Goal: Information Seeking & Learning: Learn about a topic

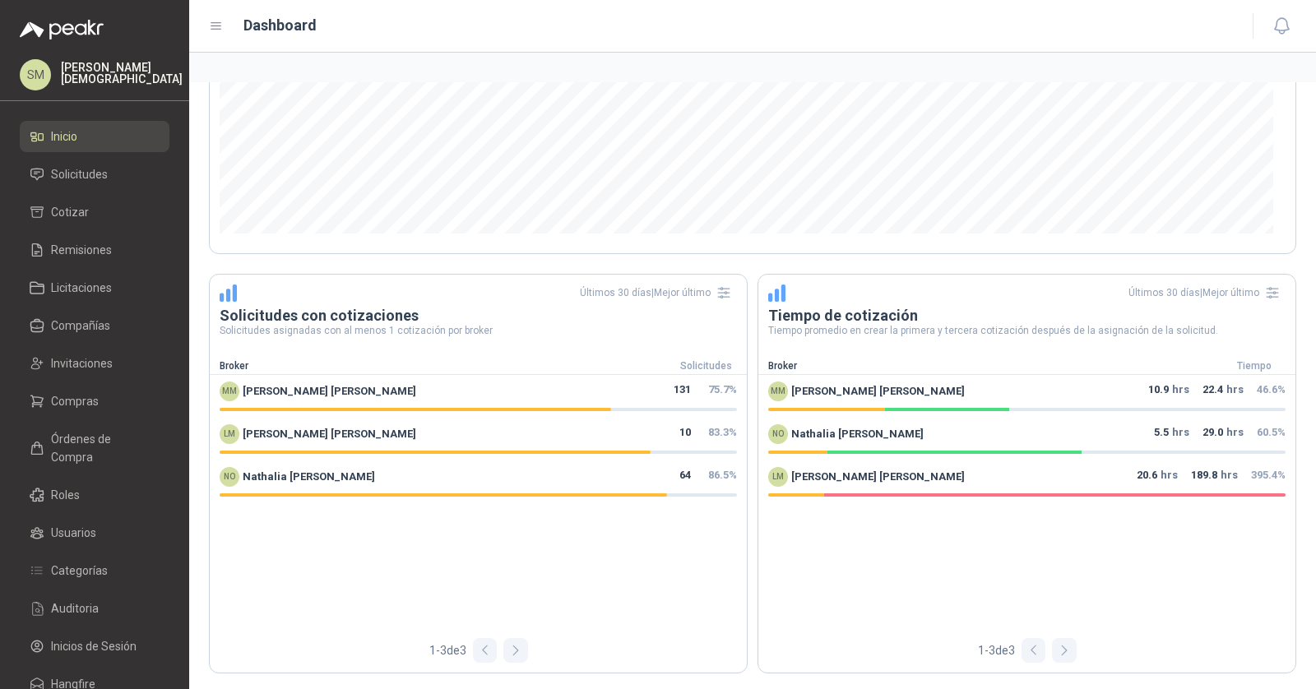
scroll to position [607, 0]
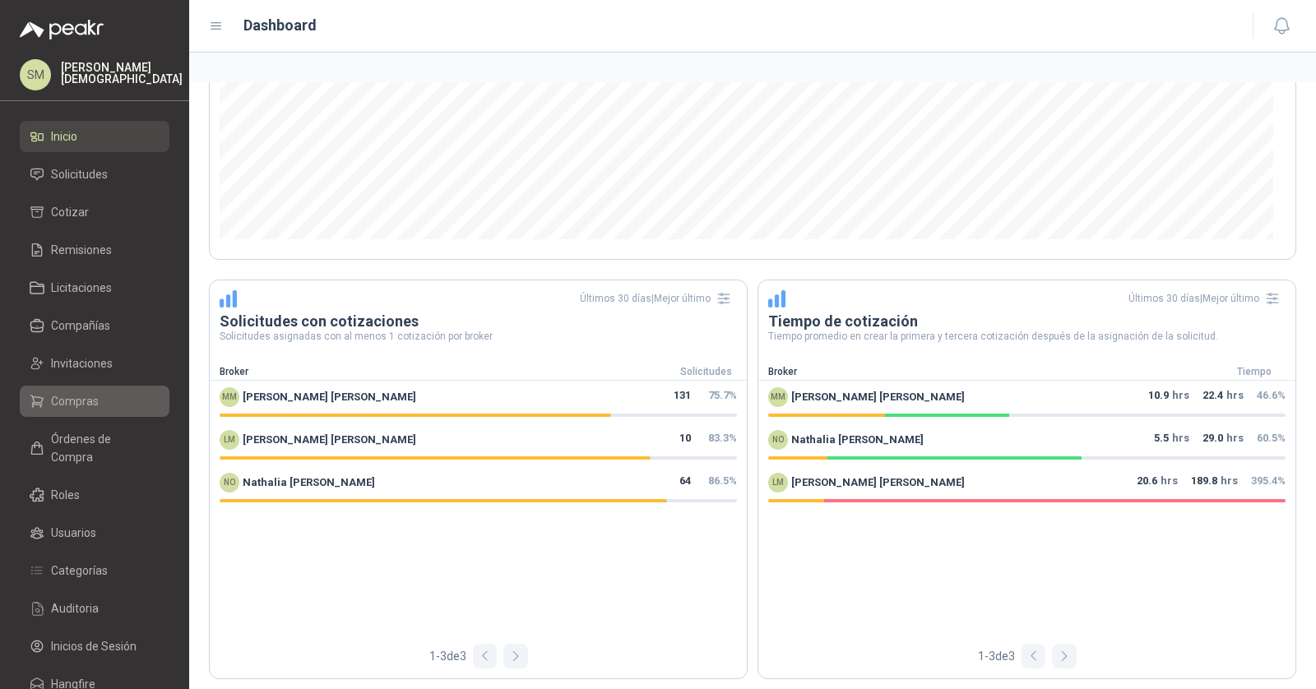
click at [90, 394] on span "Compras" at bounding box center [75, 401] width 48 height 18
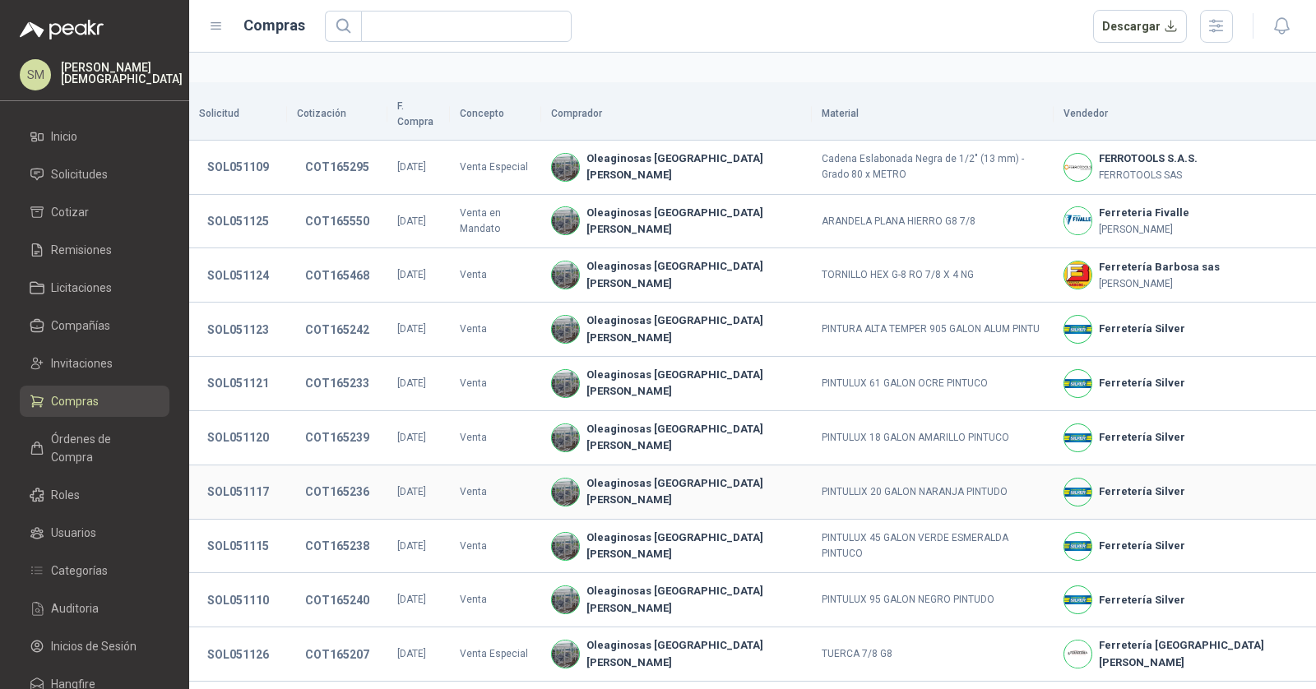
scroll to position [260, 0]
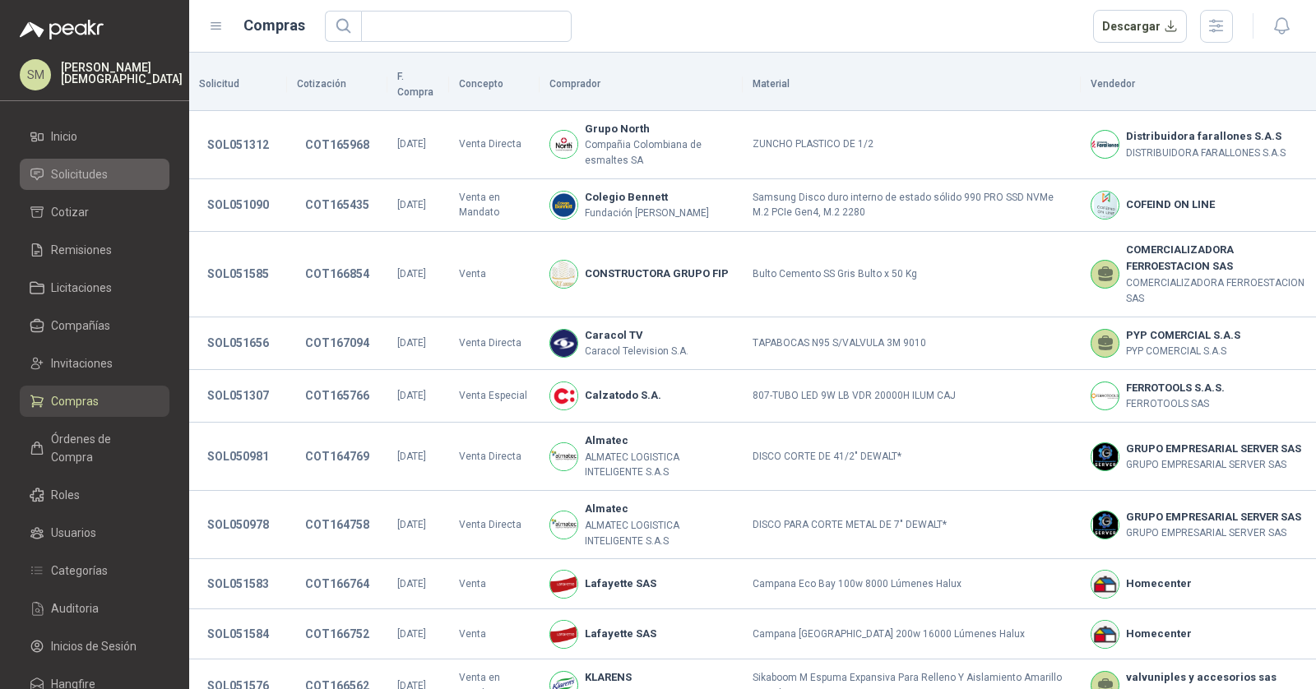
click at [95, 180] on span "Solicitudes" at bounding box center [79, 174] width 57 height 18
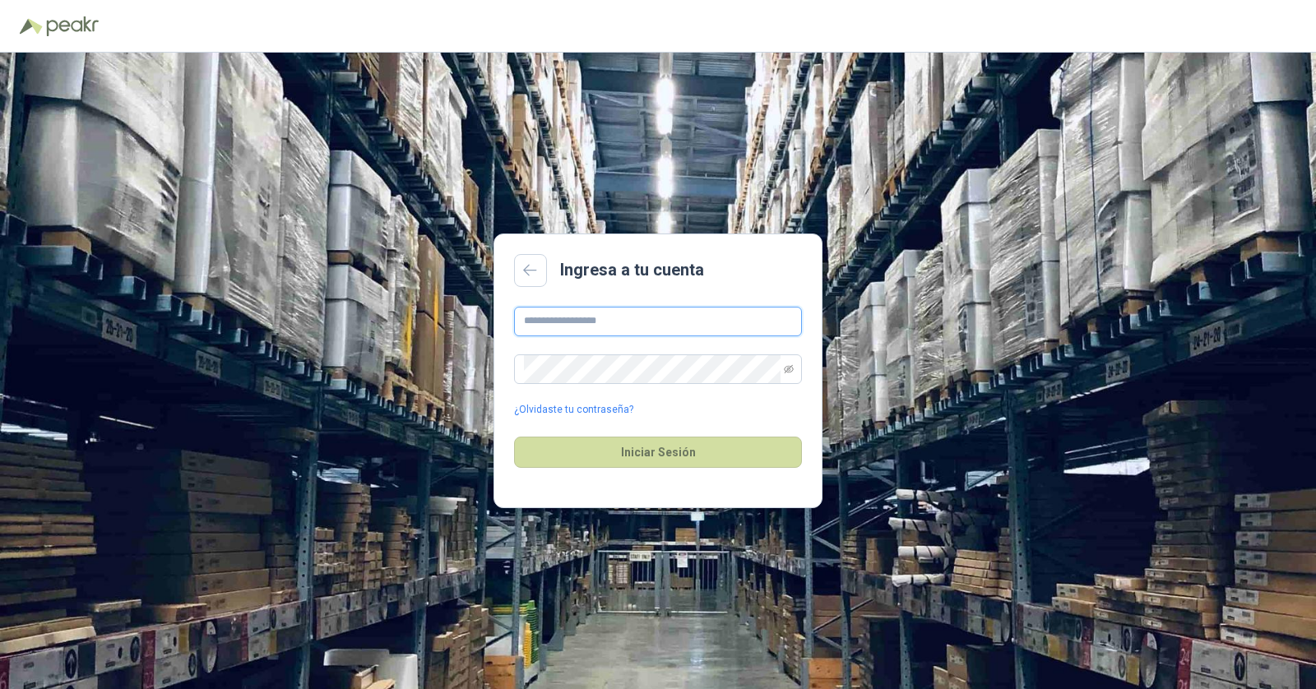
type input "**********"
click at [650, 318] on input "**********" at bounding box center [658, 322] width 288 height 30
click at [661, 457] on button "Iniciar Sesión" at bounding box center [658, 452] width 288 height 31
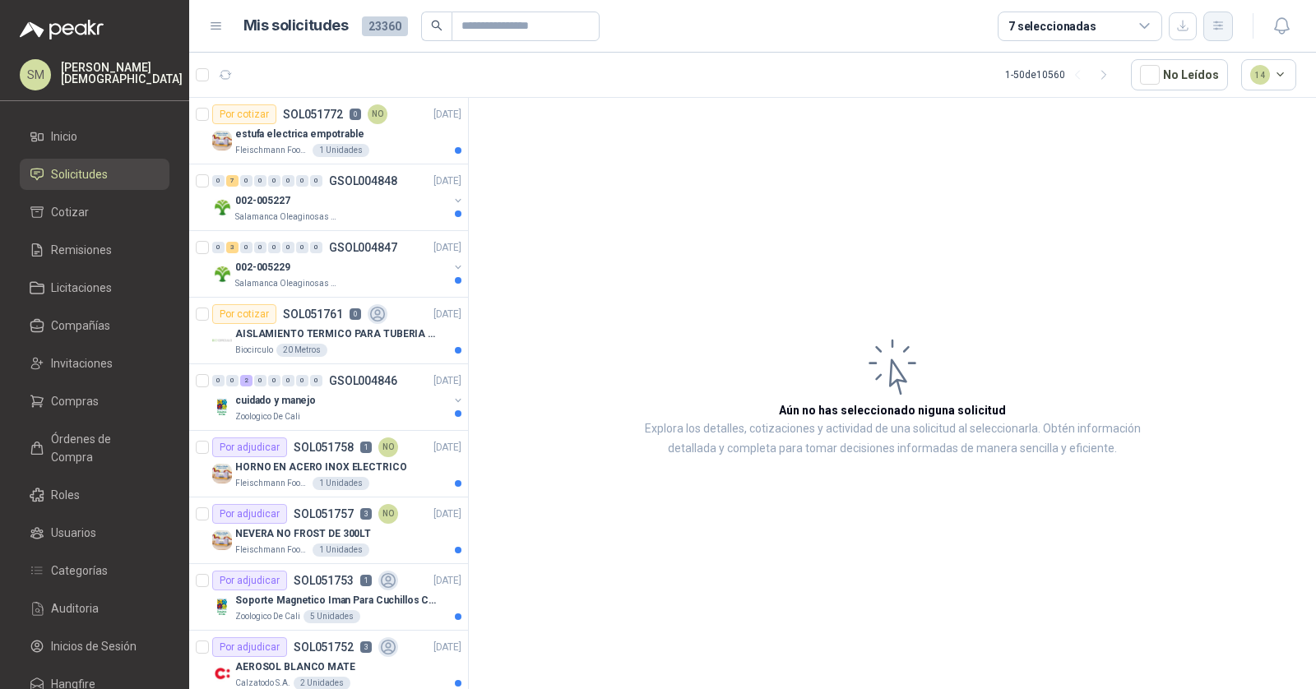
click at [1213, 30] on icon "button" at bounding box center [1219, 26] width 14 height 14
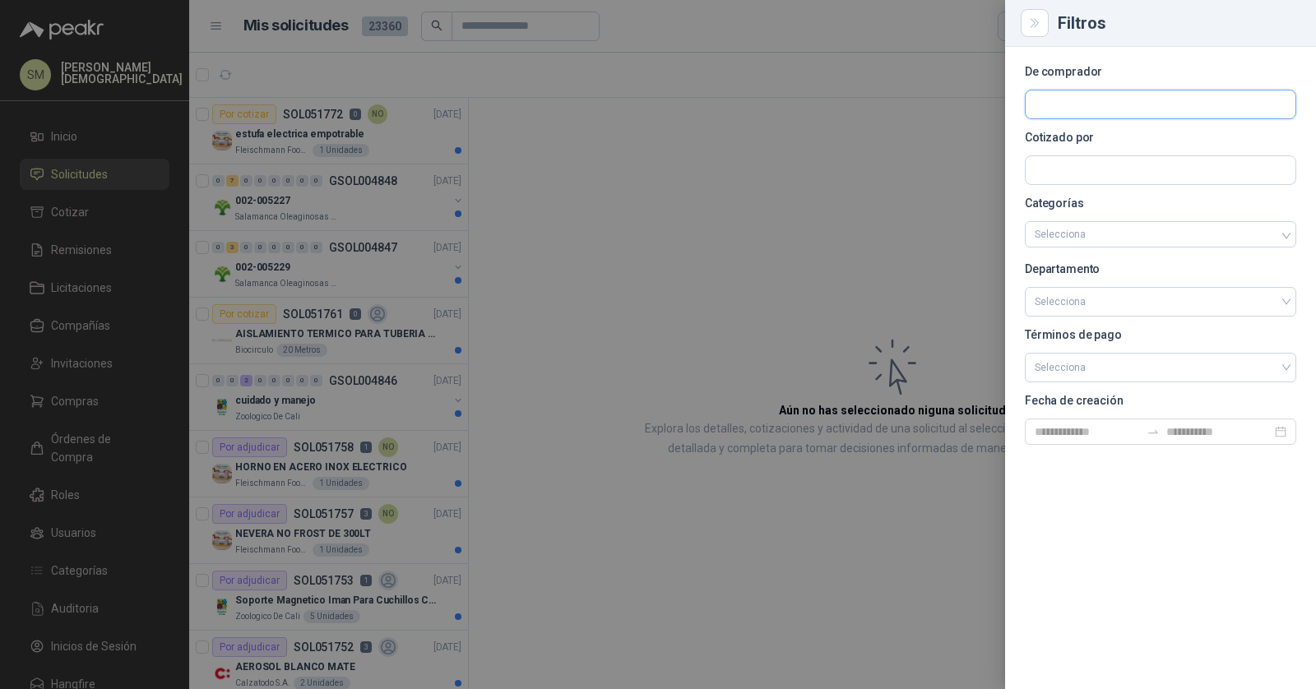
click at [1090, 97] on input "text" at bounding box center [1161, 104] width 270 height 28
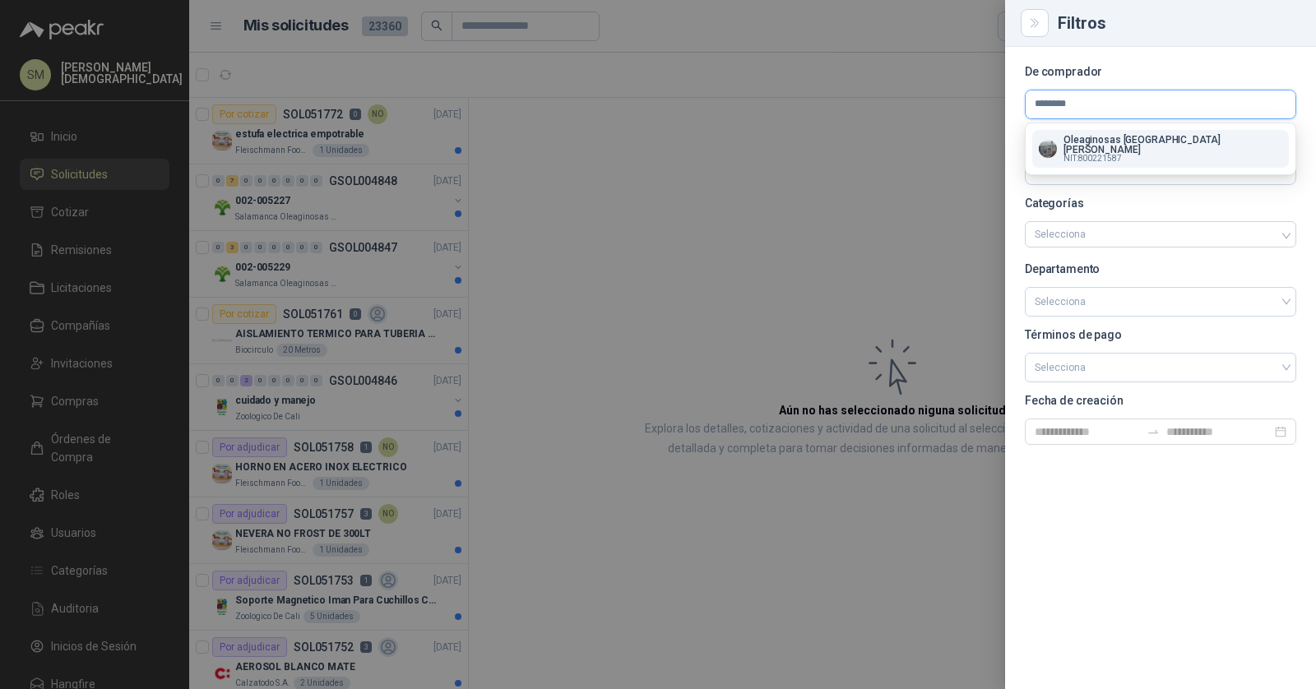
type input "********"
click at [1107, 140] on p "Oleaginosas [GEOGRAPHIC_DATA][PERSON_NAME]" at bounding box center [1173, 145] width 219 height 20
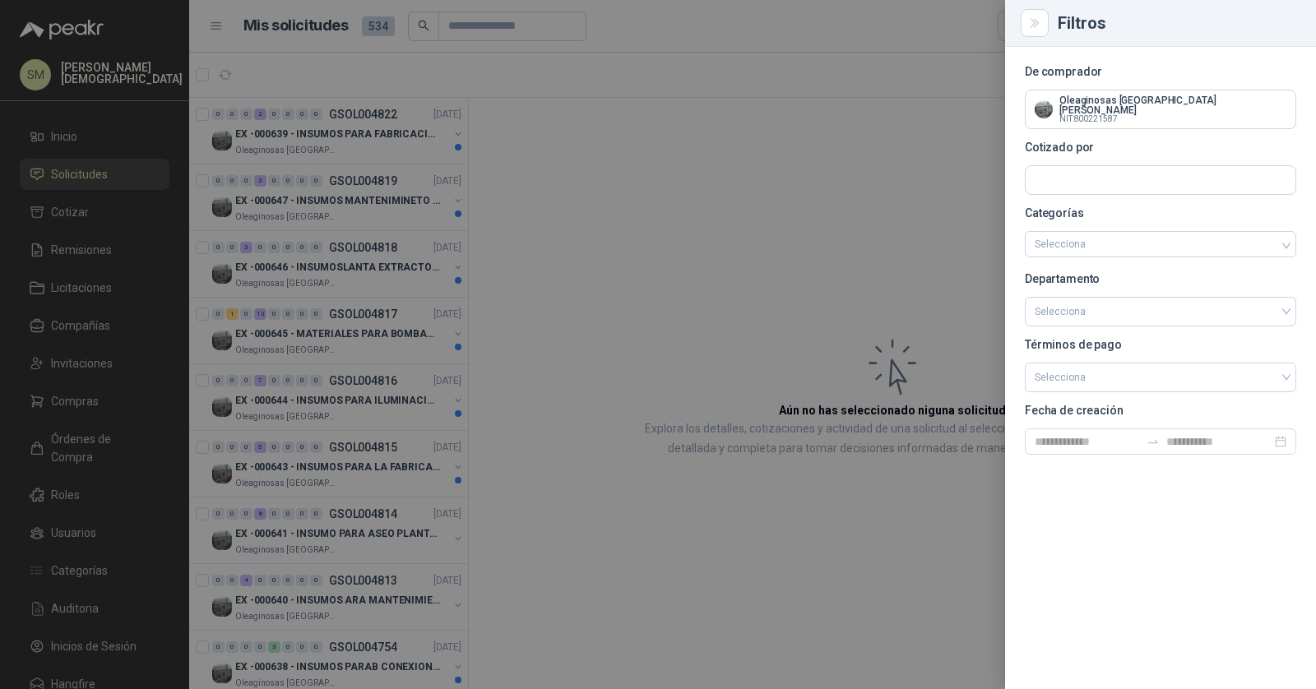
click at [535, 154] on div at bounding box center [658, 344] width 1316 height 689
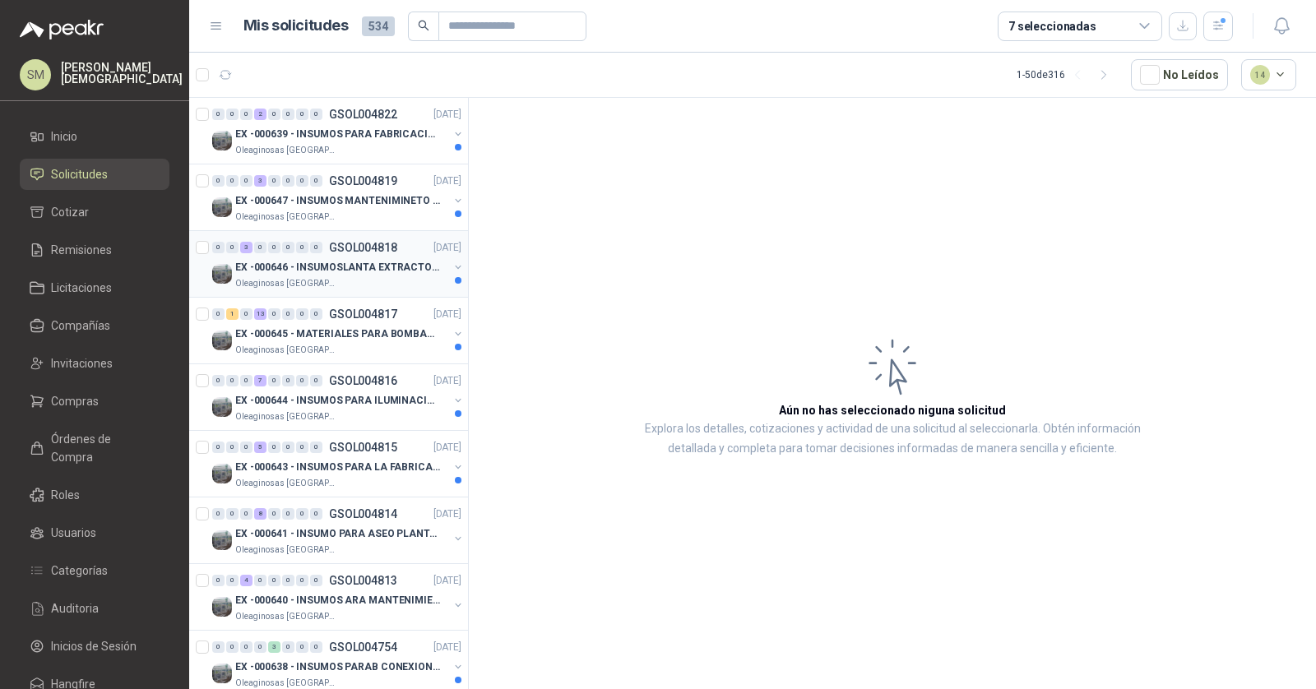
click at [352, 277] on div "Oleaginosas [GEOGRAPHIC_DATA][PERSON_NAME]" at bounding box center [341, 283] width 213 height 13
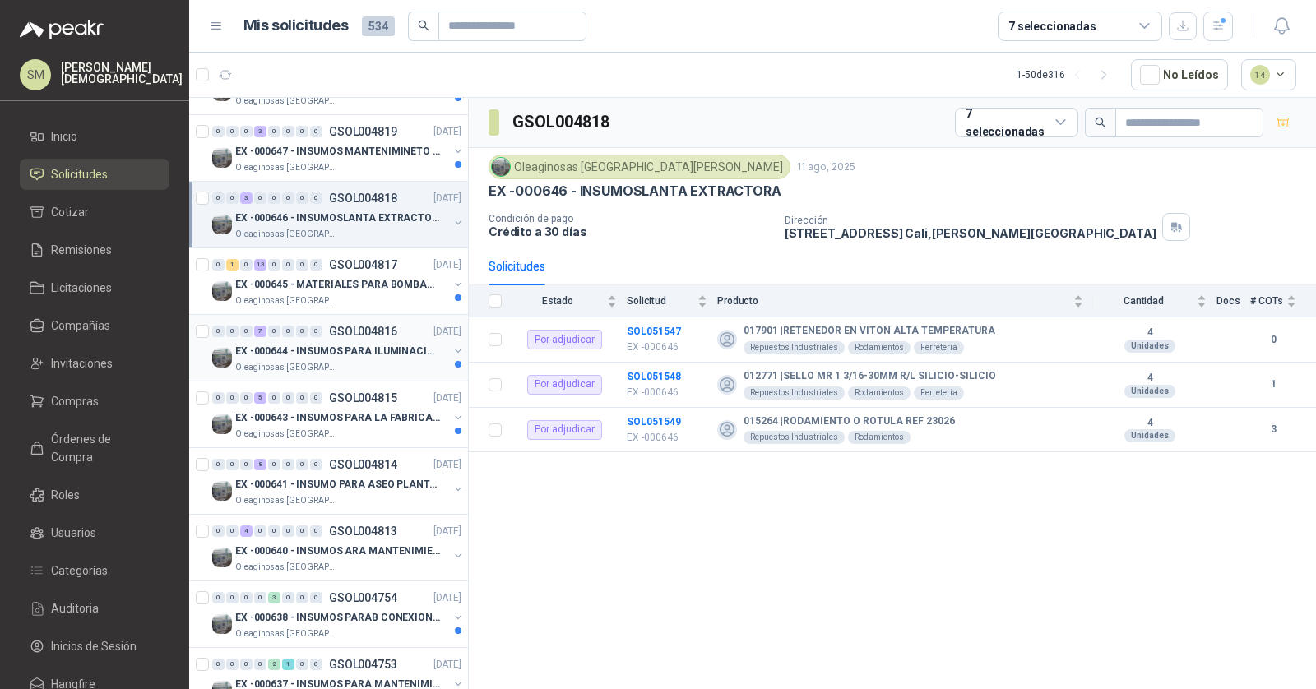
scroll to position [48, 0]
click at [317, 438] on p "Oleaginosas [GEOGRAPHIC_DATA][PERSON_NAME]" at bounding box center [287, 435] width 104 height 13
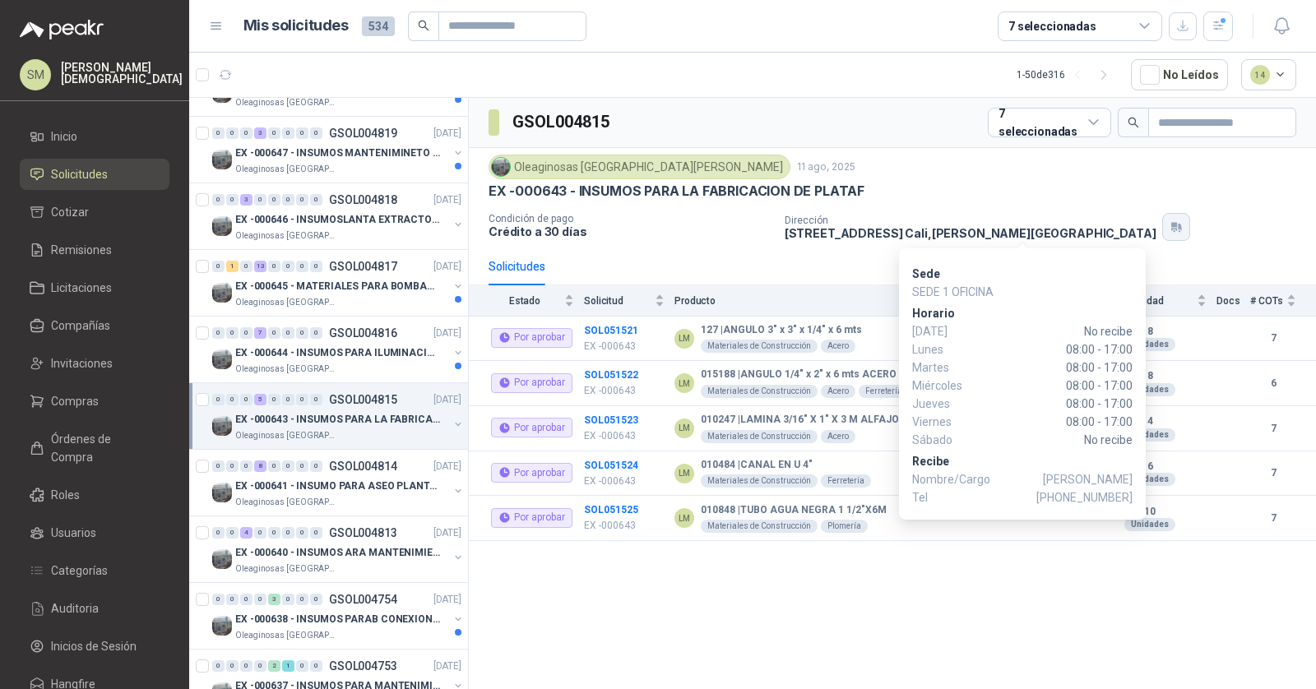
click at [1170, 224] on icon "button" at bounding box center [1177, 226] width 14 height 13
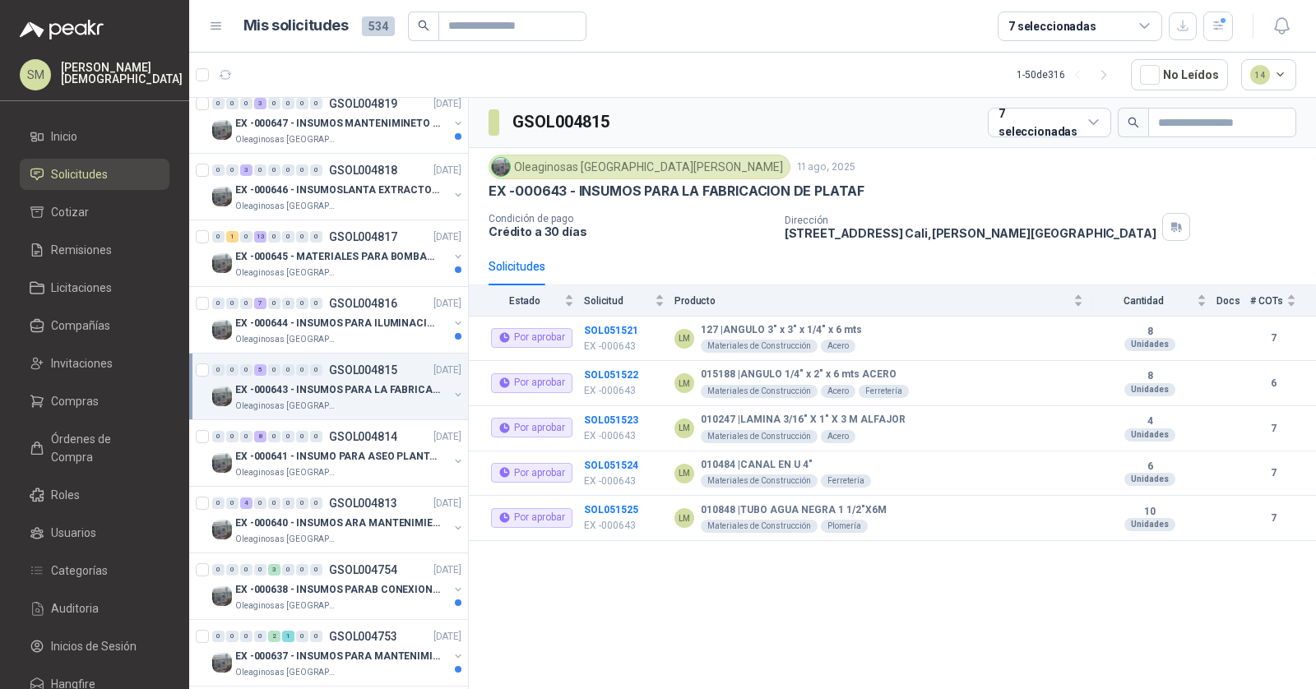
scroll to position [94, 0]
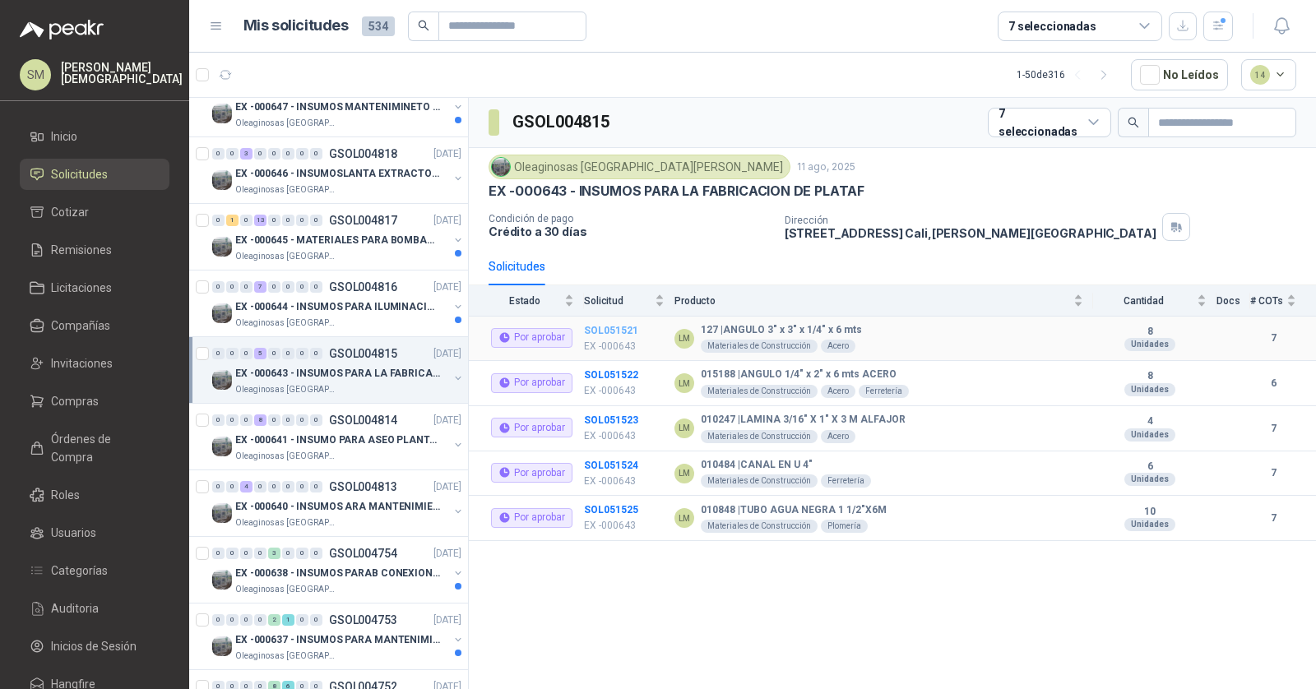
click at [620, 325] on b "SOL051521" at bounding box center [611, 331] width 54 height 12
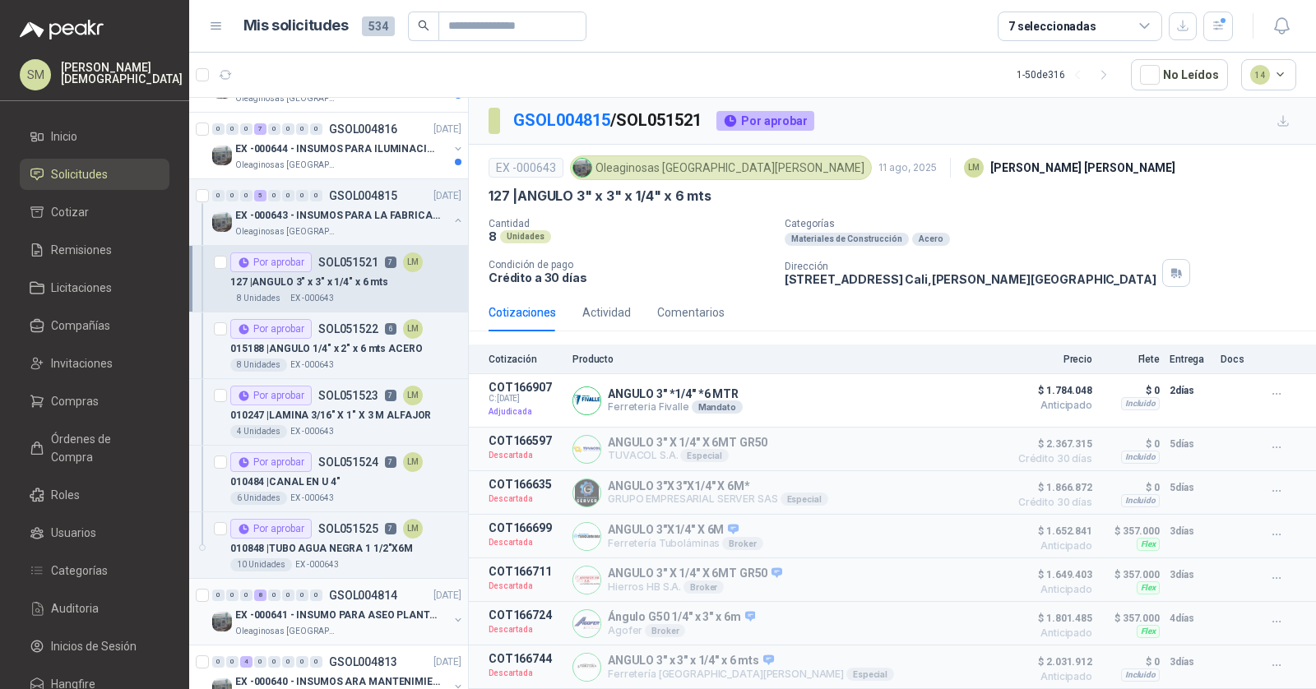
scroll to position [418, 0]
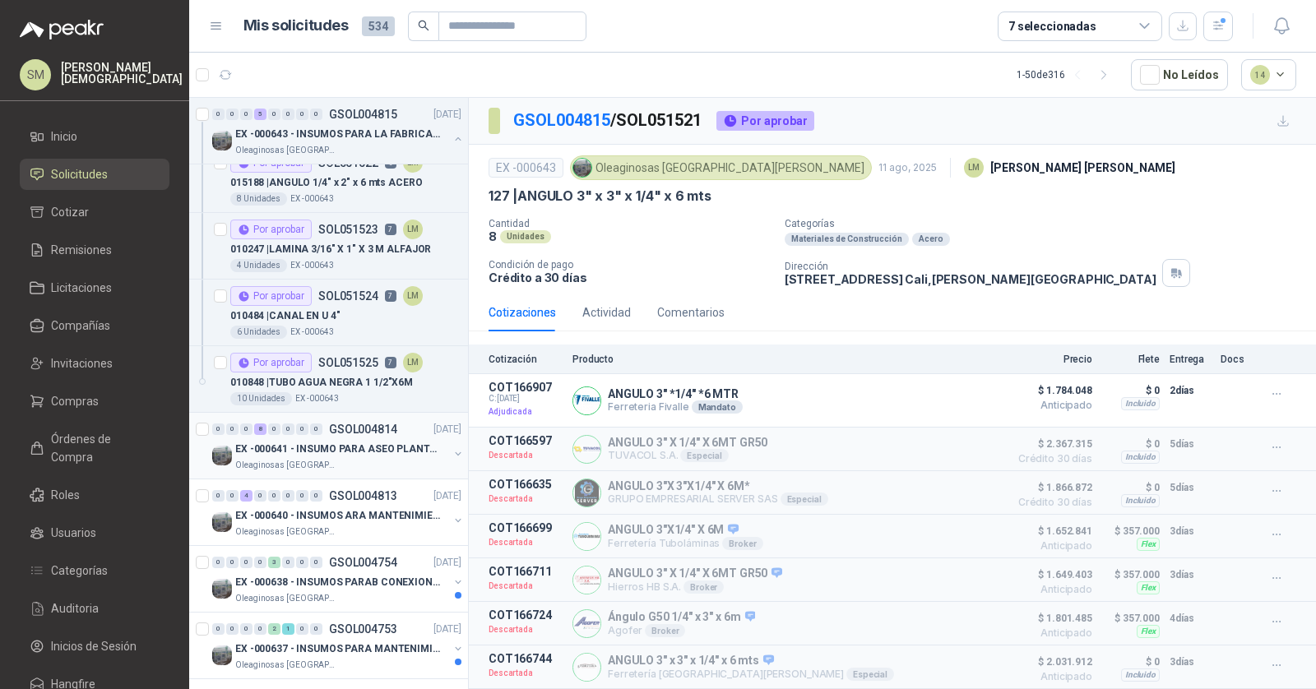
click at [349, 460] on div "Oleaginosas [GEOGRAPHIC_DATA][PERSON_NAME]" at bounding box center [341, 465] width 213 height 13
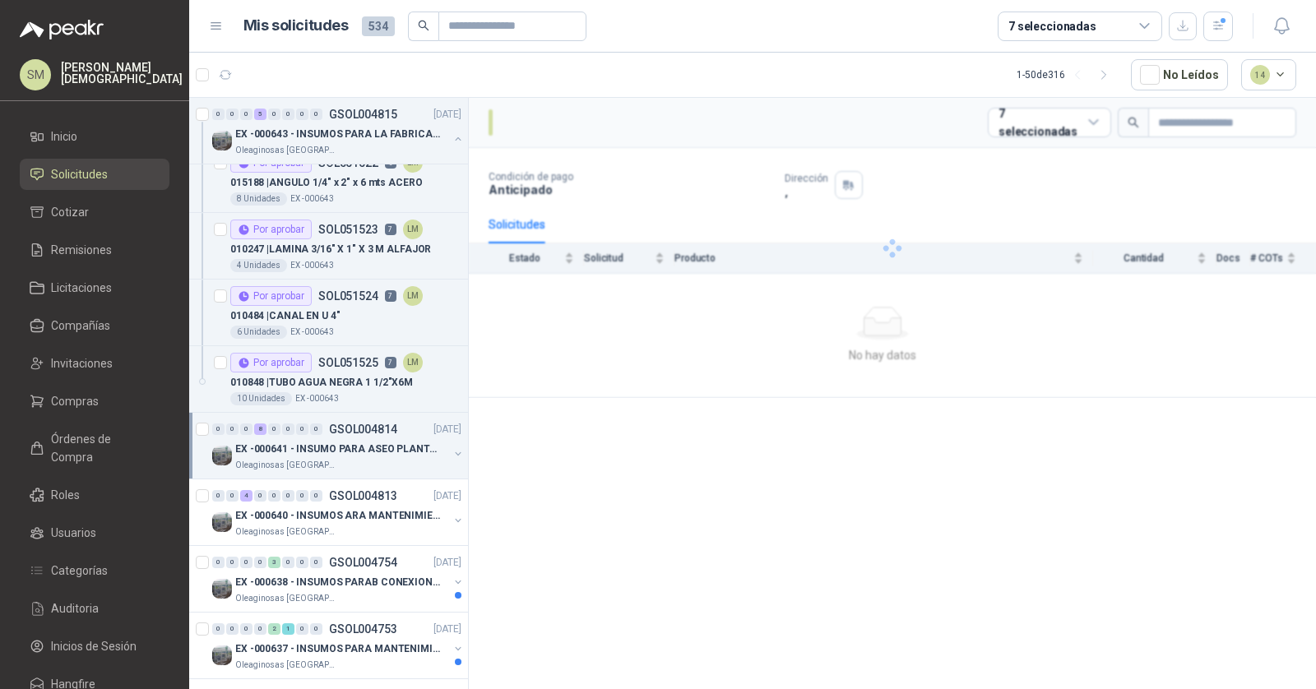
click at [354, 452] on div "EX -000641 - INSUMO PARA ASEO PLANTA EXTRACTORA" at bounding box center [341, 449] width 213 height 20
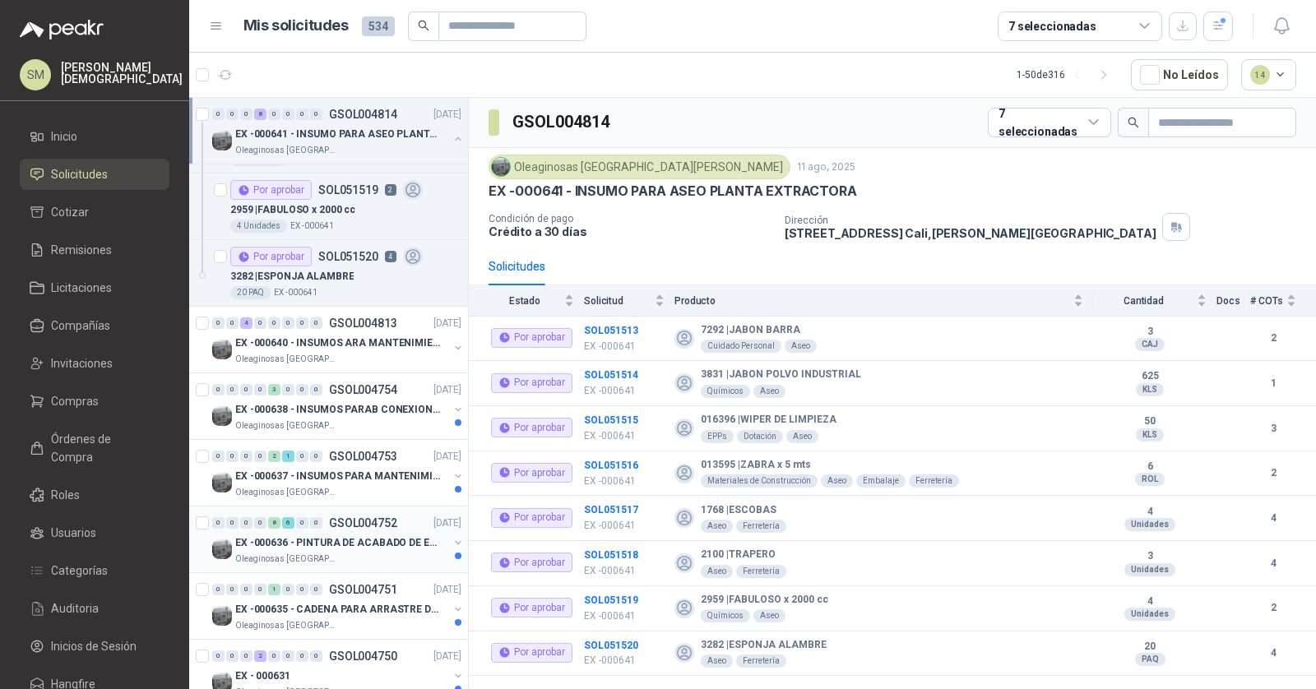
scroll to position [1156, 0]
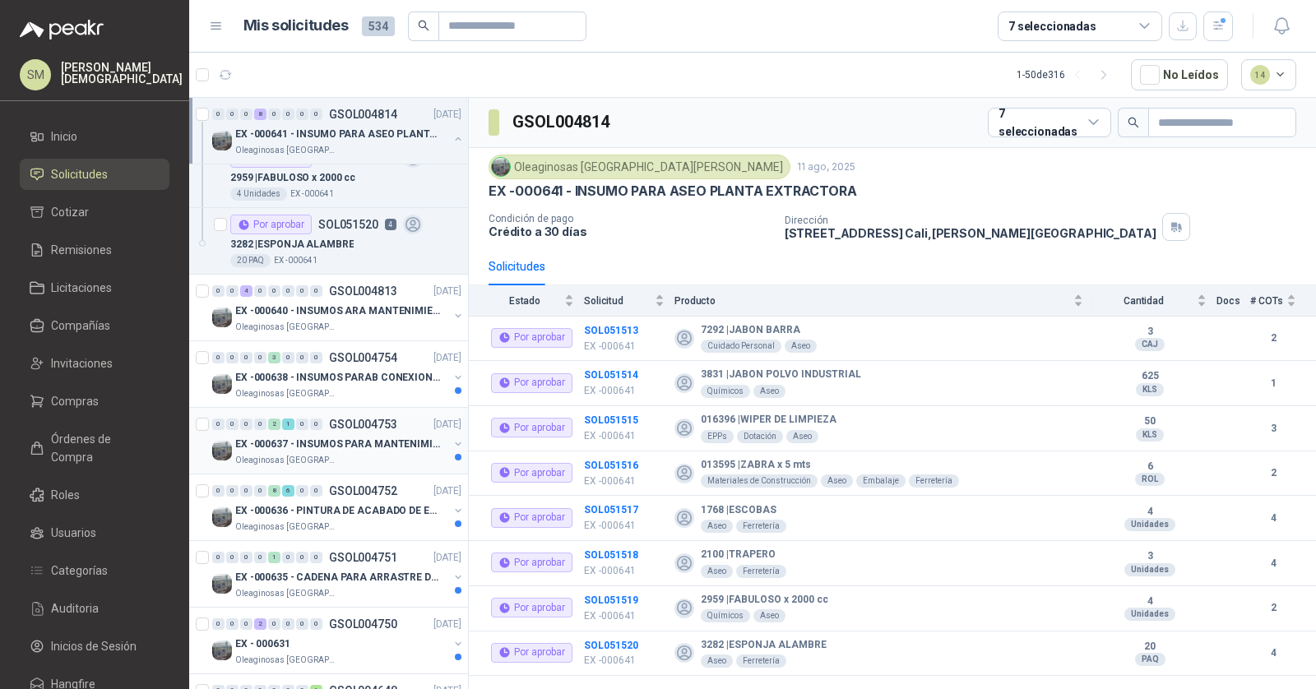
click at [374, 437] on p "EX -000637 - INSUMOS PARA MANTENIMINENTO MECANICO" at bounding box center [337, 445] width 205 height 16
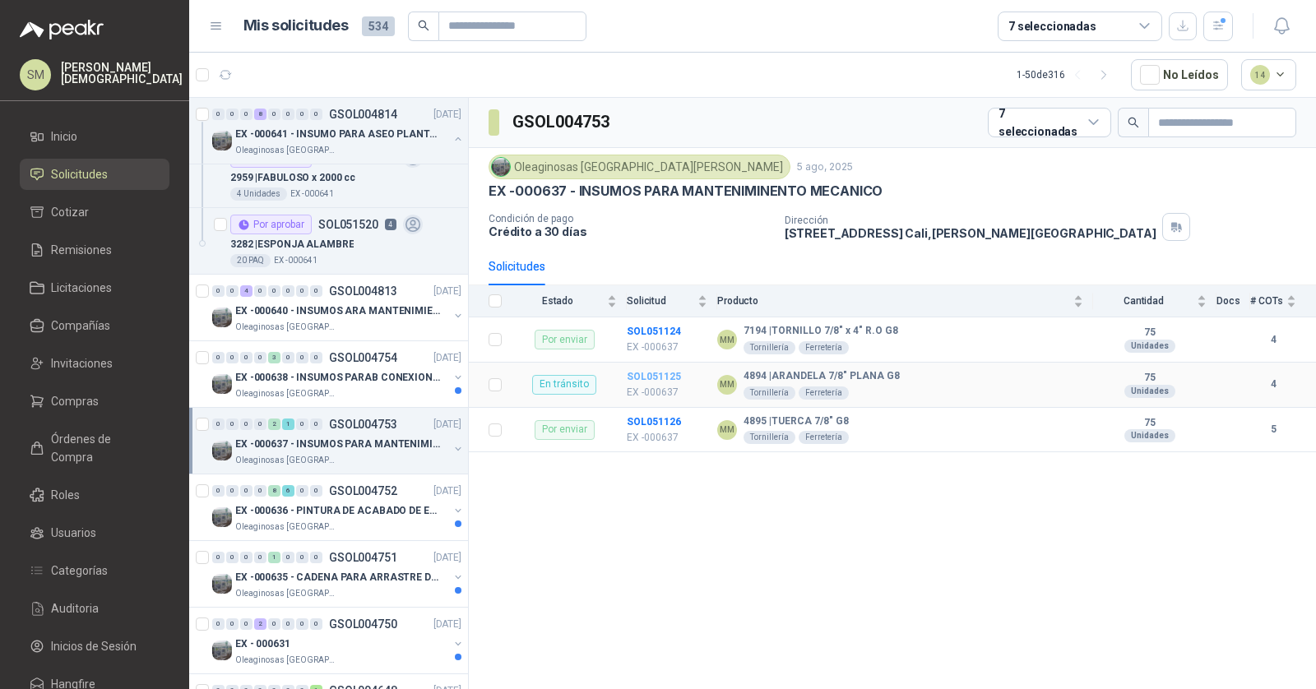
click at [656, 376] on b "SOL051125" at bounding box center [654, 377] width 54 height 12
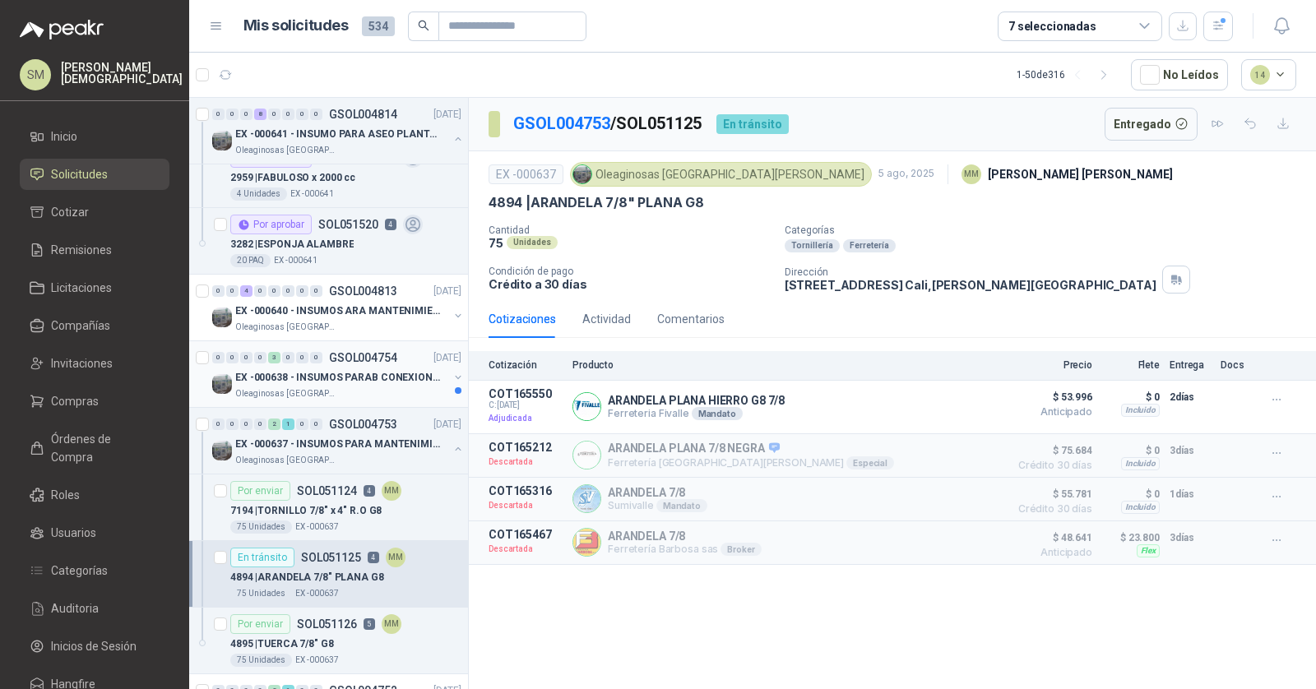
click at [352, 370] on p "EX -000638 - INSUMOS PARAB CONEXION DE [GEOGRAPHIC_DATA] Y A" at bounding box center [337, 378] width 205 height 16
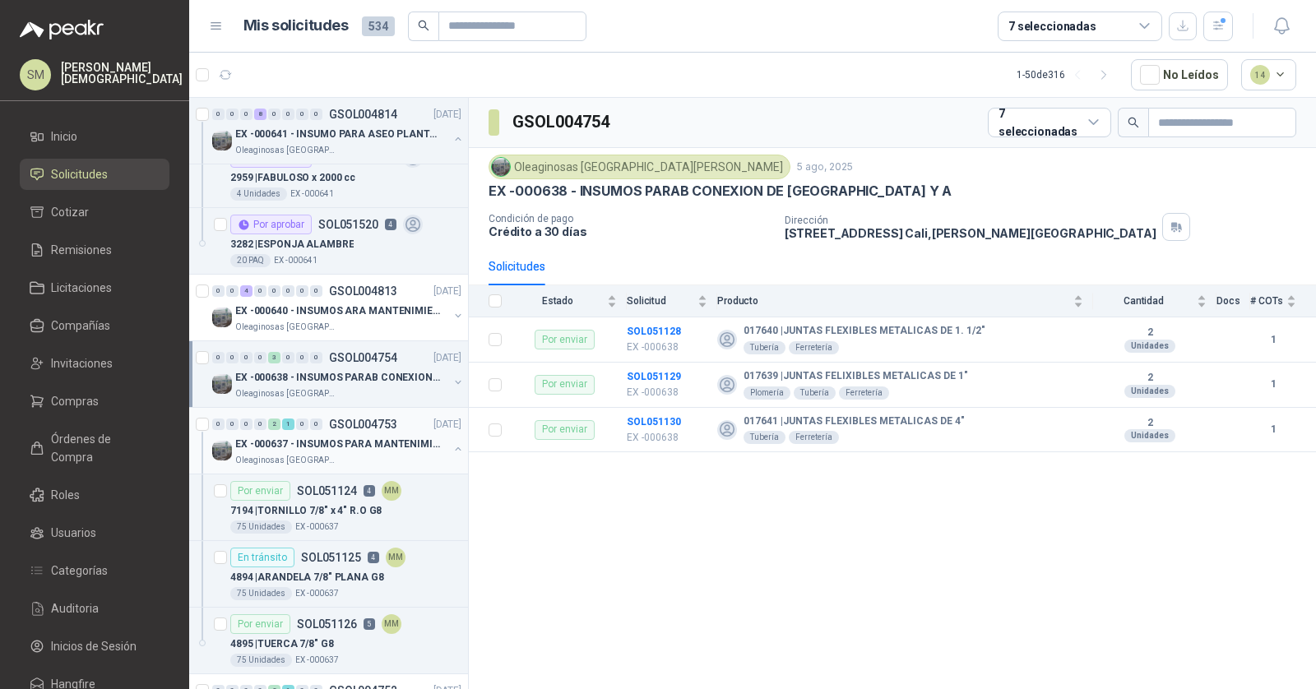
click at [362, 419] on p "GSOL004753" at bounding box center [363, 425] width 68 height 12
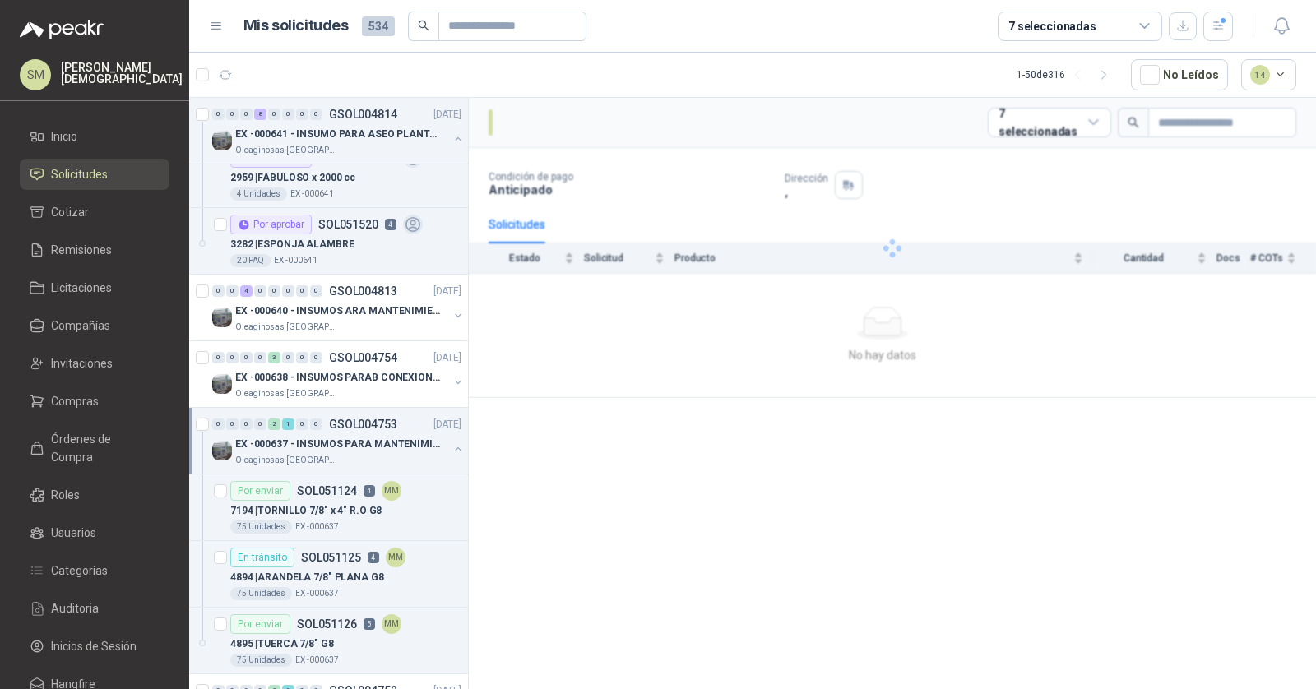
click at [363, 437] on p "EX -000637 - INSUMOS PARA MANTENIMINENTO MECANICO" at bounding box center [337, 445] width 205 height 16
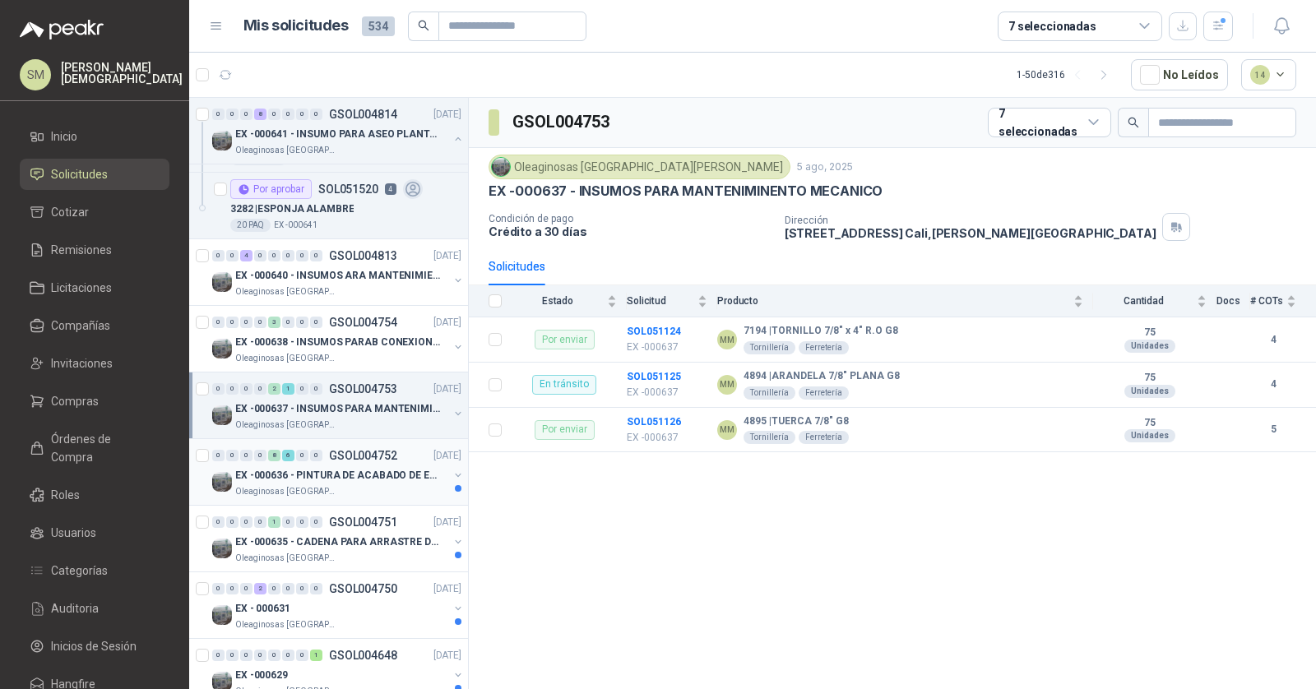
scroll to position [1213, 0]
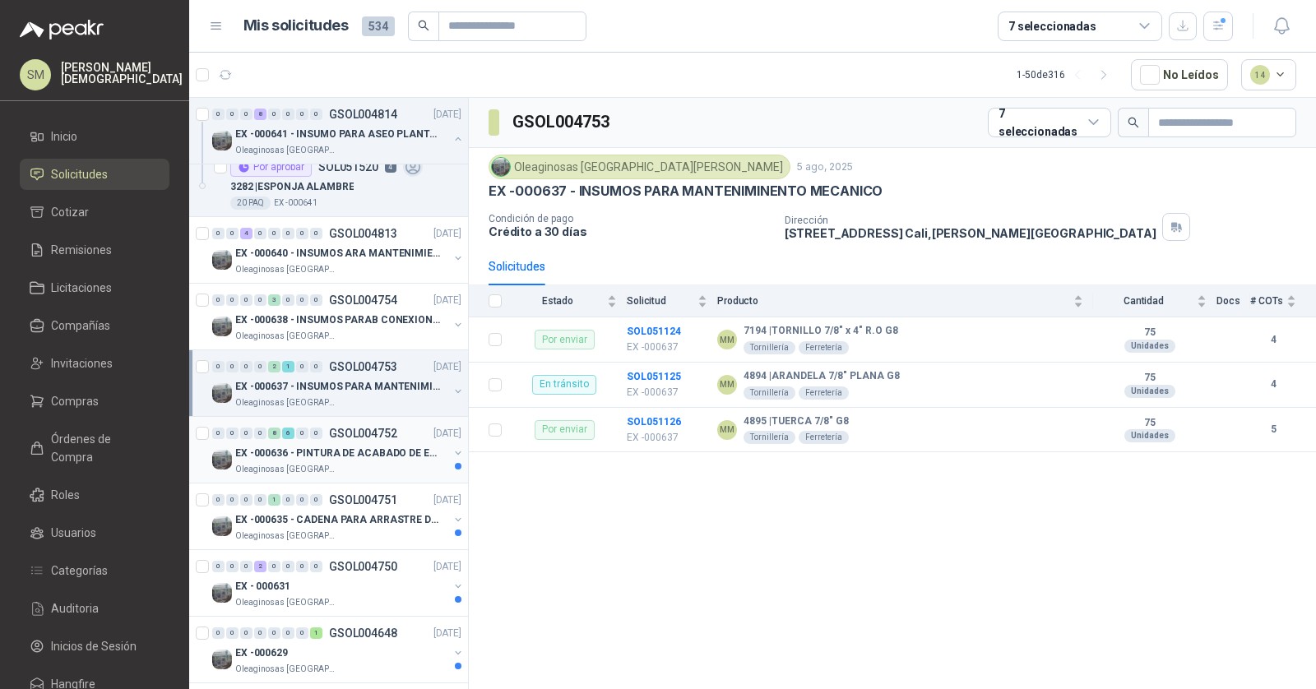
click at [370, 446] on p "EX -000636 - PINTURA DE ACABADO DE EQUIPOS, ESTRUC" at bounding box center [337, 454] width 205 height 16
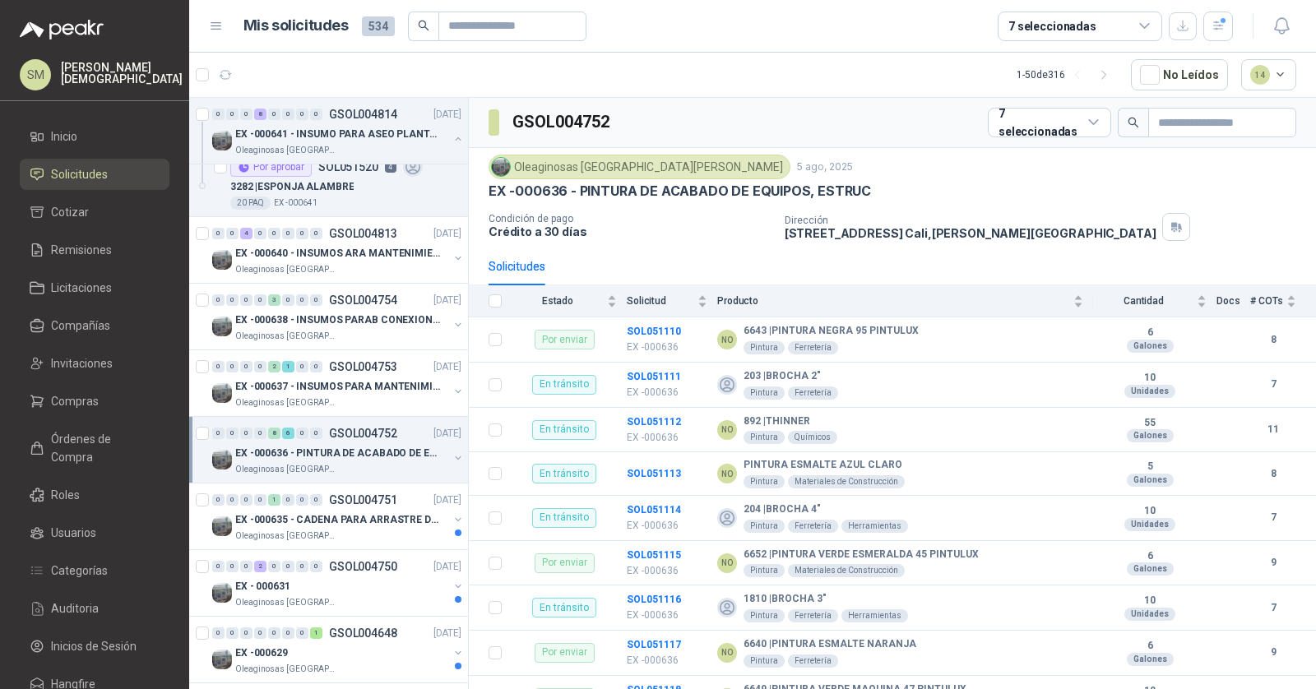
click at [379, 449] on p "EX -000636 - PINTURA DE ACABADO DE EQUIPOS, ESTRUC" at bounding box center [337, 454] width 205 height 16
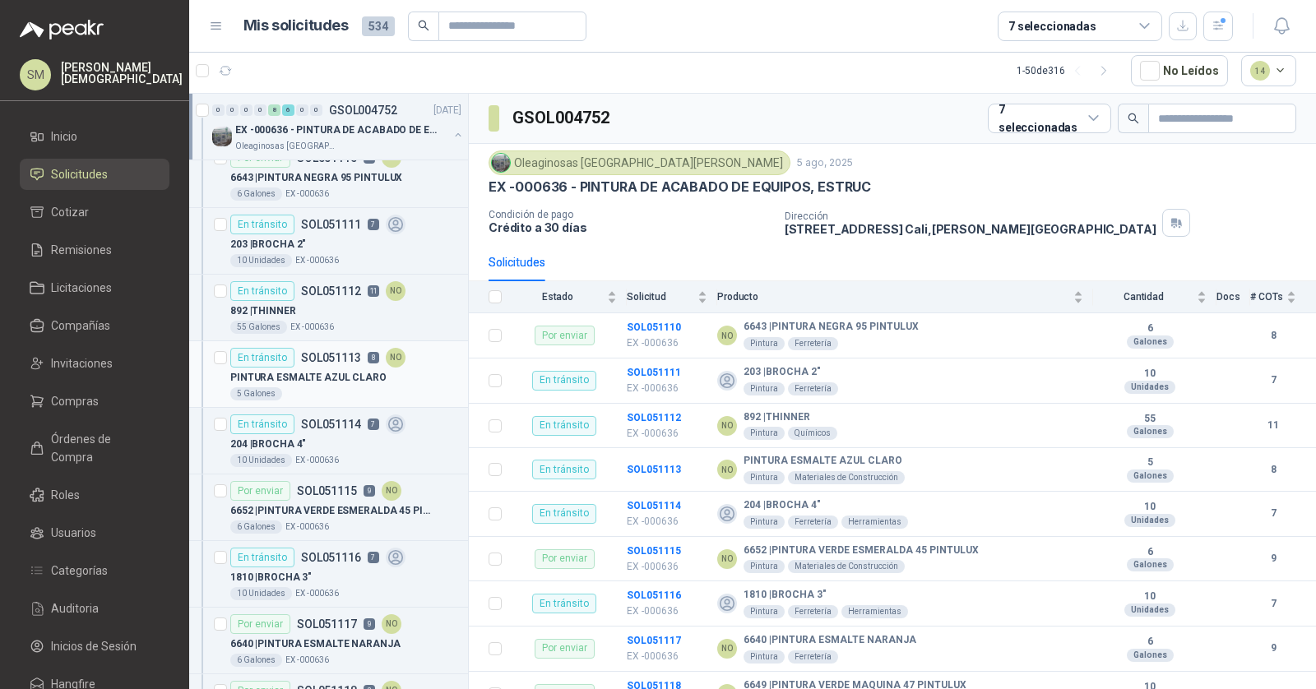
scroll to position [1574, 0]
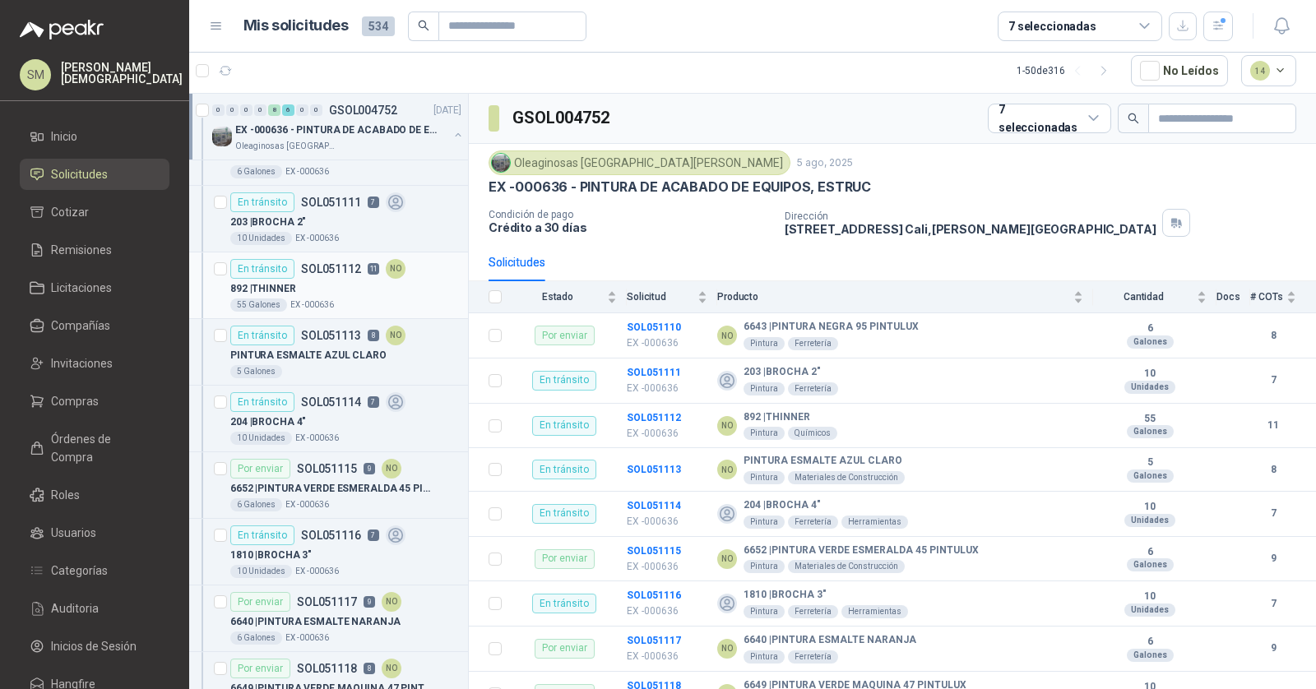
click at [330, 285] on div "892 | THINNER" at bounding box center [345, 289] width 231 height 20
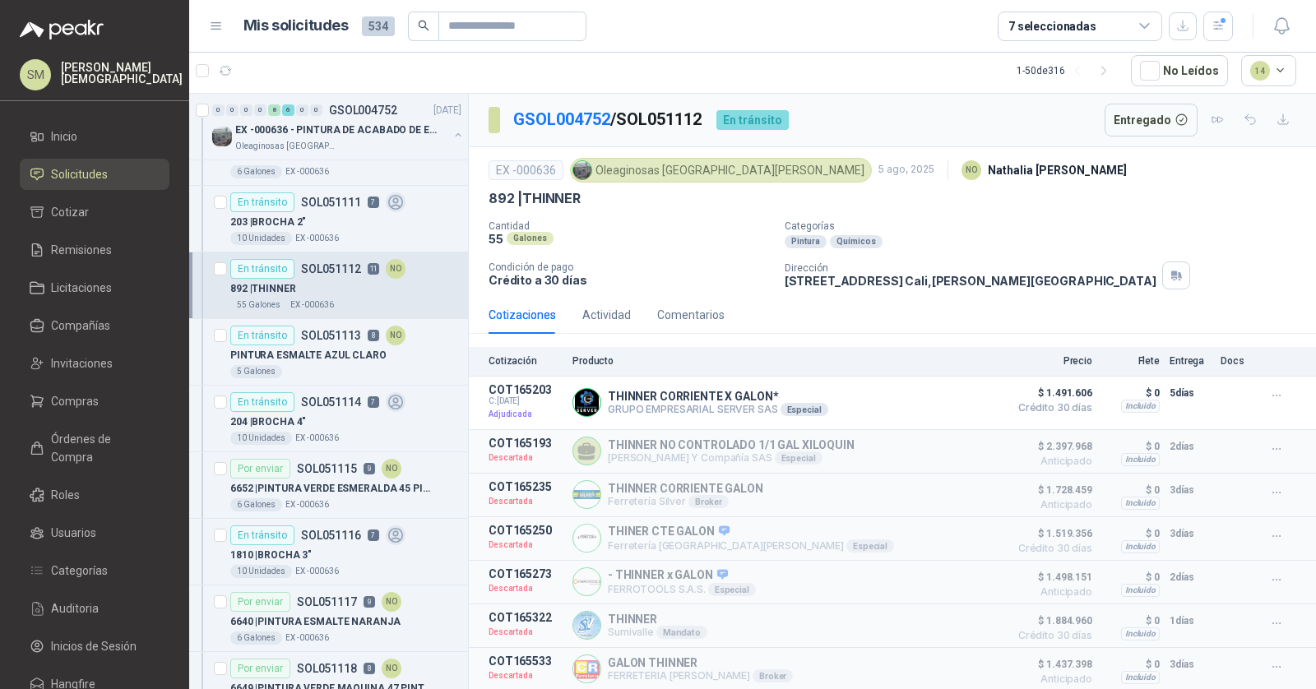
scroll to position [1552, 0]
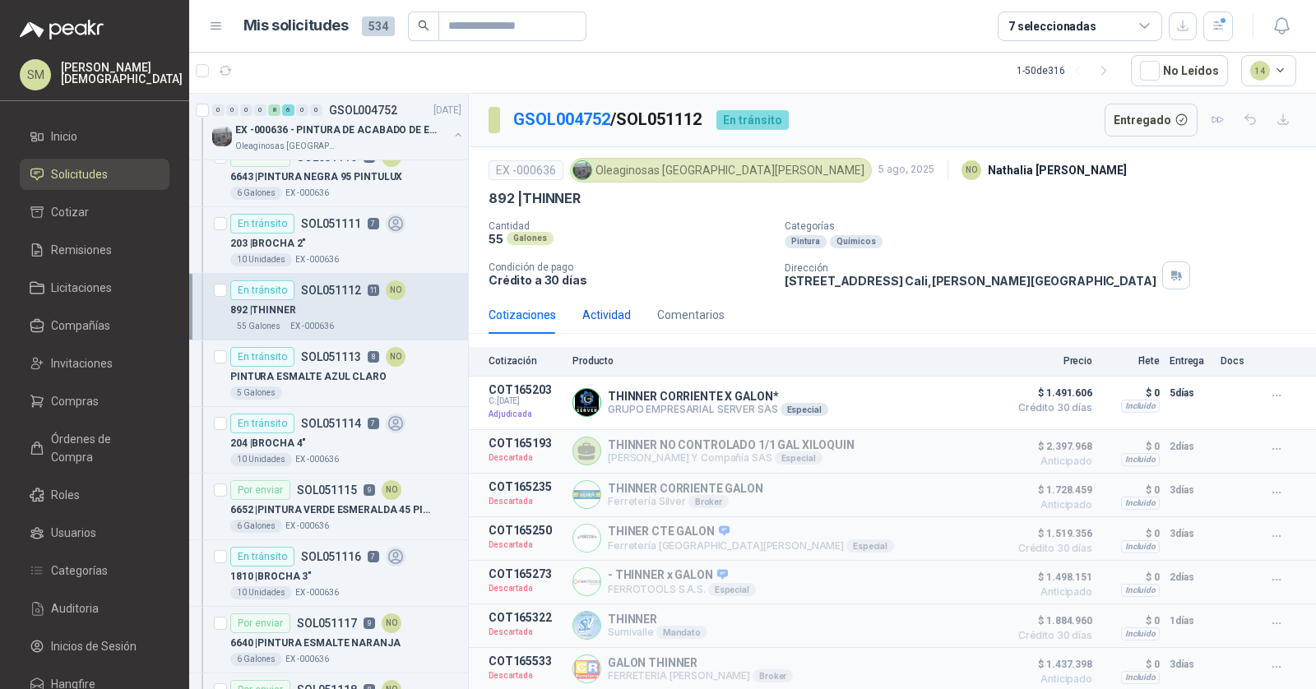
click at [609, 306] on div "Actividad" at bounding box center [606, 315] width 49 height 18
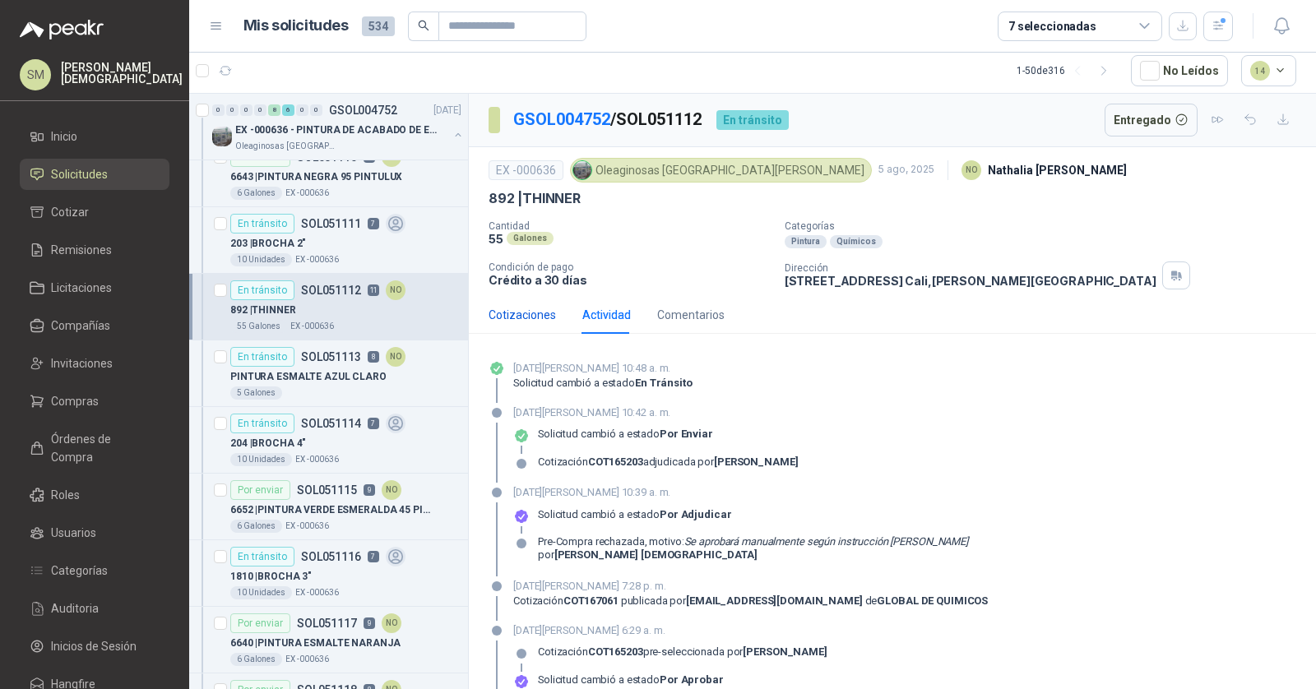
click at [509, 313] on div "Cotizaciones" at bounding box center [522, 315] width 67 height 18
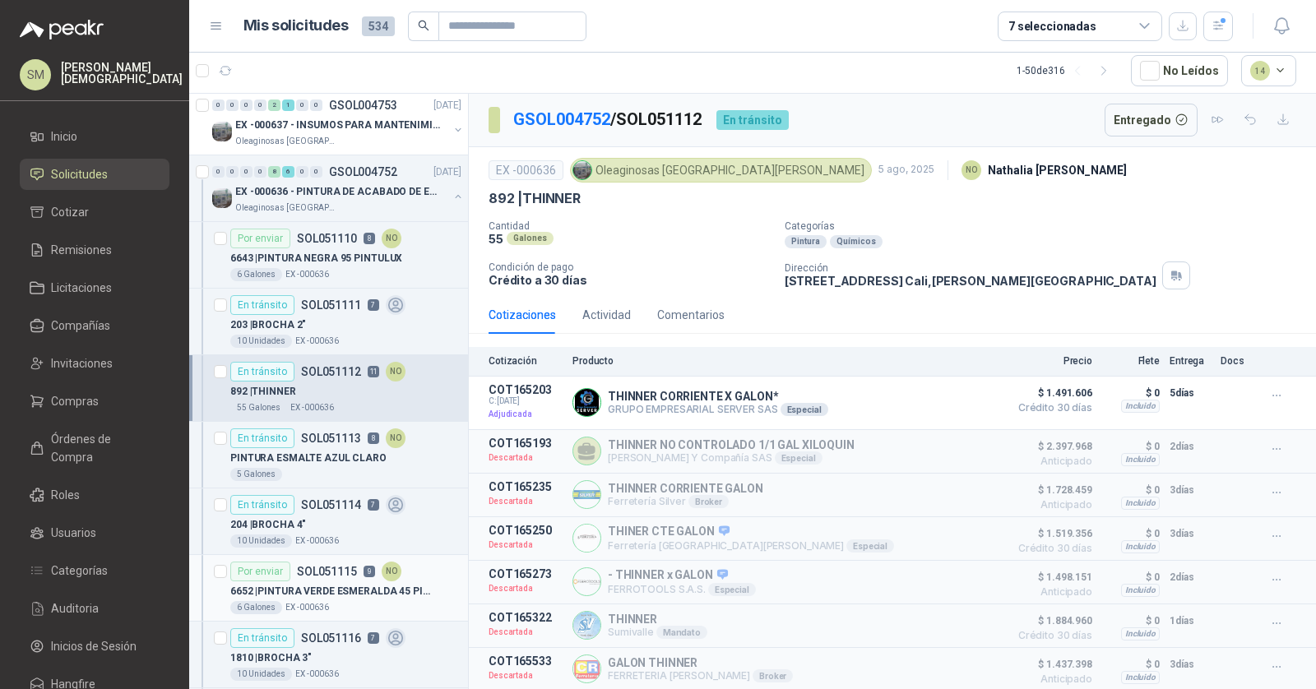
scroll to position [1380, 0]
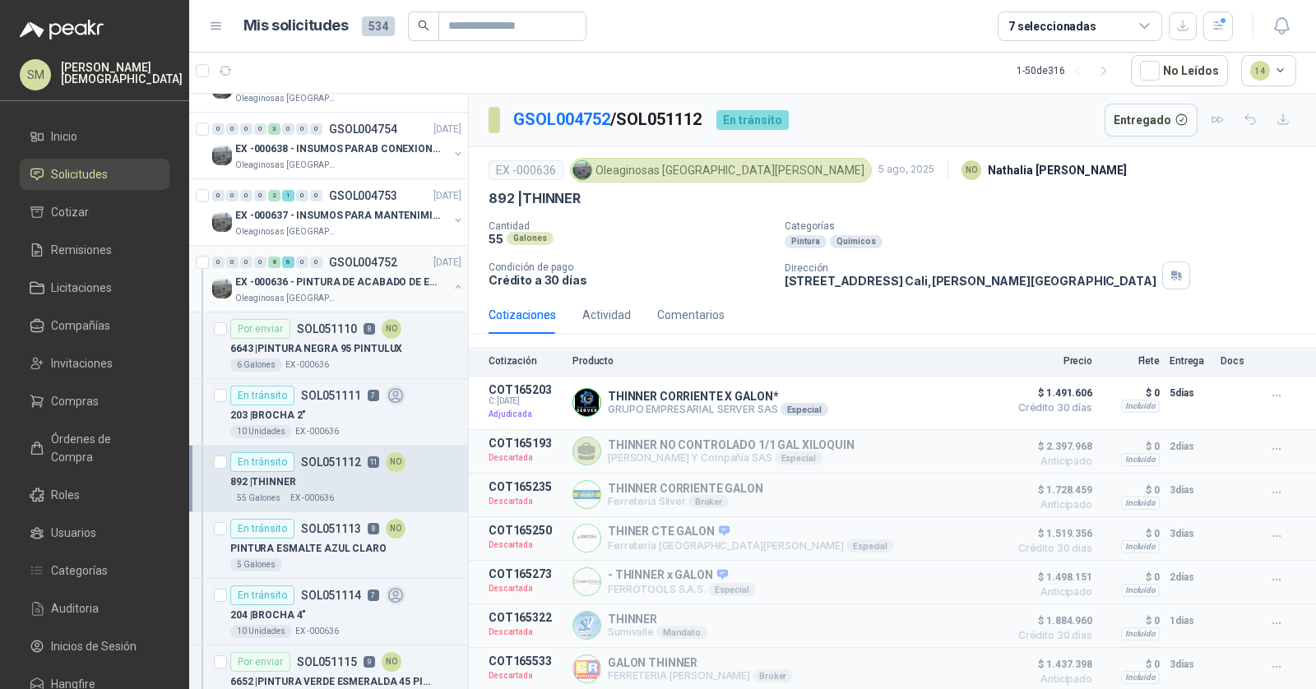
click at [368, 275] on p "EX -000636 - PINTURA DE ACABADO DE EQUIPOS, ESTRUC" at bounding box center [337, 283] width 205 height 16
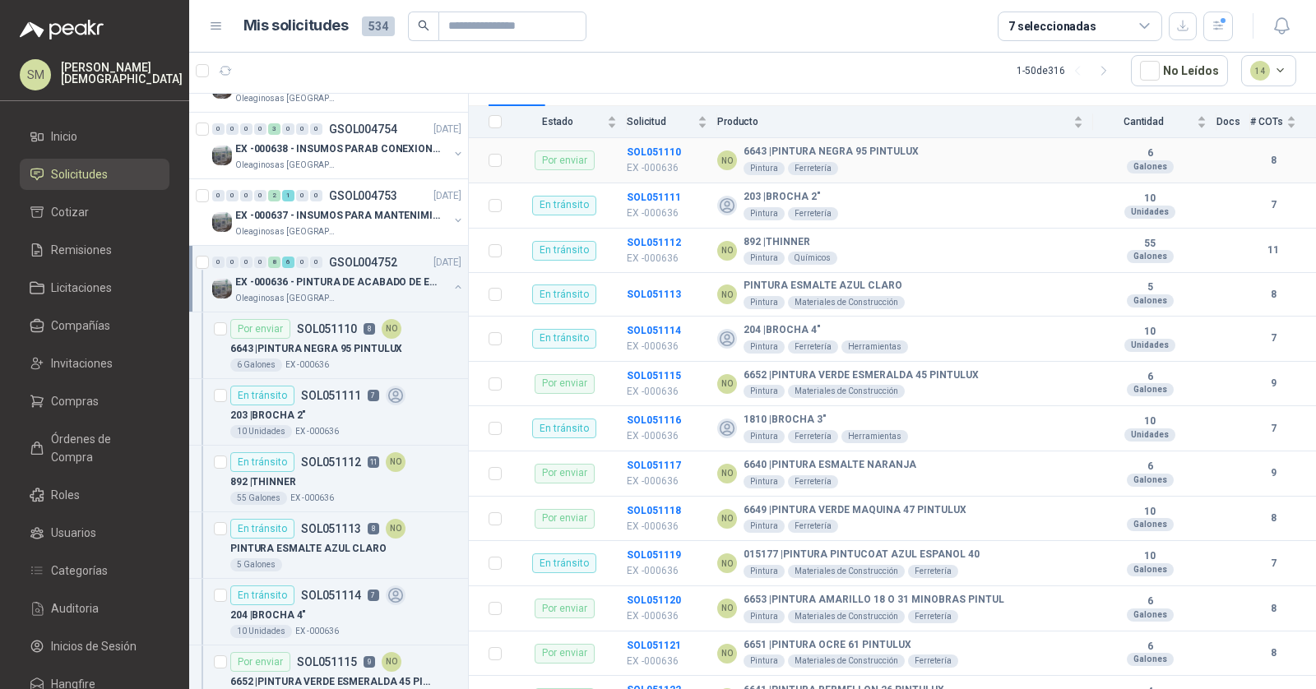
scroll to position [238, 0]
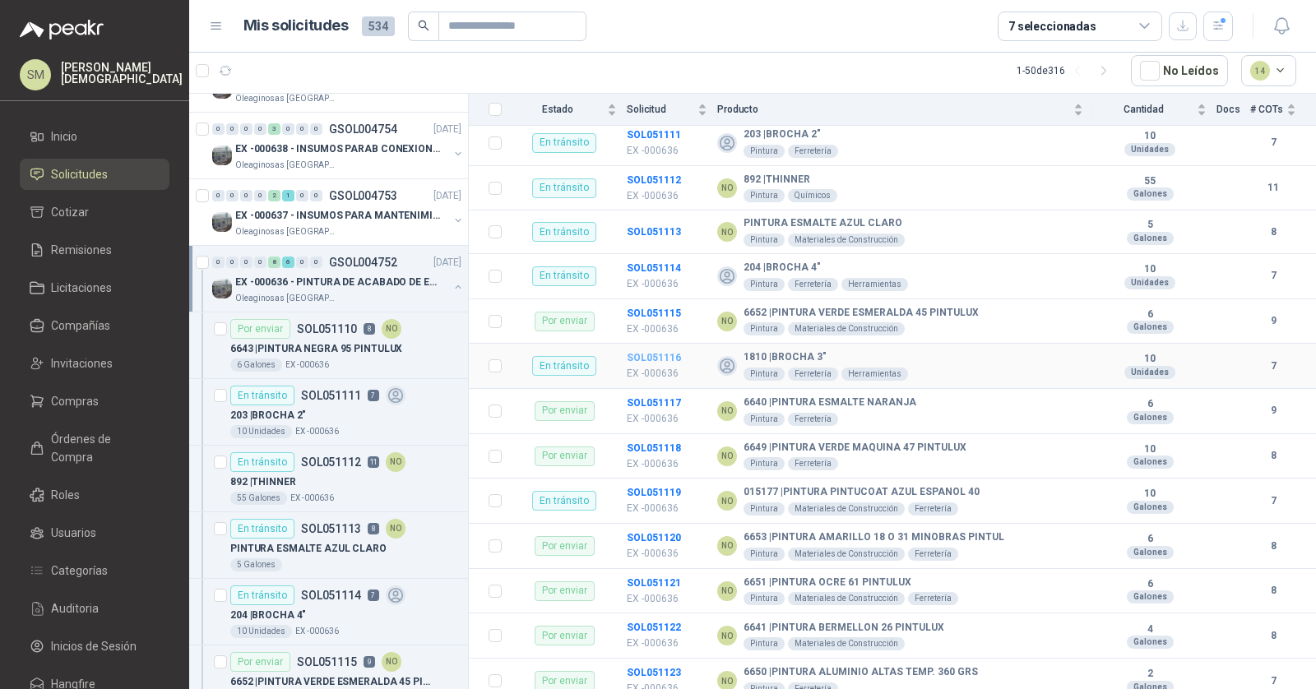
click at [633, 354] on b "SOL051116" at bounding box center [654, 358] width 54 height 12
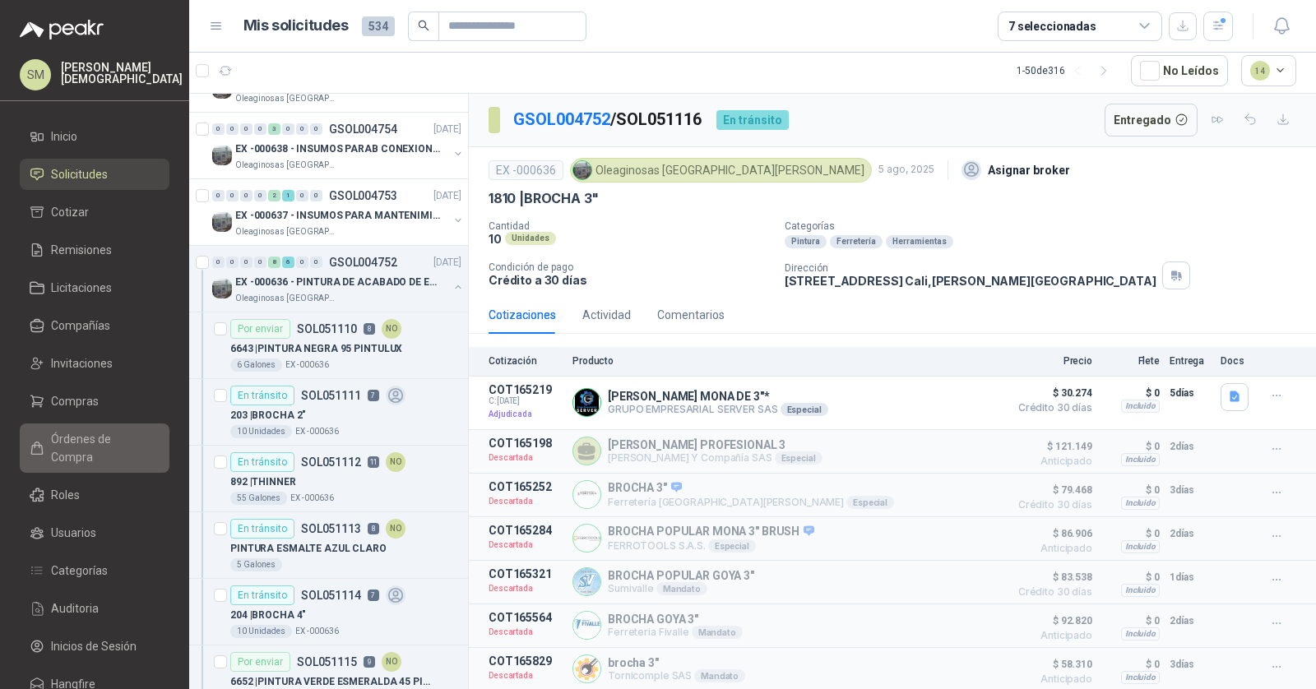
click at [91, 442] on span "Órdenes de Compra" at bounding box center [102, 448] width 103 height 36
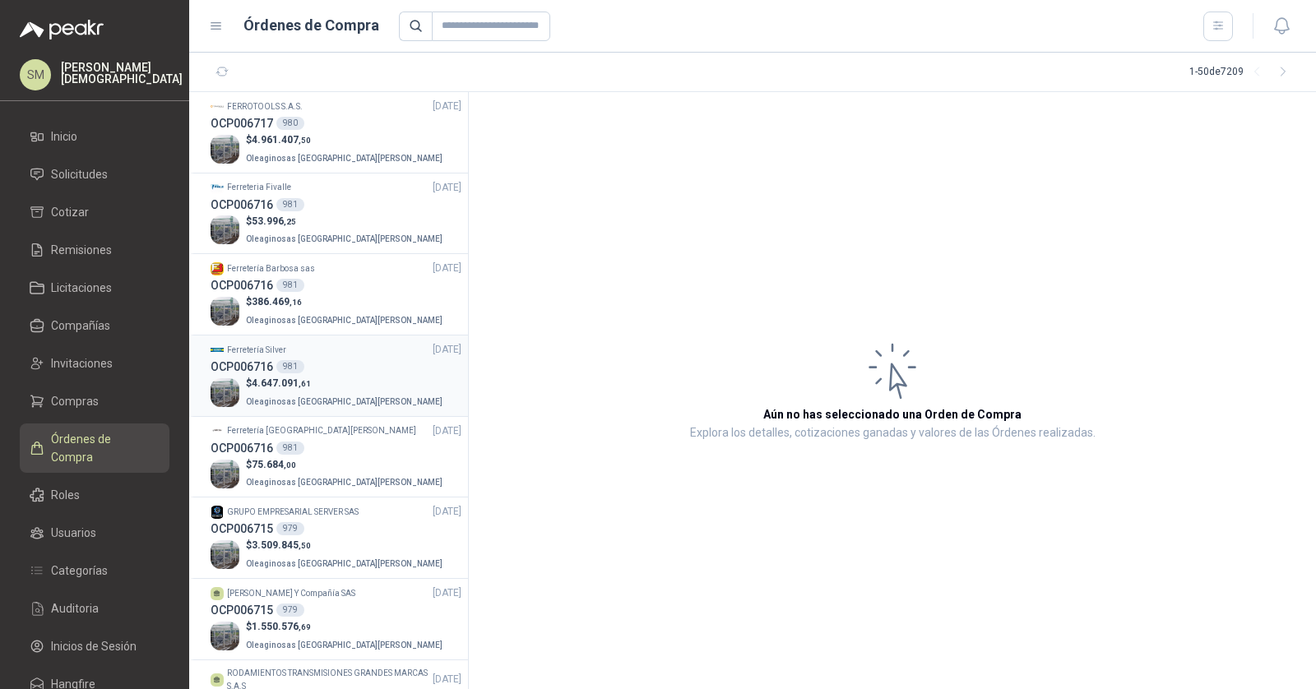
click at [317, 378] on p "$ 4.647.091 ,61" at bounding box center [346, 384] width 200 height 16
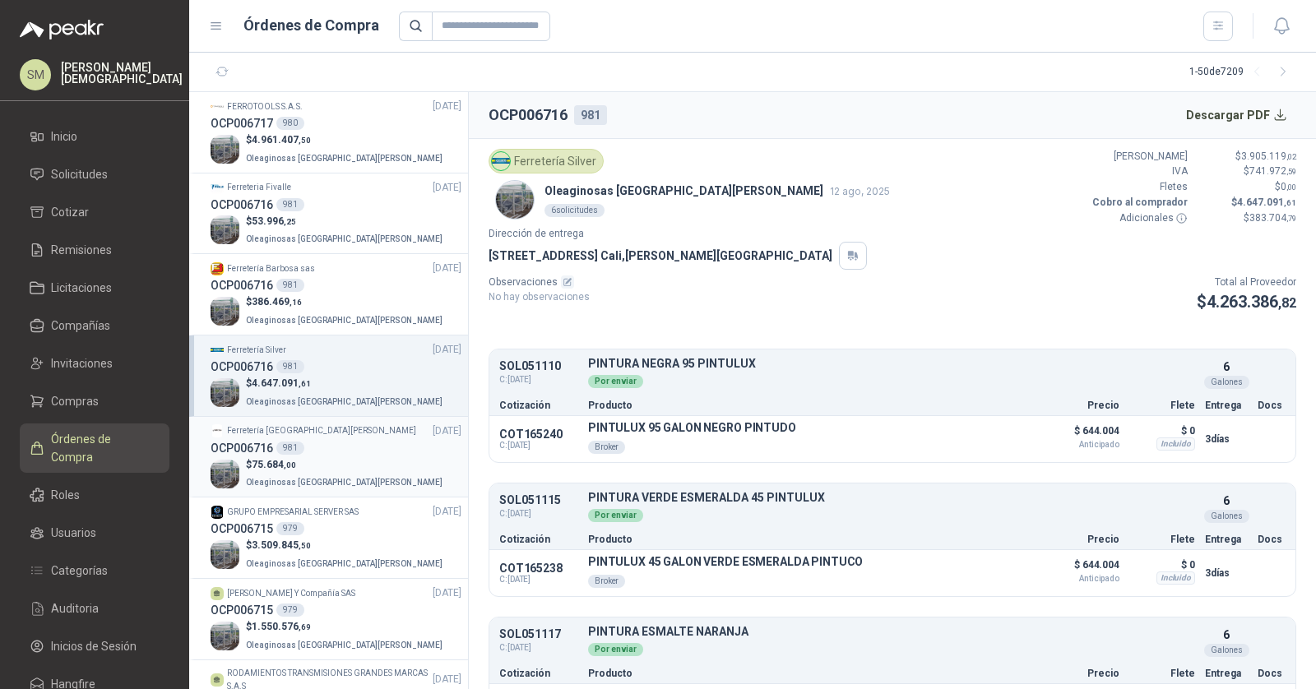
click at [364, 467] on div "$ 75.684 ,00 Oleaginosas [GEOGRAPHIC_DATA][PERSON_NAME]" at bounding box center [336, 474] width 251 height 34
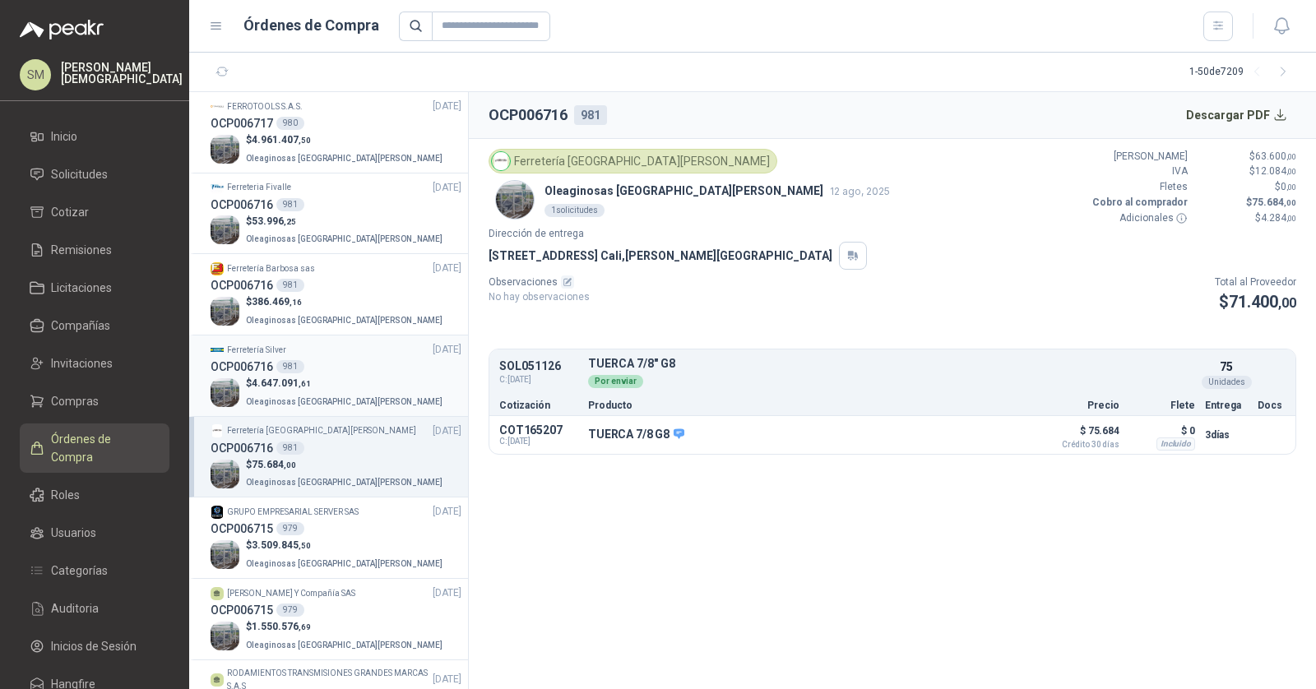
click at [361, 374] on div "OCP006716 981" at bounding box center [336, 367] width 251 height 18
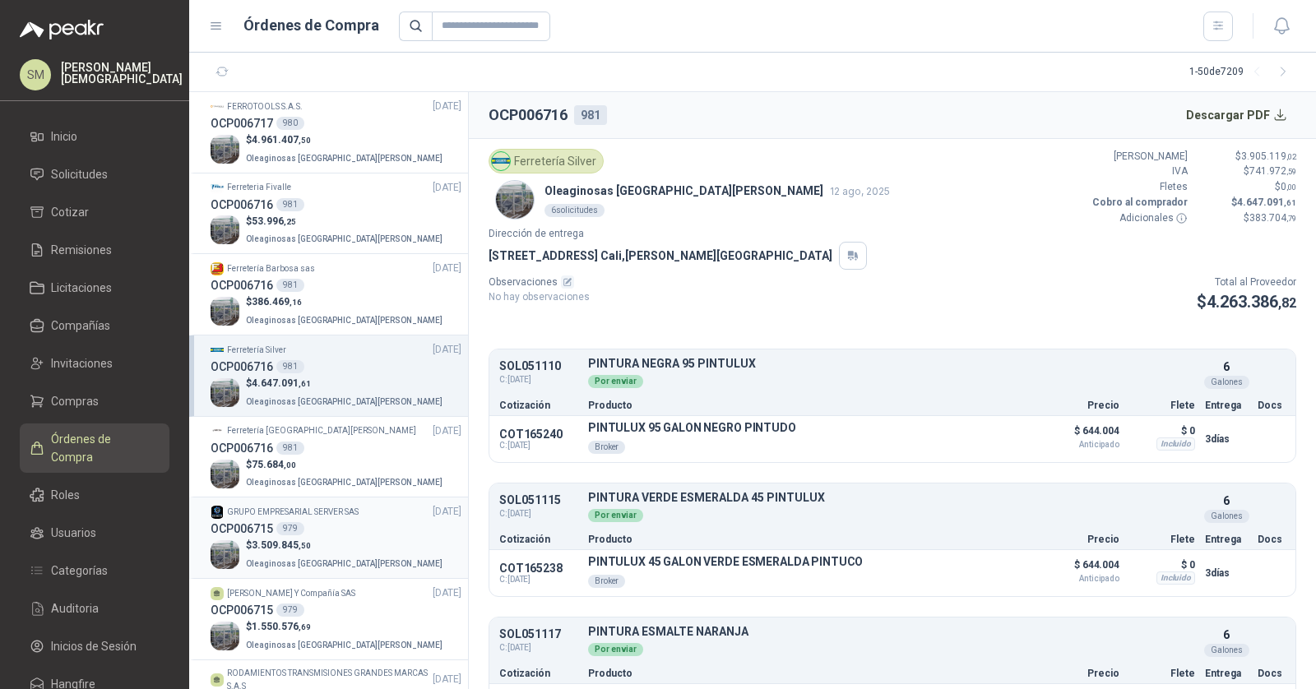
click at [375, 511] on div "GRUPO EMPRESARIAL SERVER SAS [DATE]" at bounding box center [336, 512] width 251 height 16
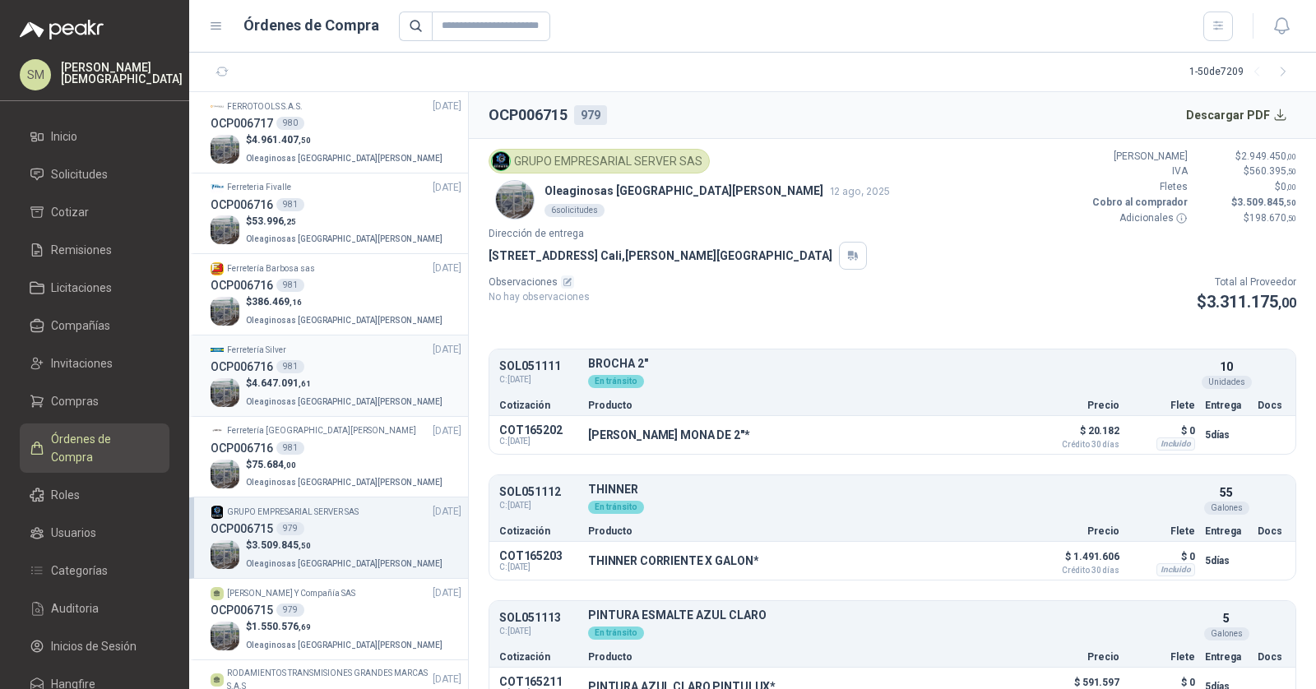
click at [340, 380] on p "$ 4.647.091 ,61" at bounding box center [346, 384] width 200 height 16
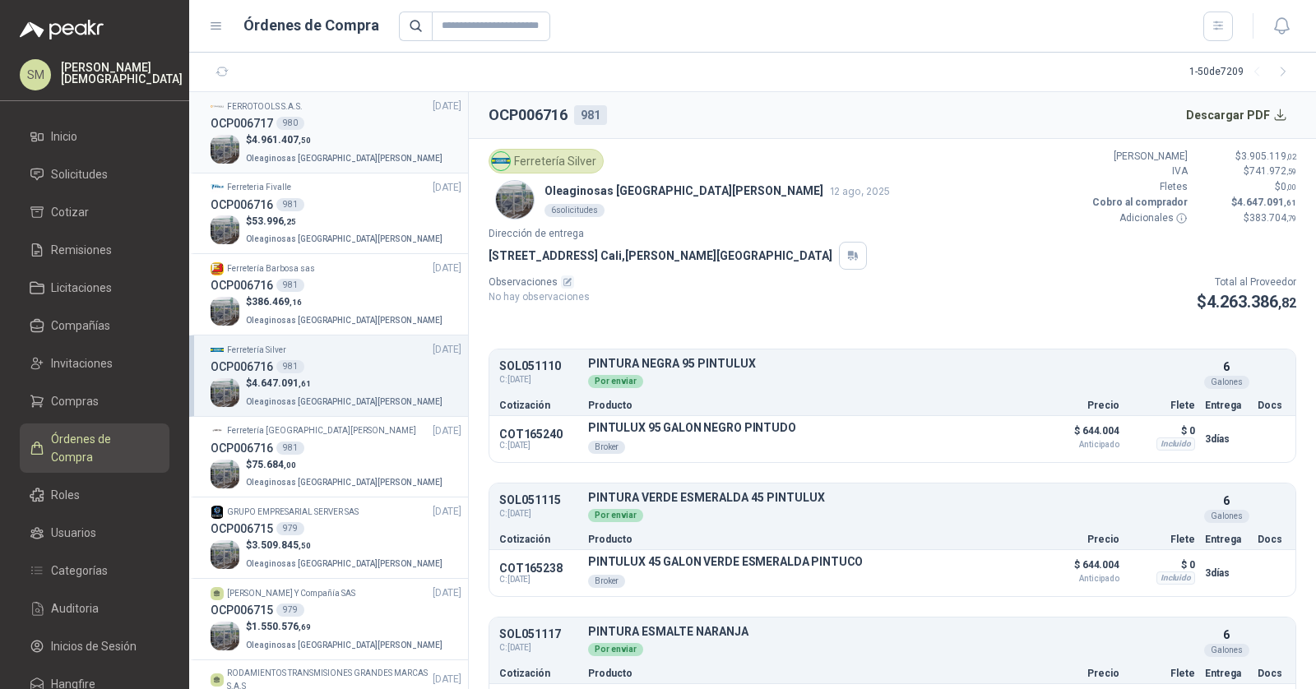
click at [316, 140] on p "$ 4.961.407 ,50" at bounding box center [346, 140] width 200 height 16
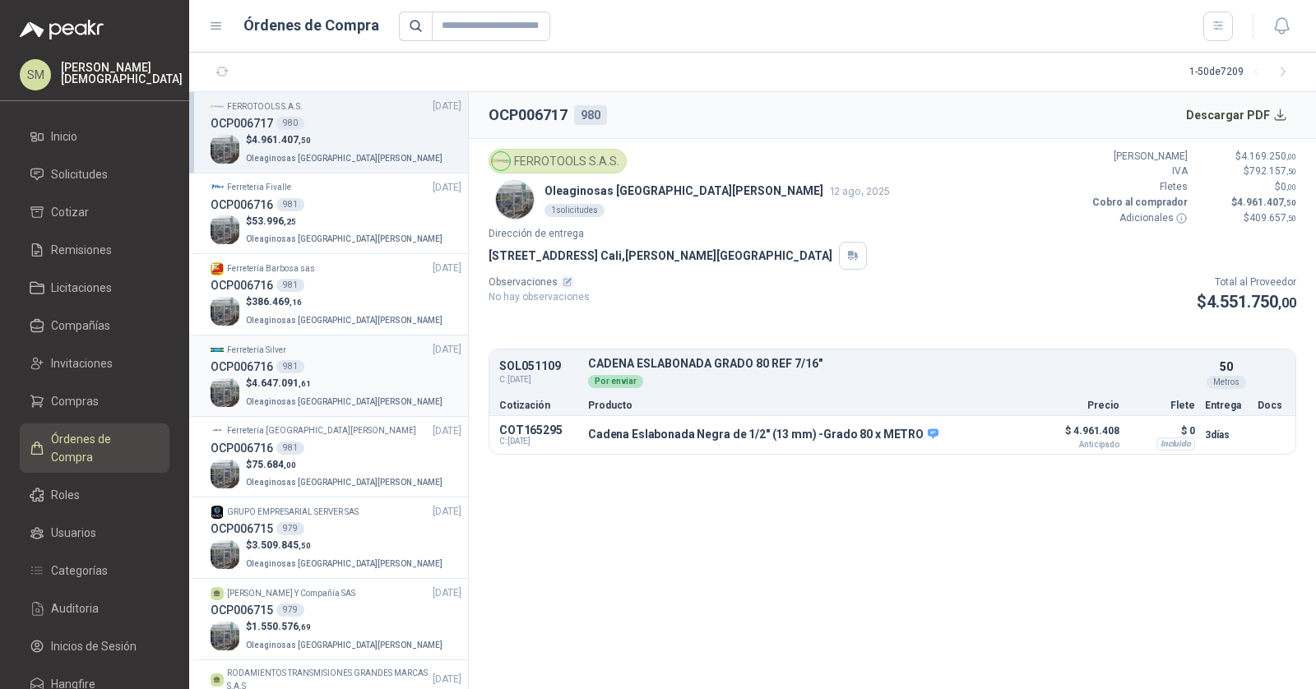
click at [312, 364] on div "OCP006716 981" at bounding box center [336, 367] width 251 height 18
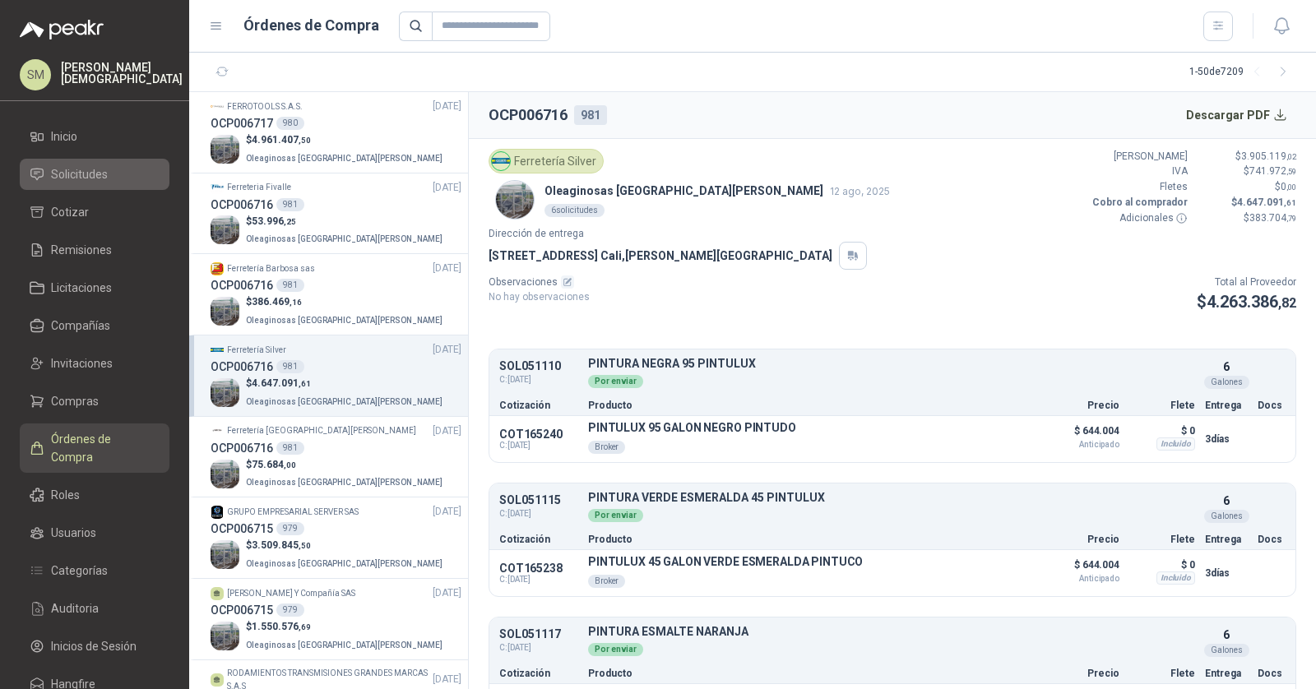
click at [95, 172] on span "Solicitudes" at bounding box center [79, 174] width 57 height 18
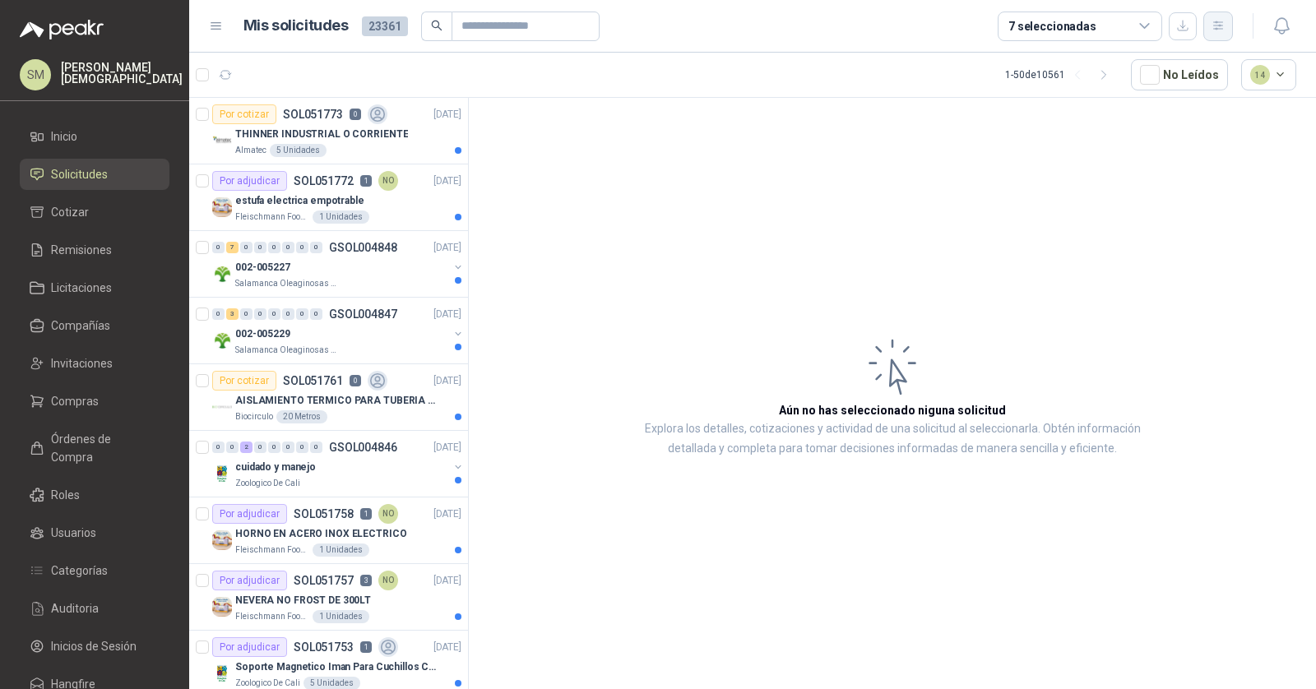
click at [1228, 22] on button "button" at bounding box center [1219, 27] width 30 height 30
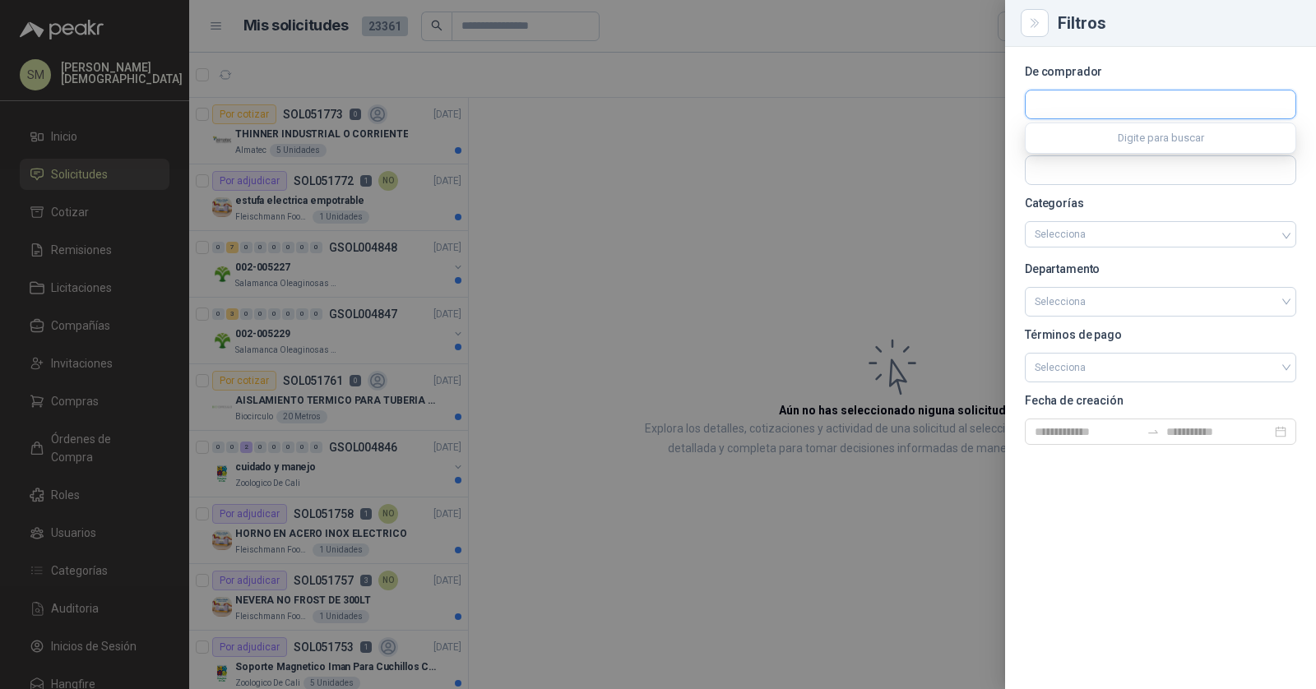
click at [1149, 106] on input "text" at bounding box center [1161, 104] width 270 height 28
click at [784, 157] on div at bounding box center [658, 344] width 1316 height 689
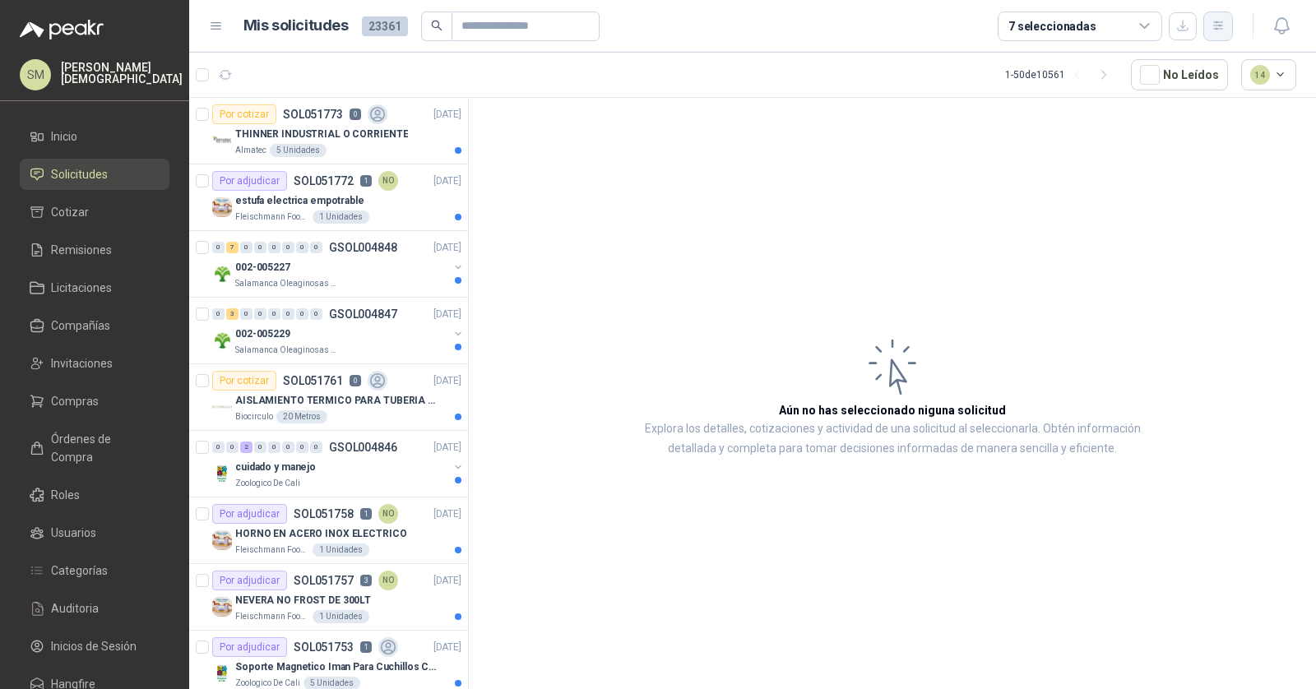
click at [1213, 30] on icon "button" at bounding box center [1219, 26] width 14 height 14
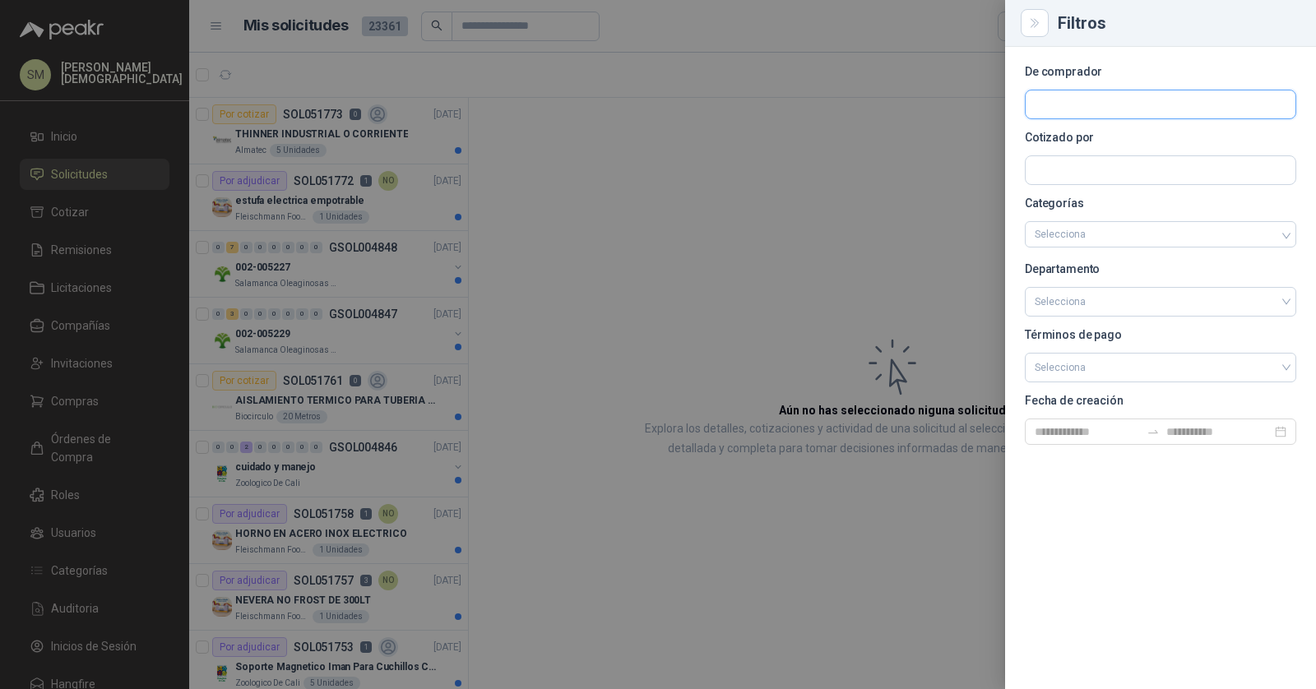
click at [1128, 103] on input "text" at bounding box center [1161, 104] width 270 height 28
click at [862, 275] on div at bounding box center [658, 344] width 1316 height 689
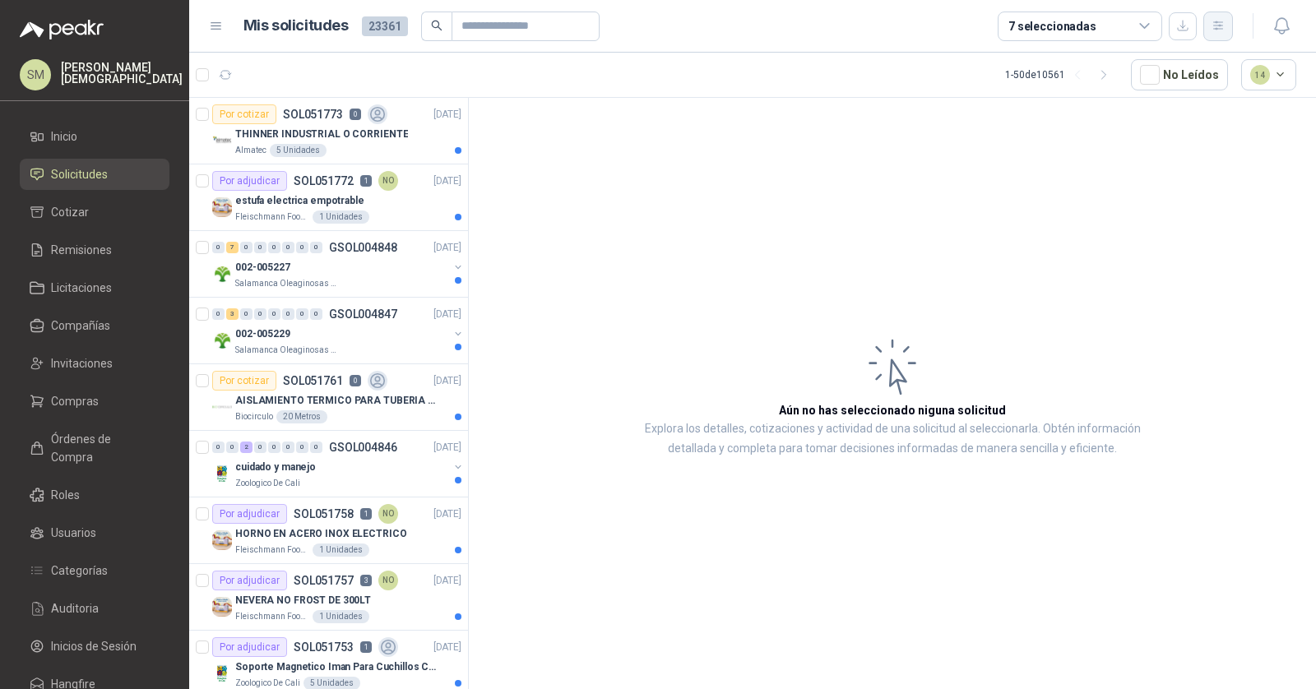
click at [1230, 29] on button "button" at bounding box center [1219, 27] width 30 height 30
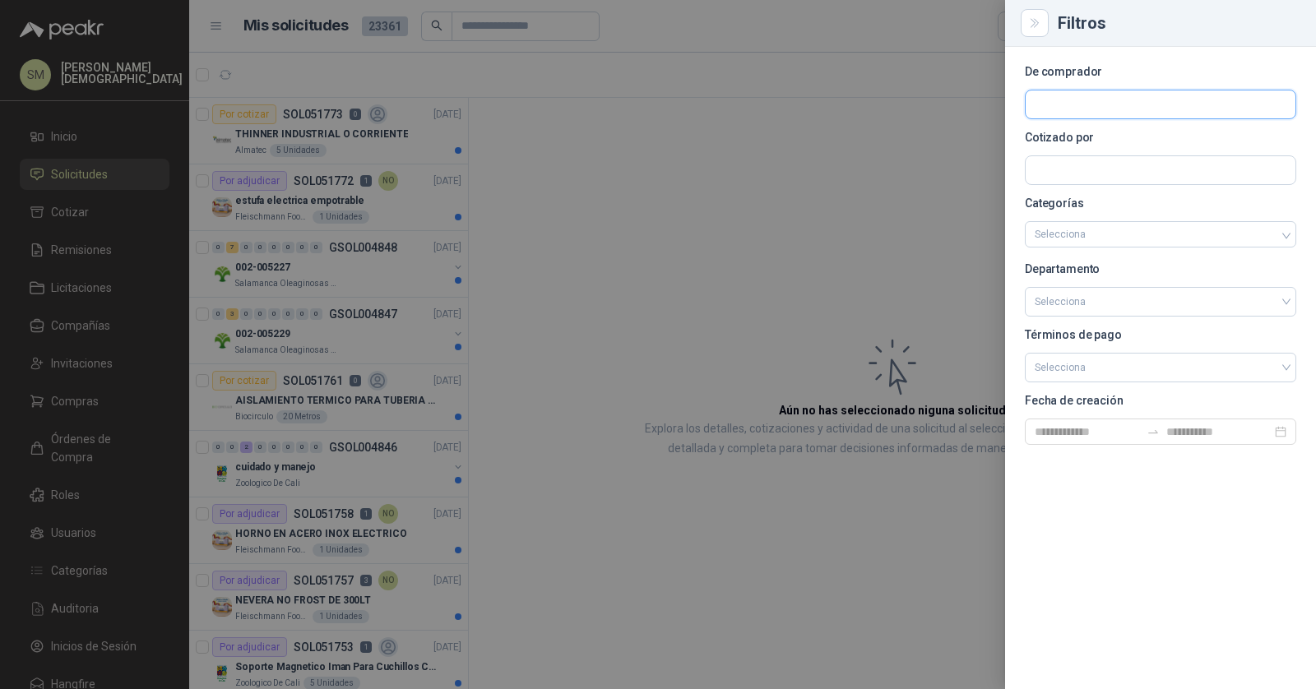
click at [1130, 98] on input "text" at bounding box center [1161, 104] width 270 height 28
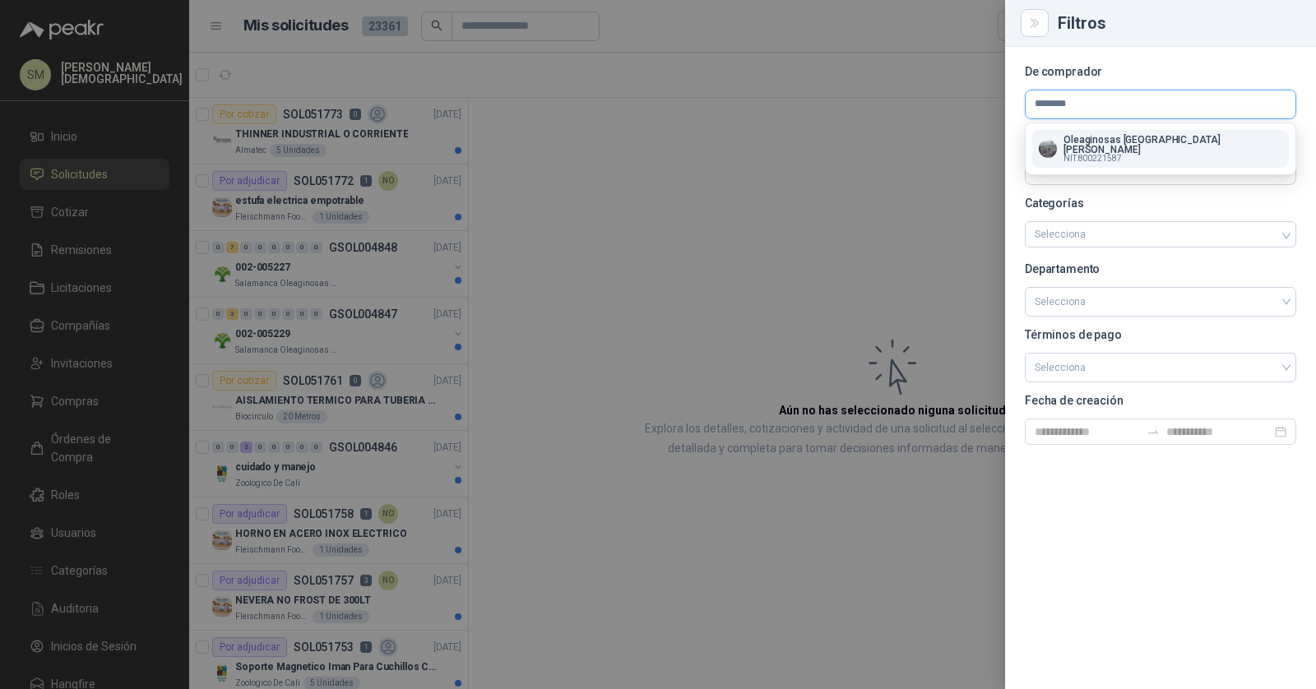
type input "********"
click at [1144, 138] on p "Oleaginosas [GEOGRAPHIC_DATA][PERSON_NAME]" at bounding box center [1173, 145] width 219 height 20
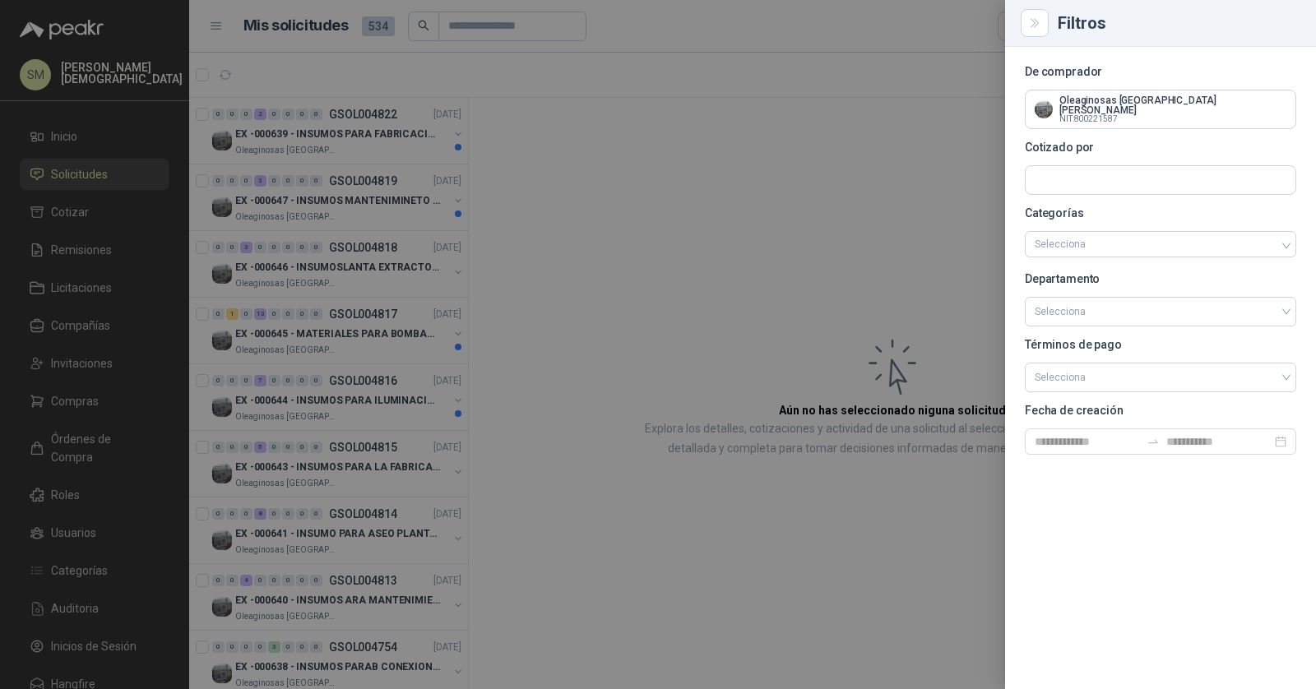
click at [603, 193] on div at bounding box center [658, 344] width 1316 height 689
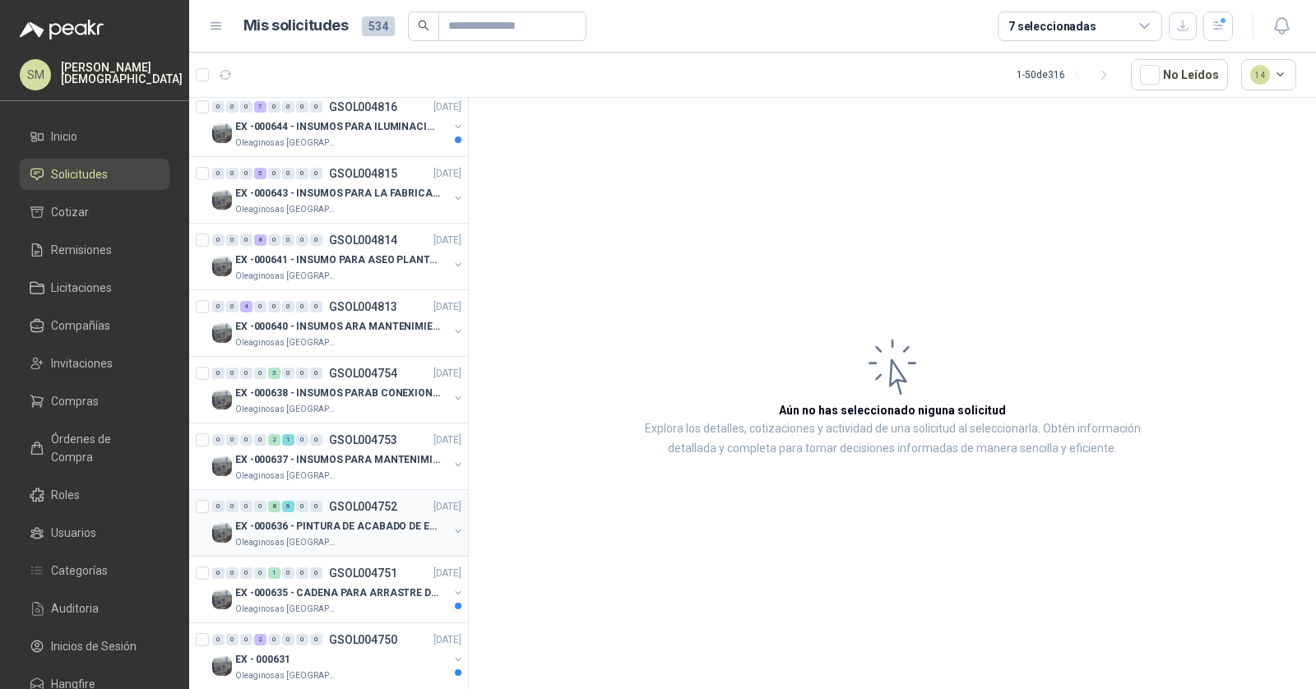
scroll to position [292, 0]
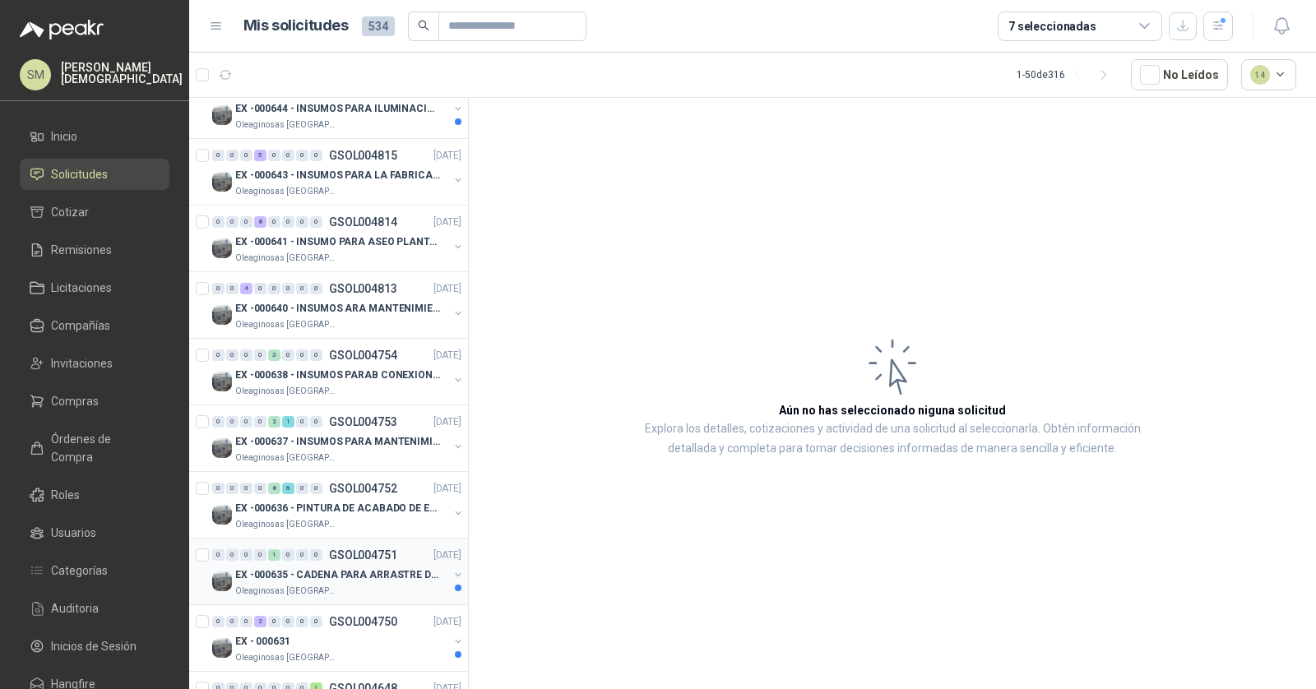
click at [322, 572] on p "EX -000635 - CADENA PARA ARRASTRE DE CANASTAS DE E" at bounding box center [337, 576] width 205 height 16
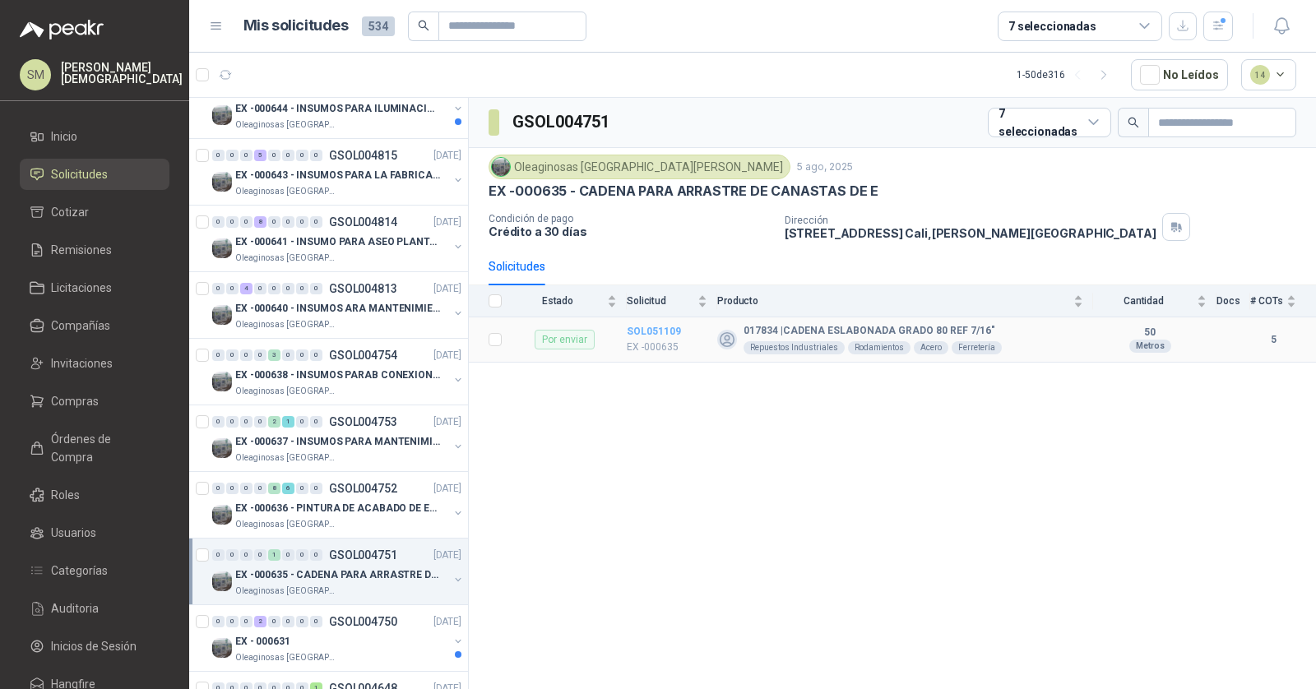
click at [641, 326] on b "SOL051109" at bounding box center [654, 332] width 54 height 12
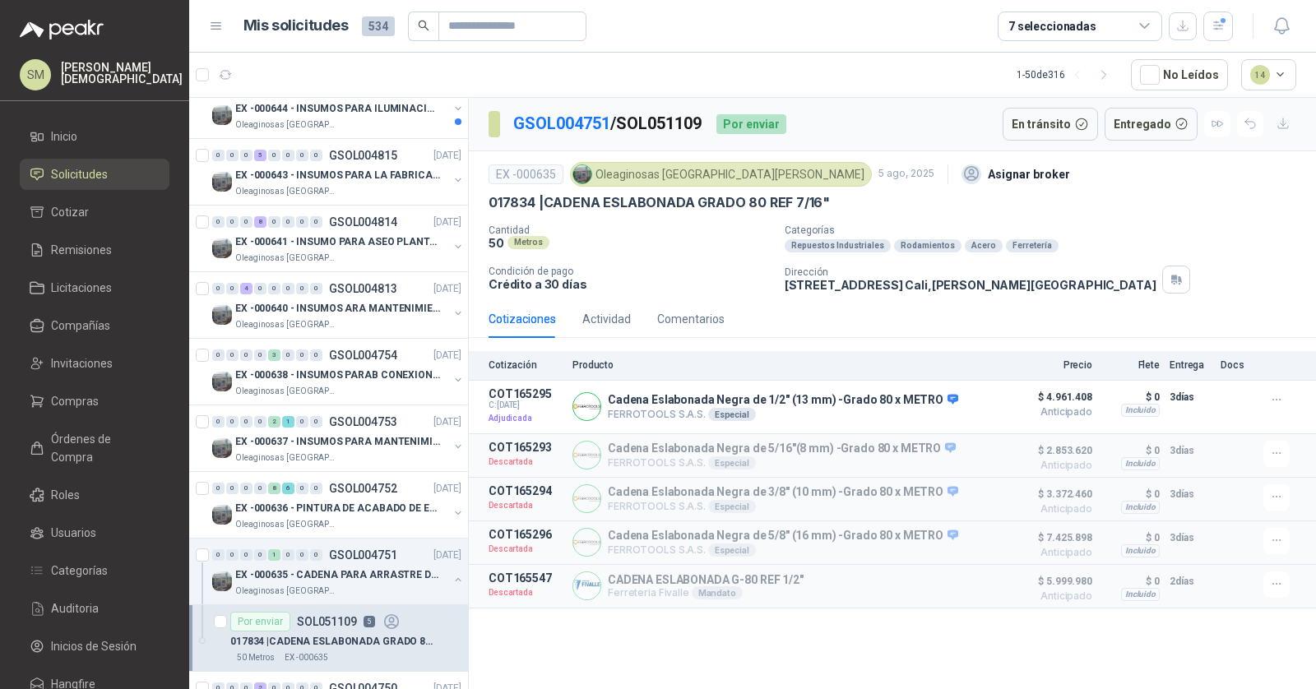
click at [665, 123] on p "GSOL004751 / SOL051109" at bounding box center [608, 124] width 190 height 26
copy p "SOL051109"
click at [352, 571] on p "EX -000635 - CADENA PARA ARRASTRE DE CANASTAS DE E" at bounding box center [337, 576] width 205 height 16
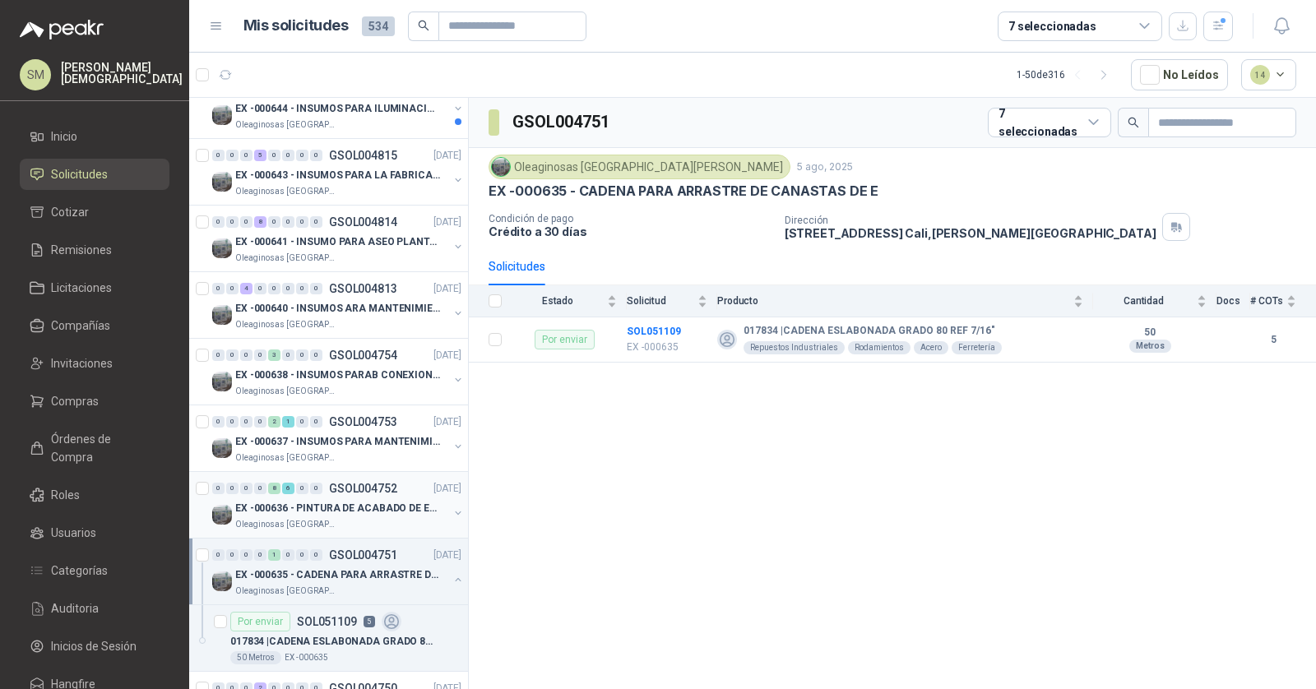
click at [380, 489] on p "GSOL004752" at bounding box center [363, 489] width 68 height 12
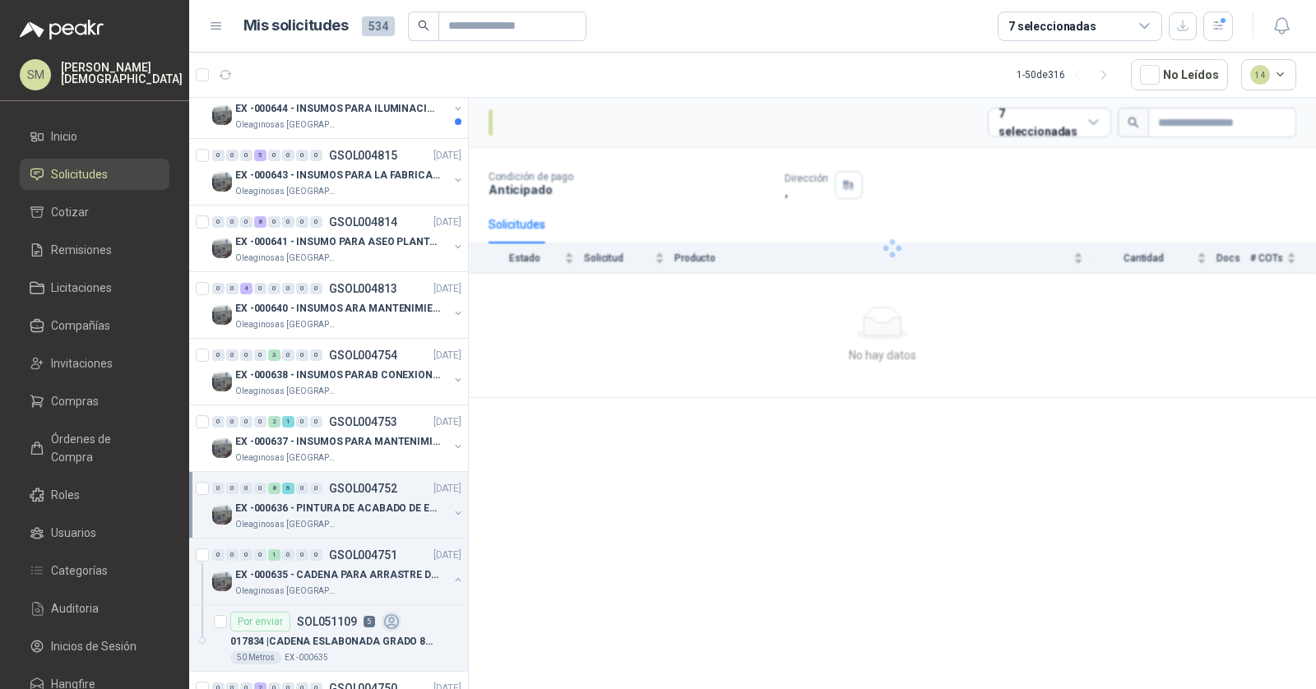
click at [363, 501] on p "EX -000636 - PINTURA DE ACABADO DE EQUIPOS, ESTRUC" at bounding box center [337, 509] width 205 height 16
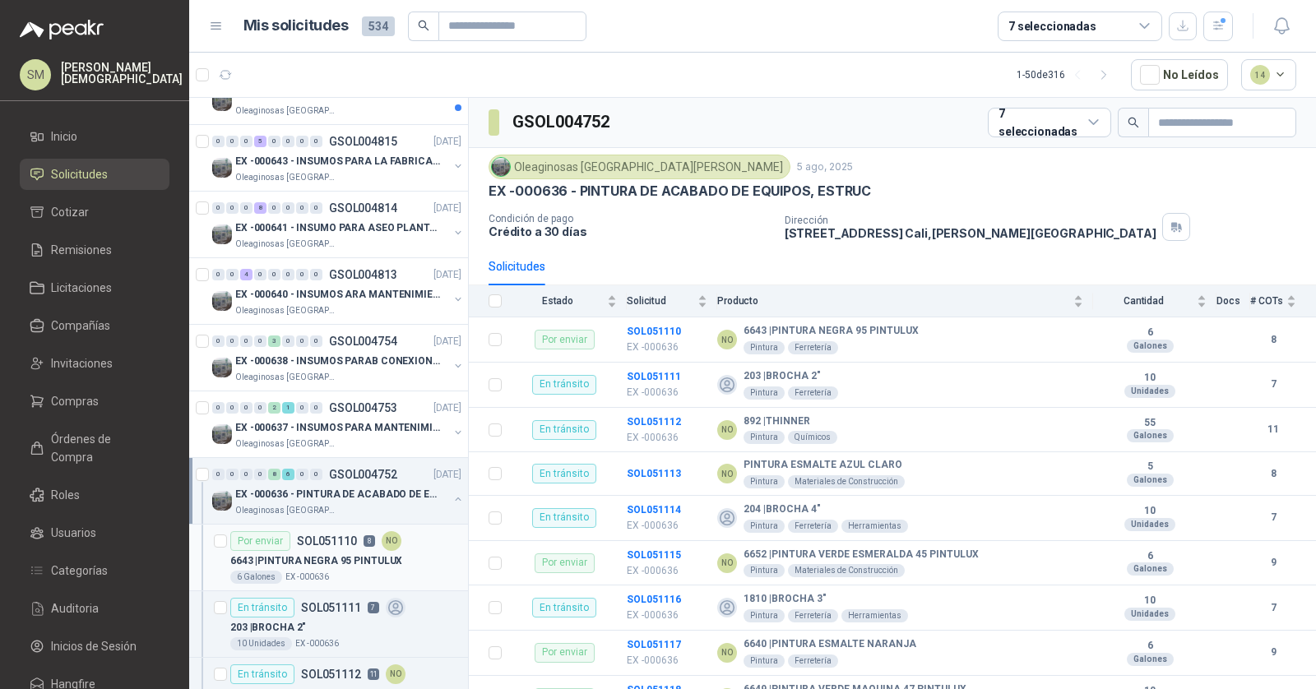
click at [325, 554] on p "6643 | PINTURA NEGRA 95 PINTULUX" at bounding box center [316, 562] width 172 height 16
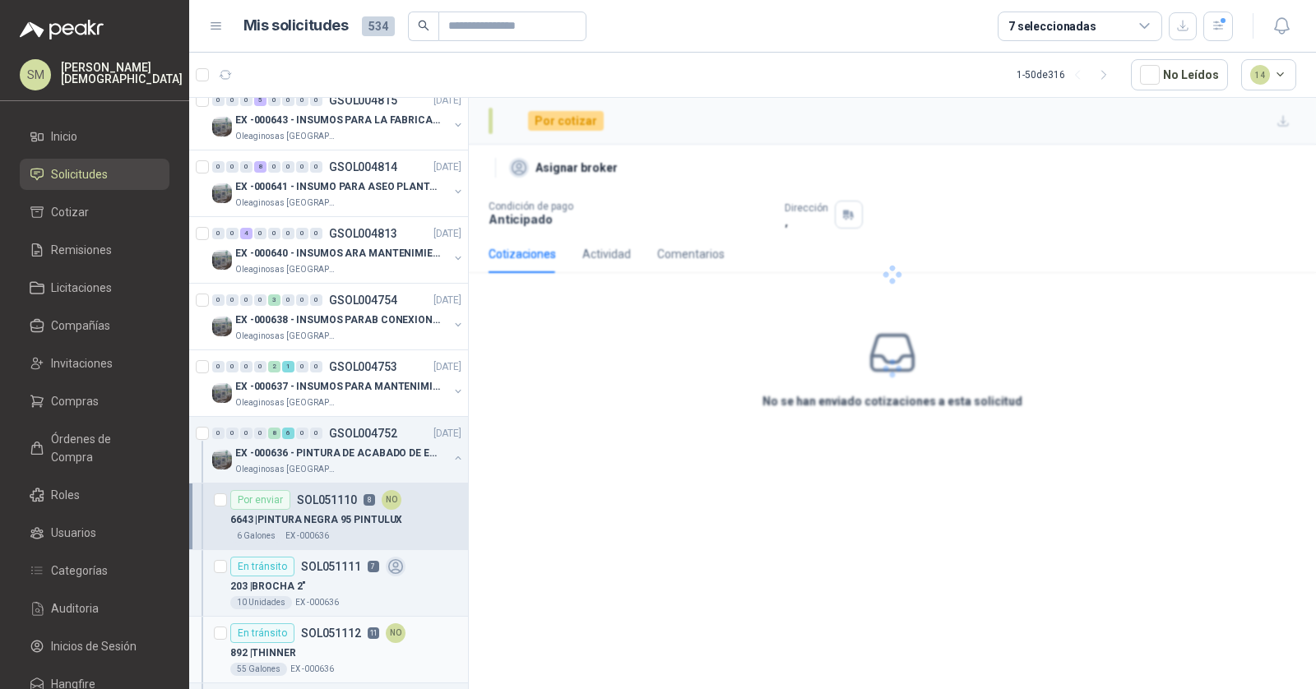
scroll to position [439, 0]
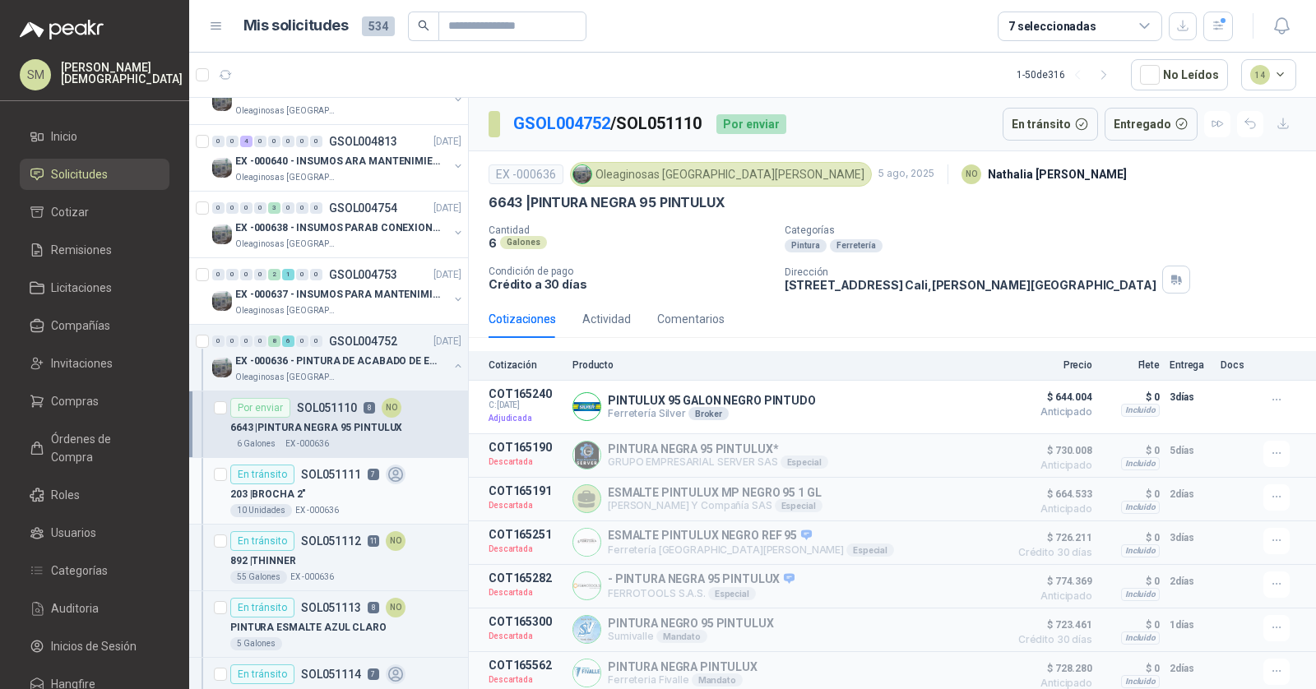
click at [322, 485] on div "203 | BROCHA 2"" at bounding box center [345, 495] width 231 height 20
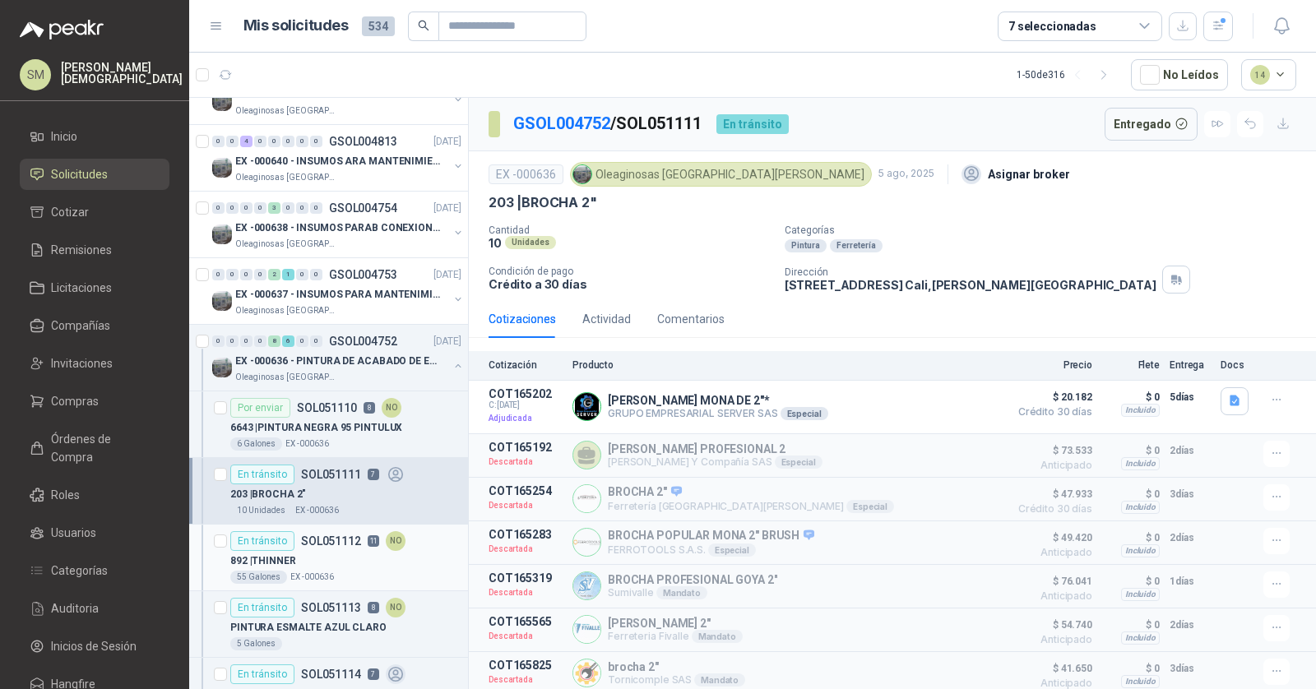
click at [323, 542] on div "En tránsito SOL051112 11 NO" at bounding box center [317, 541] width 175 height 20
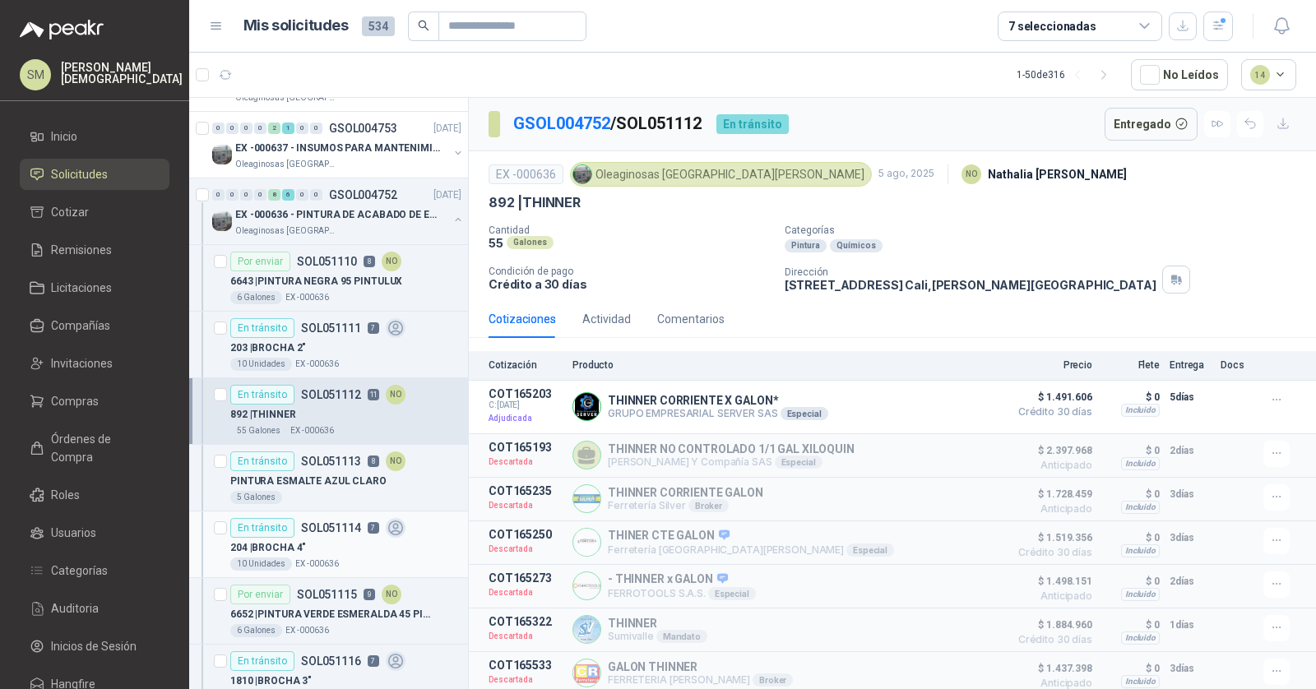
scroll to position [647, 0]
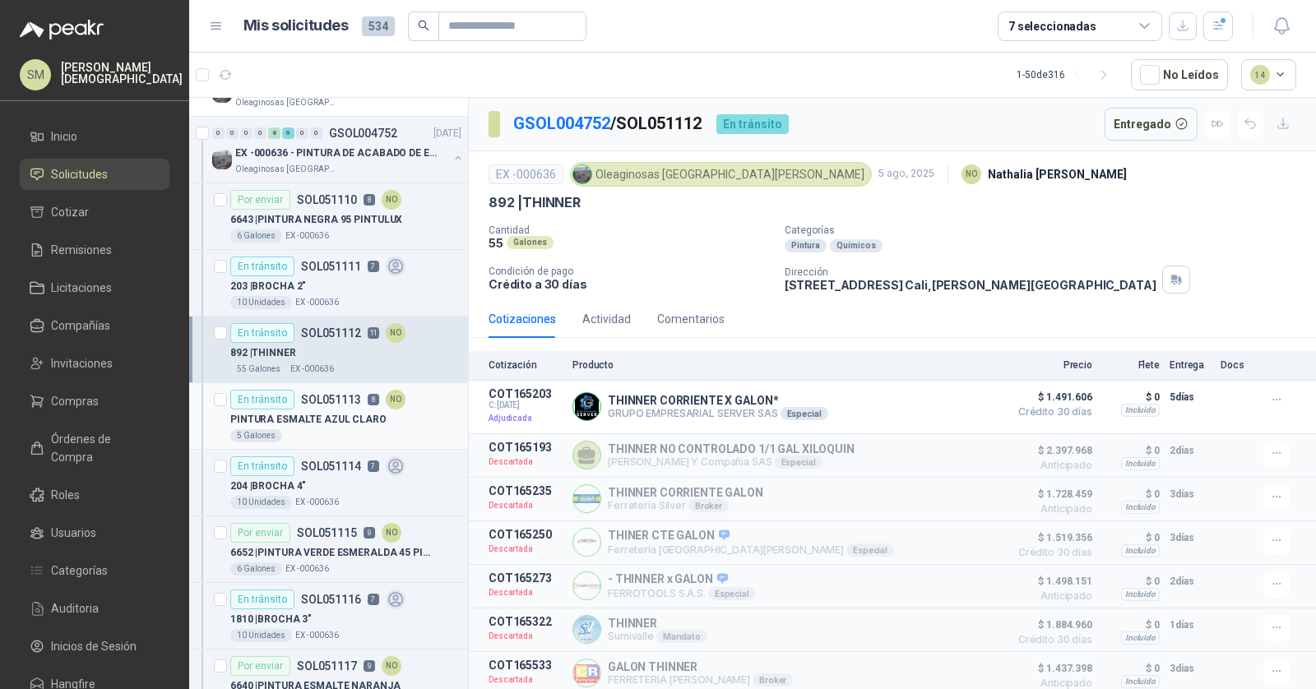
click at [337, 419] on p "PINTURA ESMALTE AZUL CLARO" at bounding box center [308, 420] width 156 height 16
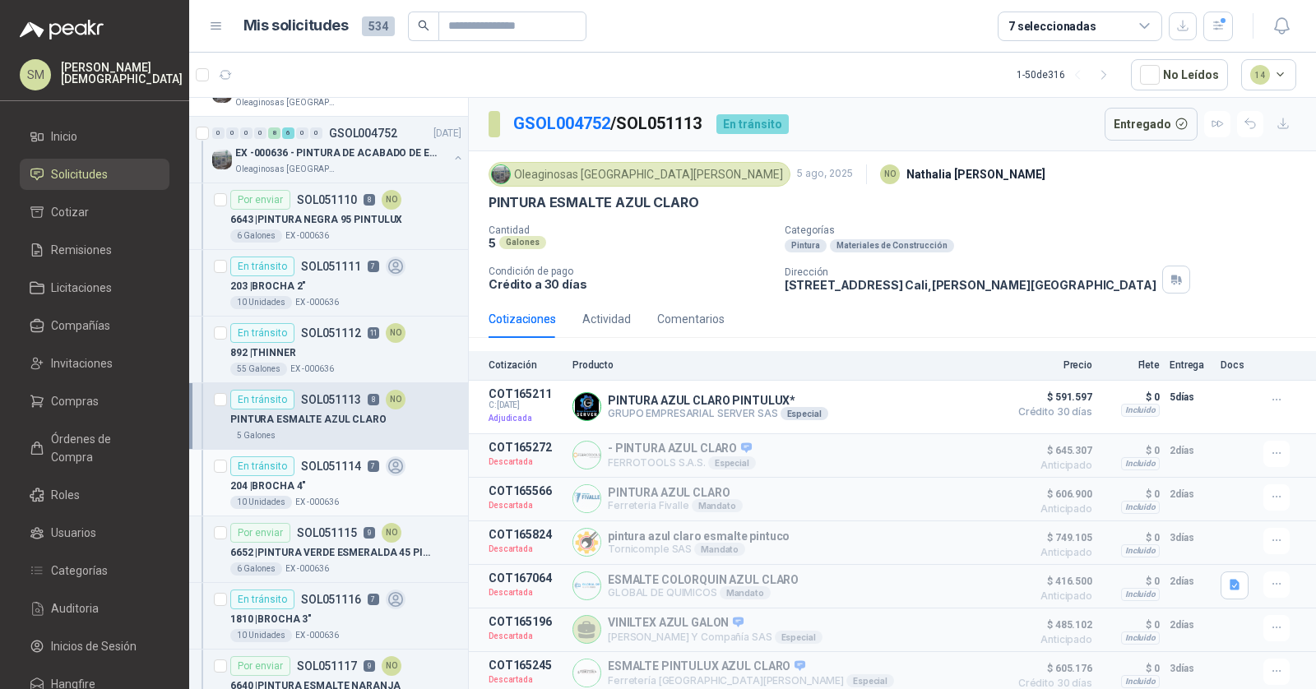
click at [324, 478] on div "204 | BROCHA 4"" at bounding box center [345, 486] width 231 height 20
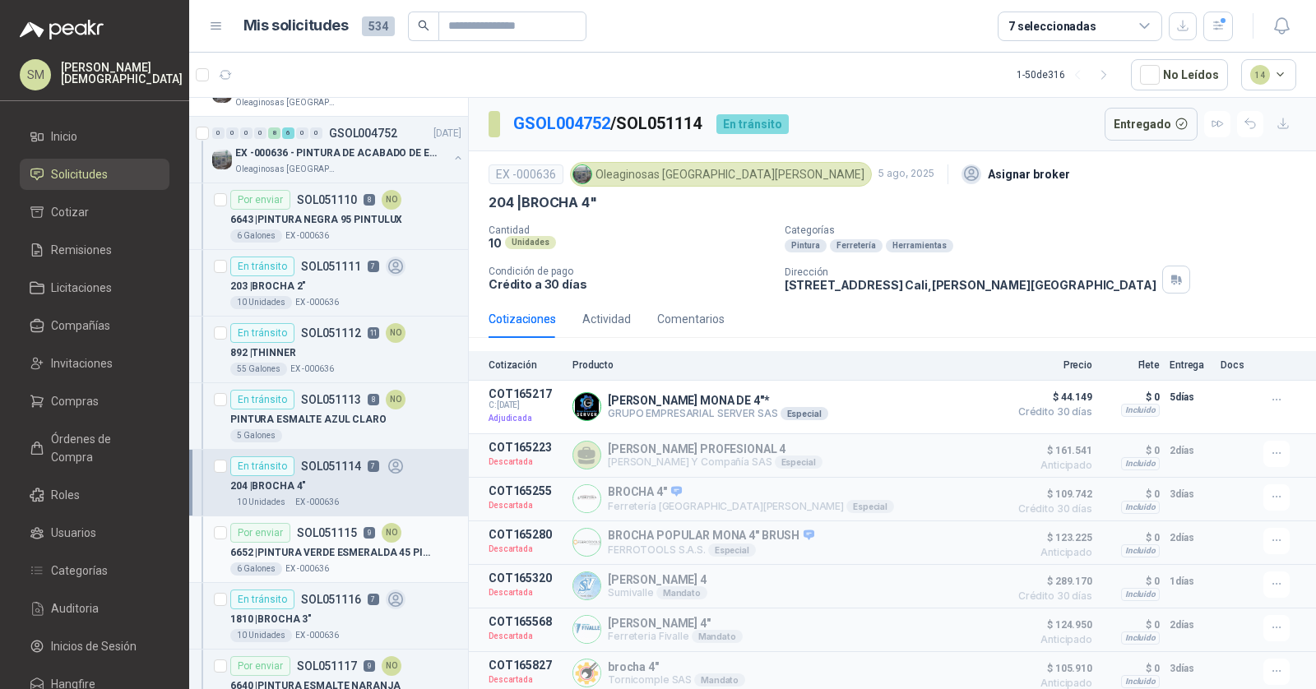
click at [326, 543] on div "6652 | PINTURA VERDE ESMERALDA 45 PINTULUX" at bounding box center [345, 553] width 231 height 20
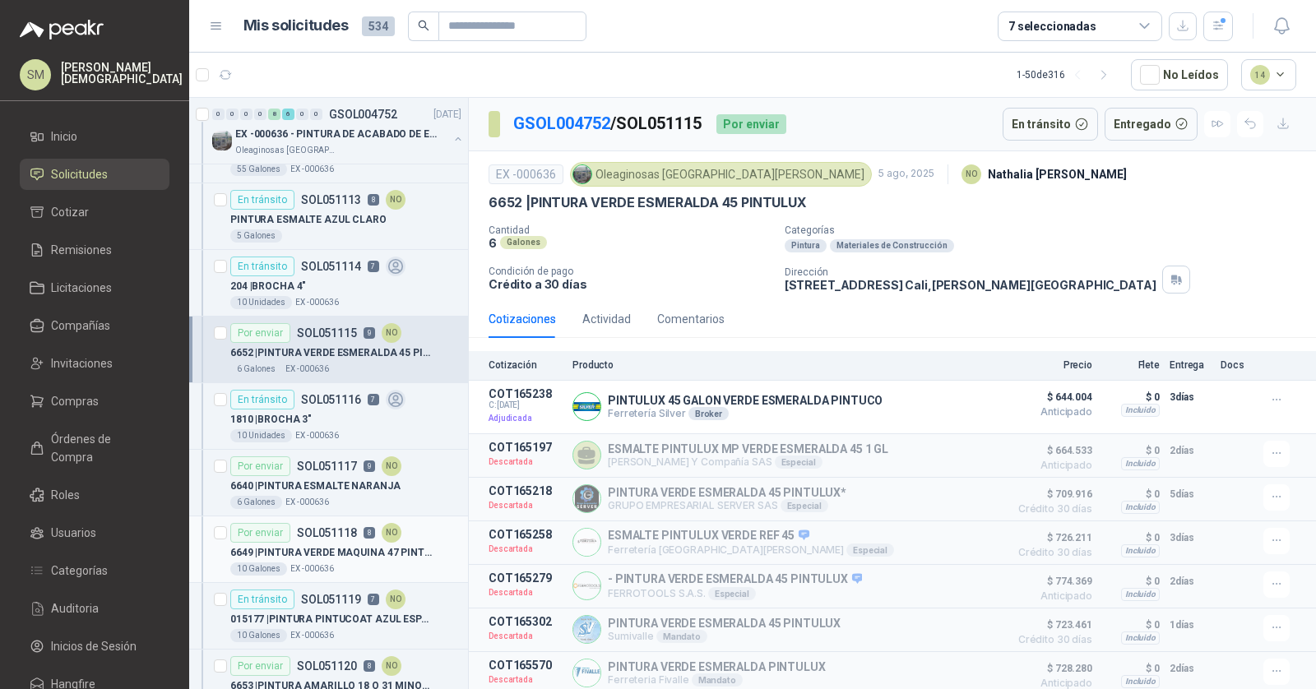
scroll to position [941, 0]
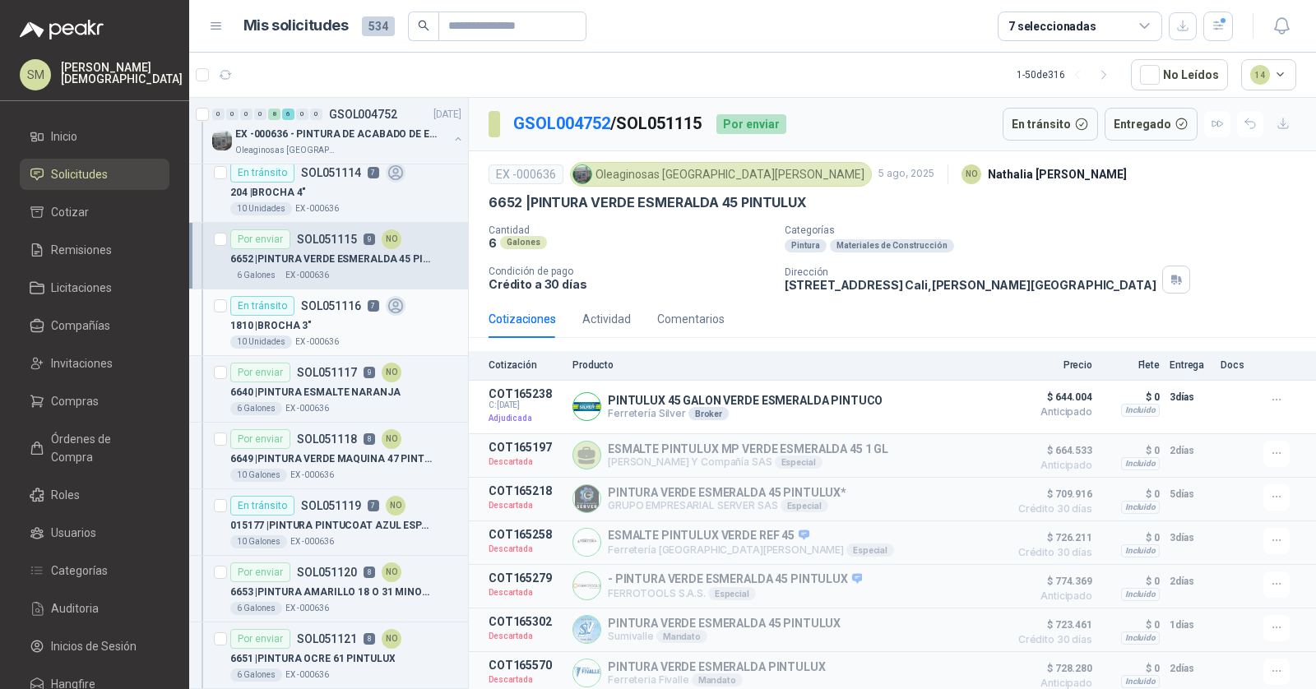
click at [309, 326] on div "1810 | BROCHA 3"" at bounding box center [345, 326] width 231 height 20
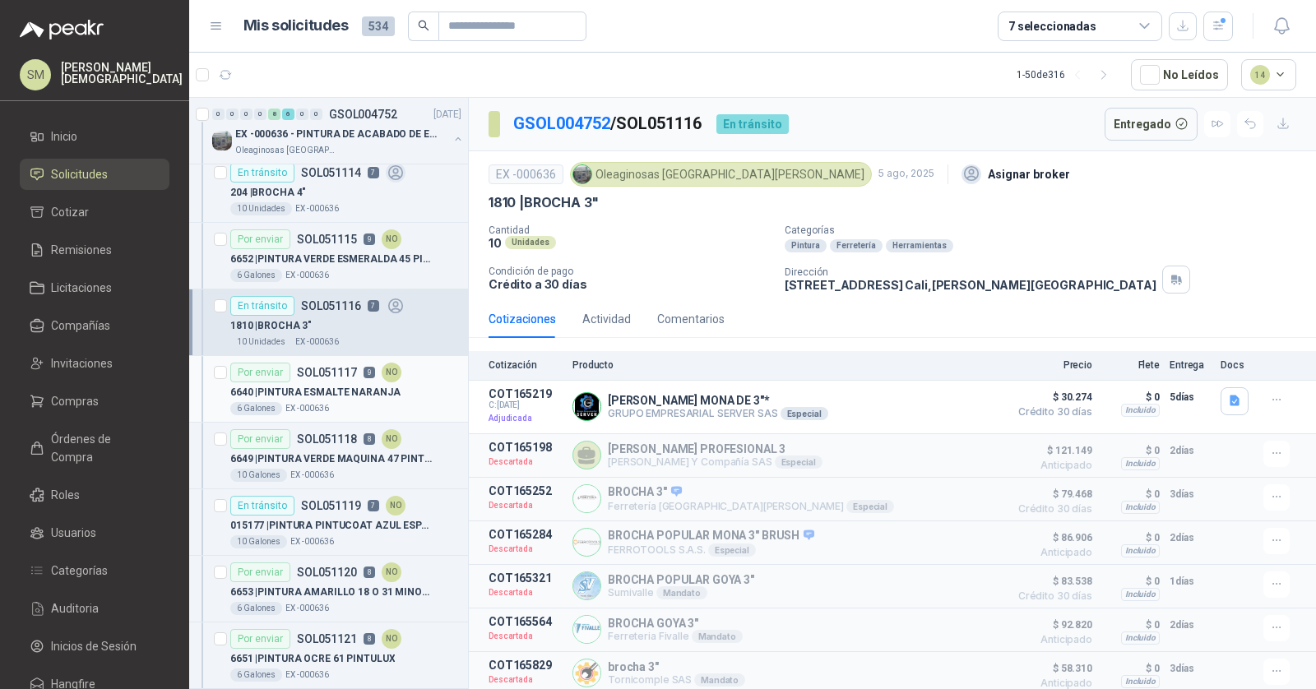
click at [336, 387] on p "6640 | PINTURA ESMALTE NARANJA" at bounding box center [315, 393] width 170 height 16
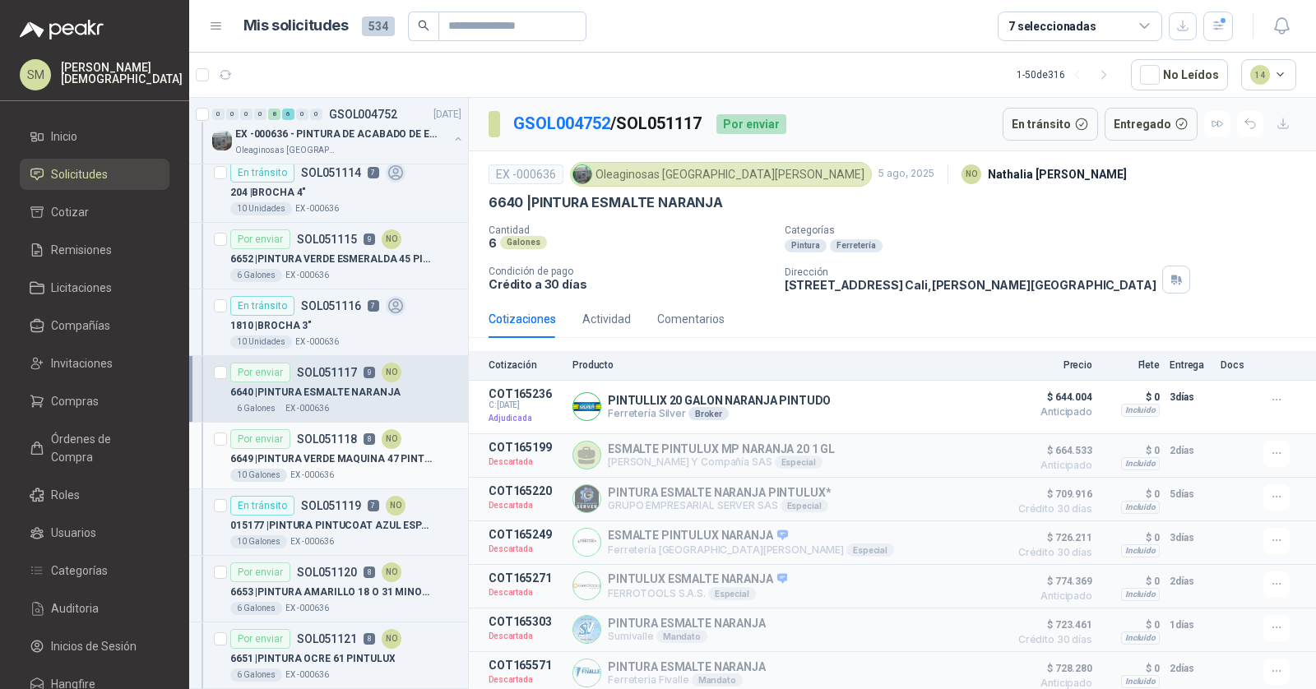
click at [323, 452] on p "6649 | PINTURA VERDE MAQUINA 47 PINTULUX" at bounding box center [332, 460] width 205 height 16
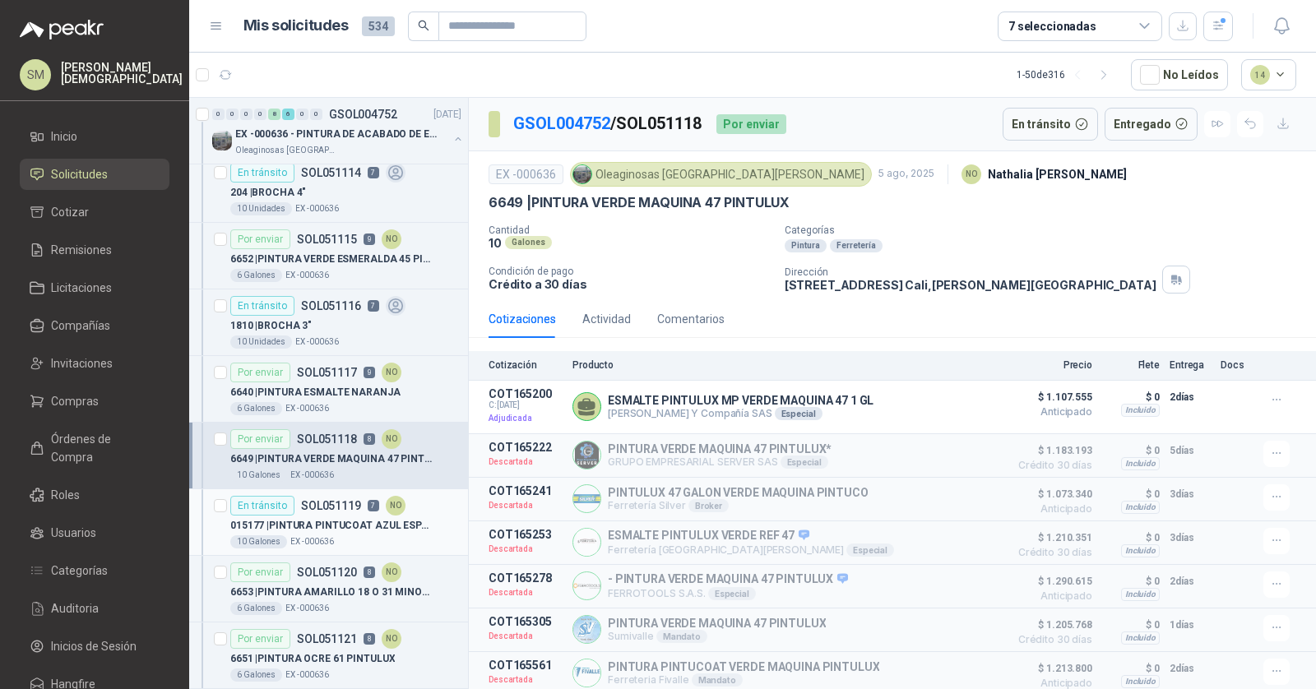
click at [325, 503] on div "En tránsito SOL051119 7 NO" at bounding box center [317, 506] width 175 height 20
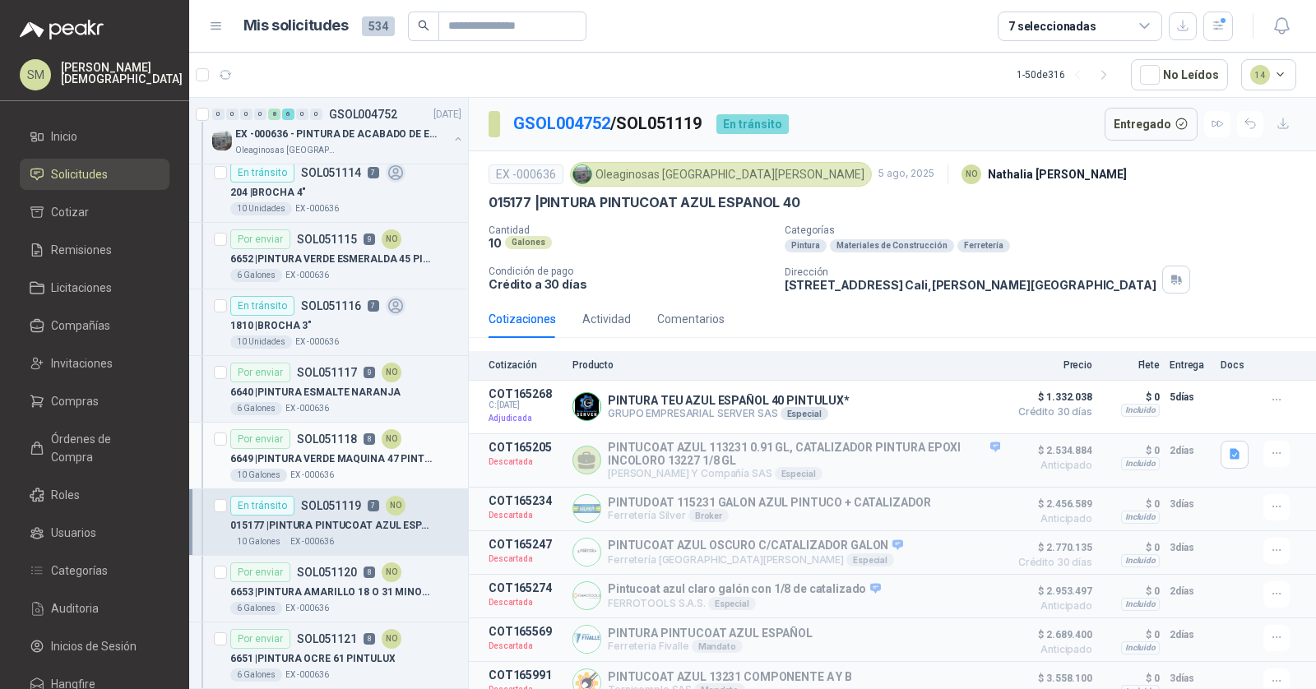
click at [323, 456] on p "6649 | PINTURA VERDE MAQUINA 47 PINTULUX" at bounding box center [332, 460] width 205 height 16
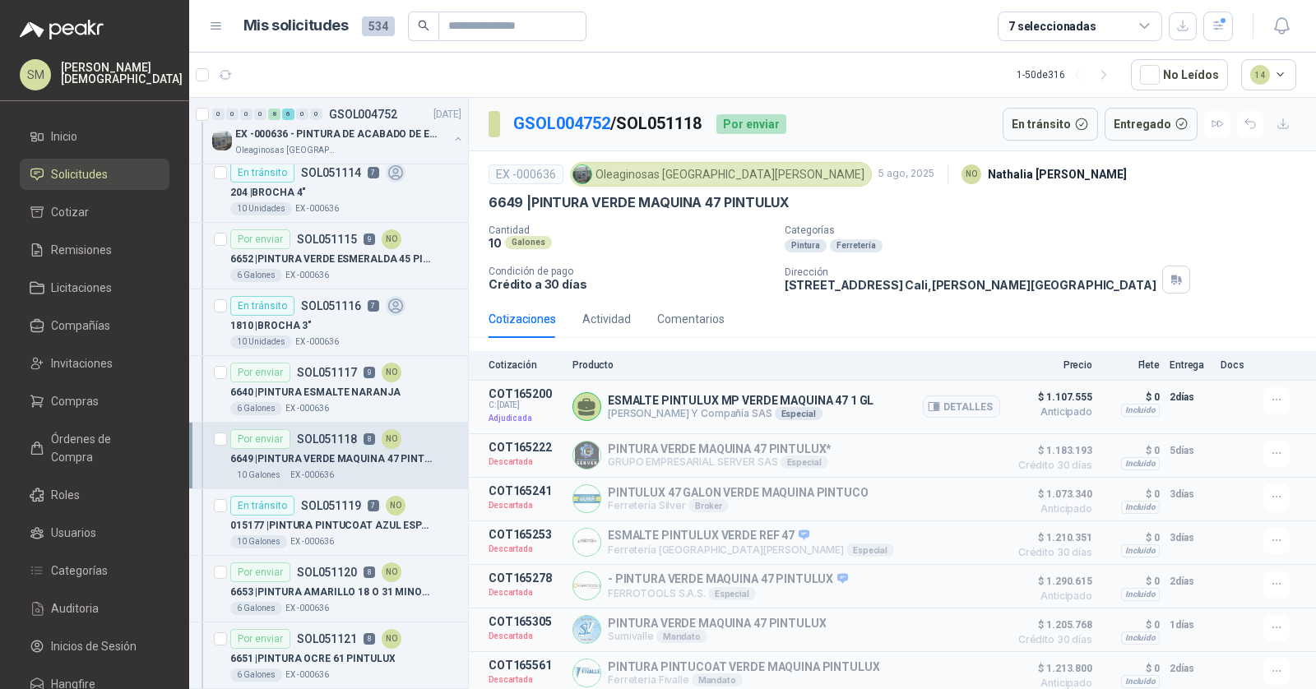
drag, startPoint x: 609, startPoint y: 411, endPoint x: 757, endPoint y: 414, distance: 148.1
click at [757, 414] on p "[PERSON_NAME] Y Compañía SAS Especial" at bounding box center [741, 413] width 266 height 13
copy p "[PERSON_NAME] Y Compañía SAS"
click at [662, 124] on p "GSOL004752 / SOL051118" at bounding box center [608, 124] width 190 height 26
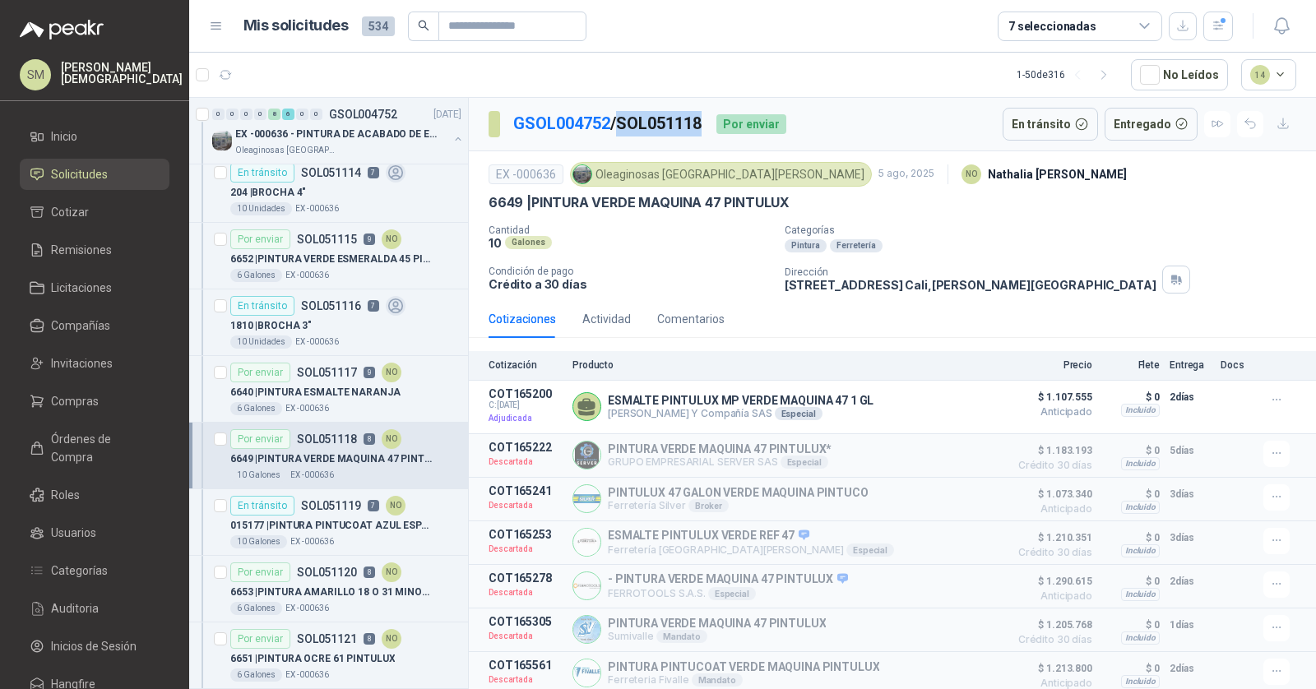
copy p "SOL051118"
click at [304, 503] on div "En tránsito SOL051119 7 NO" at bounding box center [317, 506] width 175 height 20
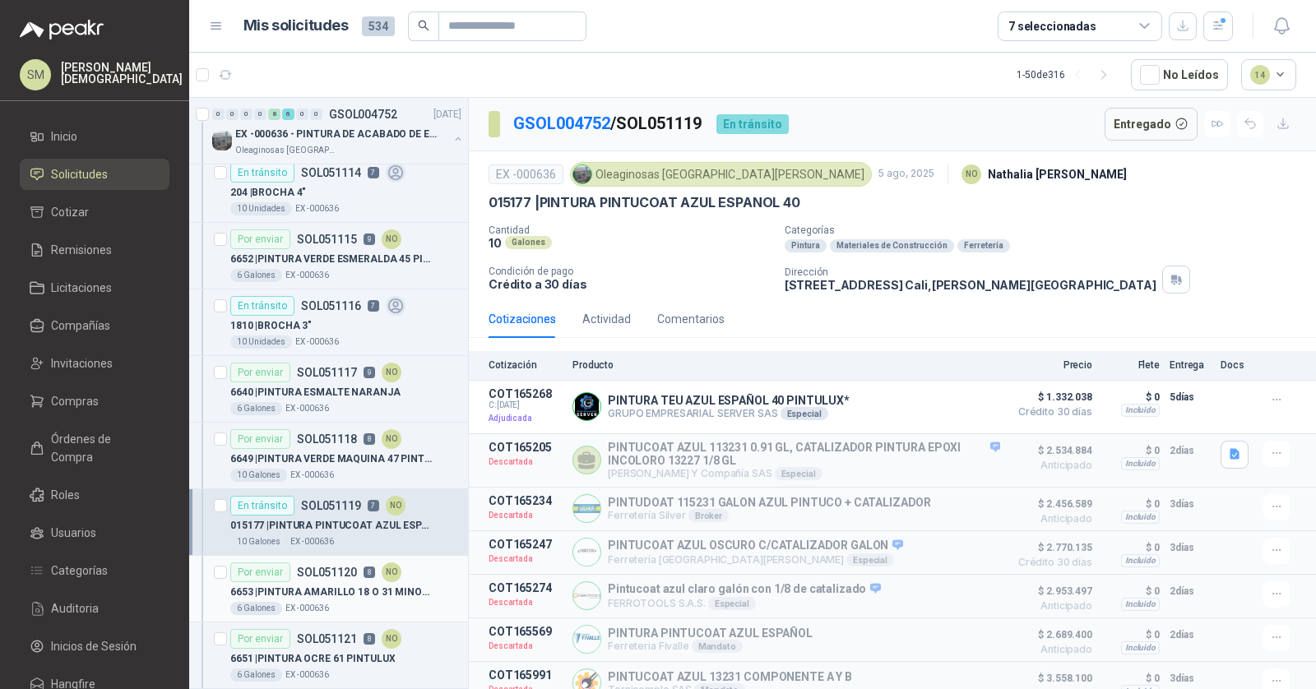
click at [350, 585] on p "6653 | PINTURA AMARILLO 18 O 31 MINOBRAS PINTUL" at bounding box center [332, 593] width 205 height 16
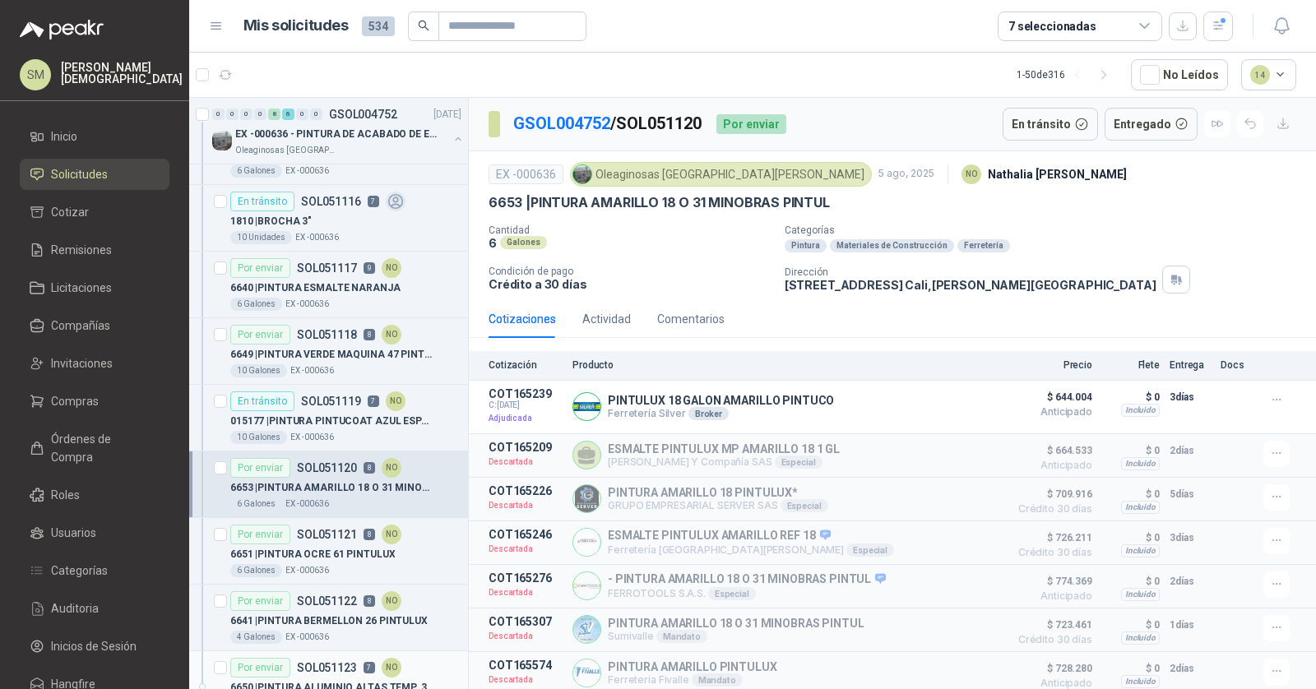
scroll to position [1176, 0]
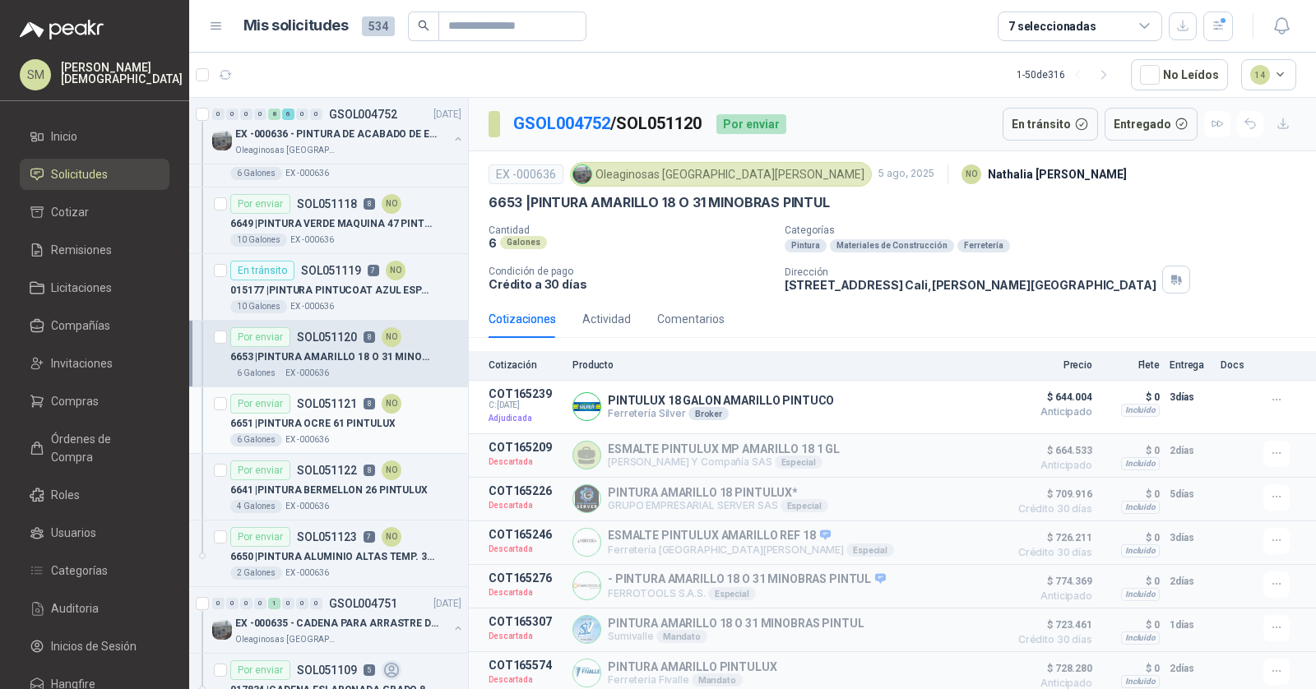
click at [301, 398] on p "SOL051121" at bounding box center [327, 404] width 60 height 12
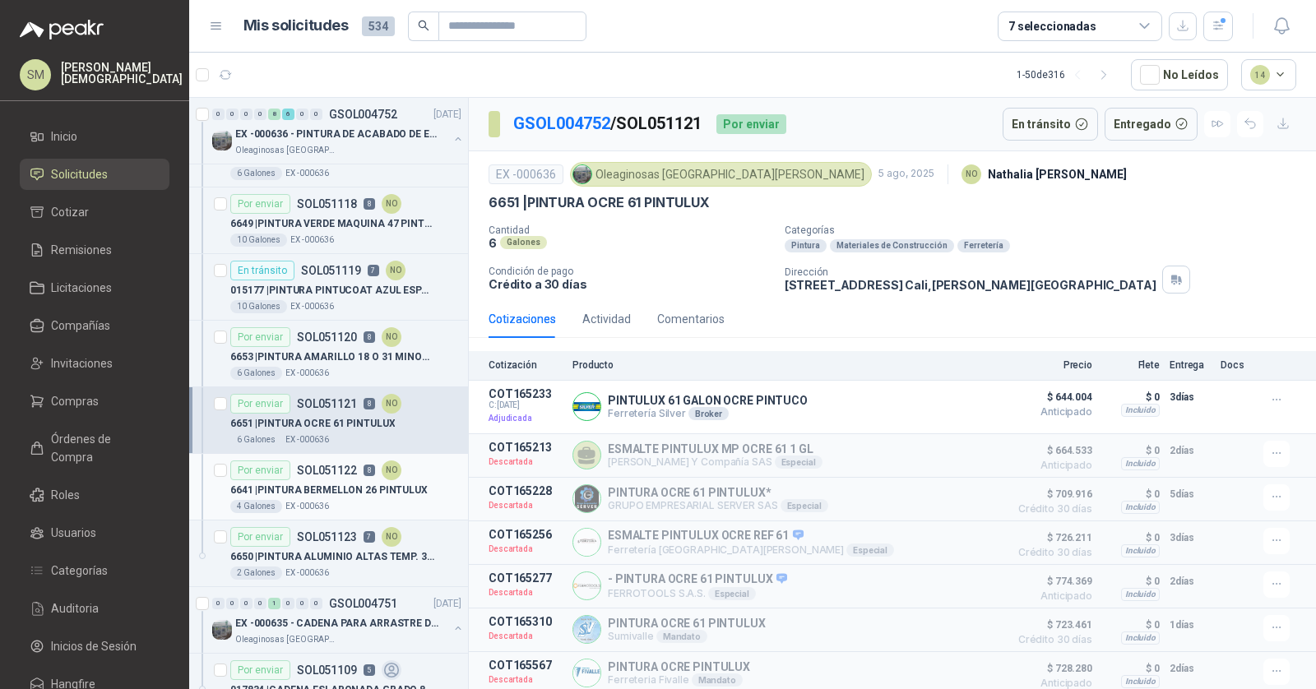
click at [341, 466] on p "SOL051122" at bounding box center [327, 471] width 60 height 12
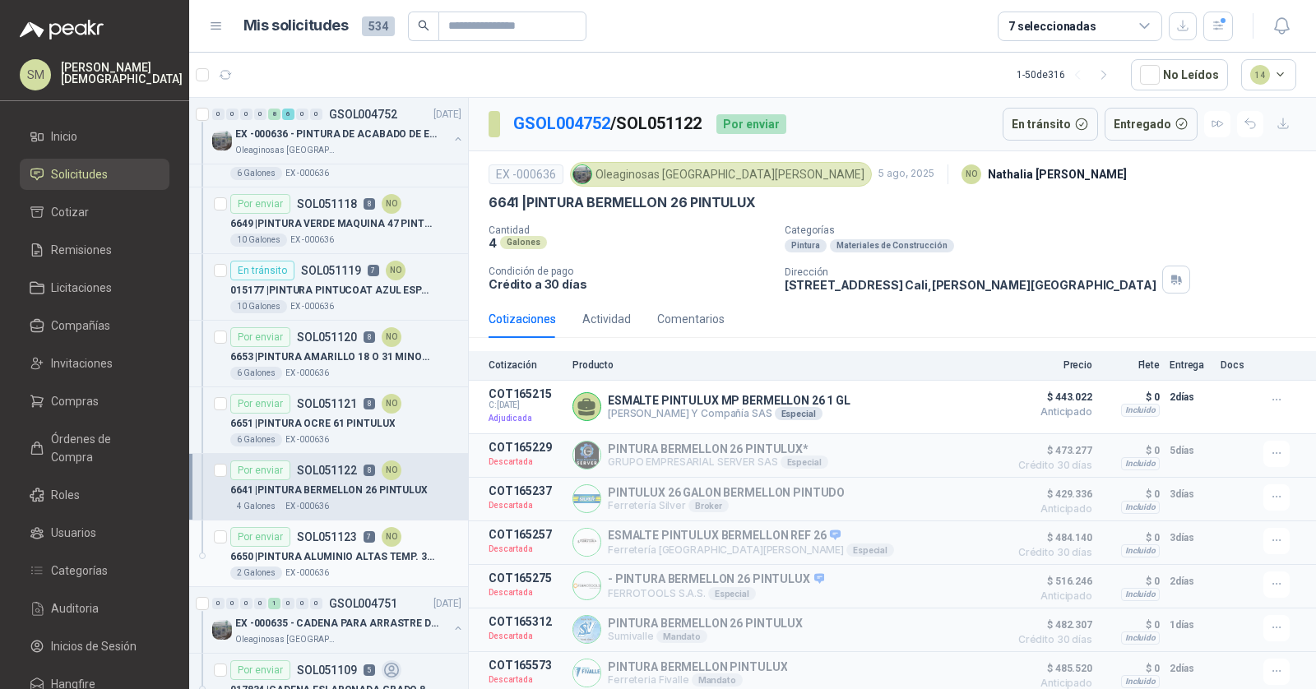
click at [342, 550] on p "6650 | PINTURA ALUMINIO ALTAS TEMP. 360 GRS" at bounding box center [332, 558] width 205 height 16
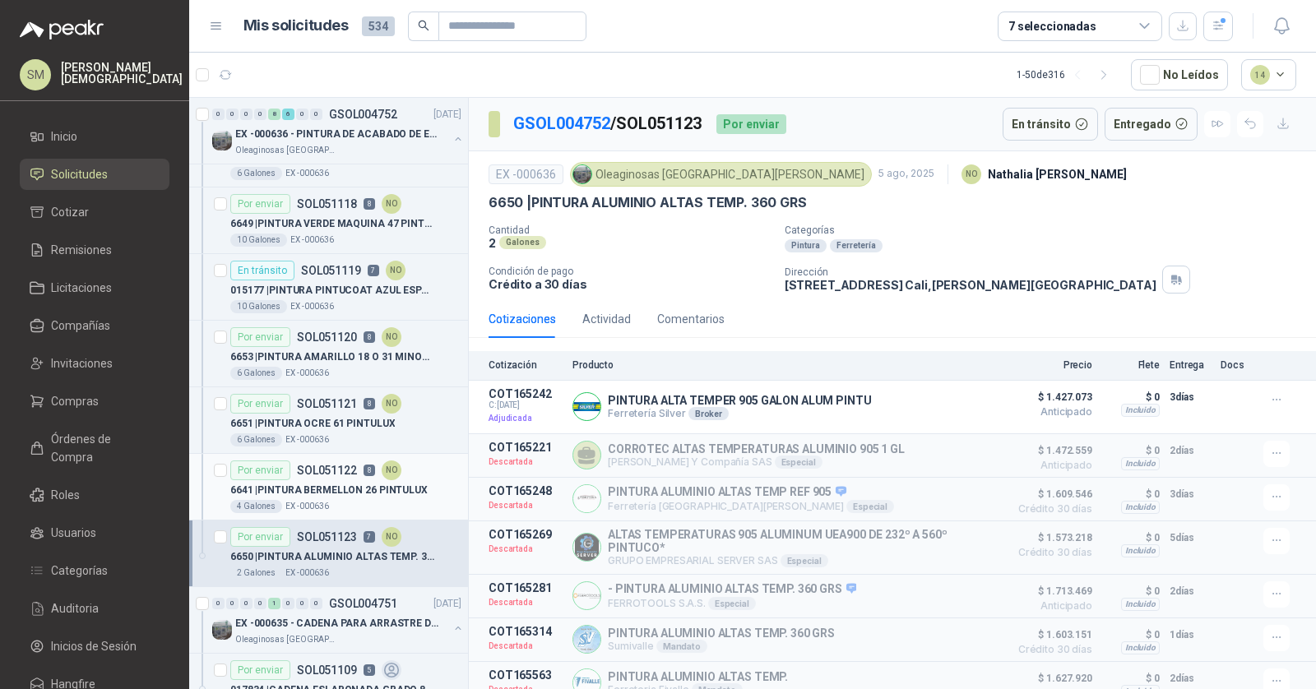
click at [341, 483] on p "6641 | PINTURA BERMELLON 26 PINTULUX" at bounding box center [328, 491] width 197 height 16
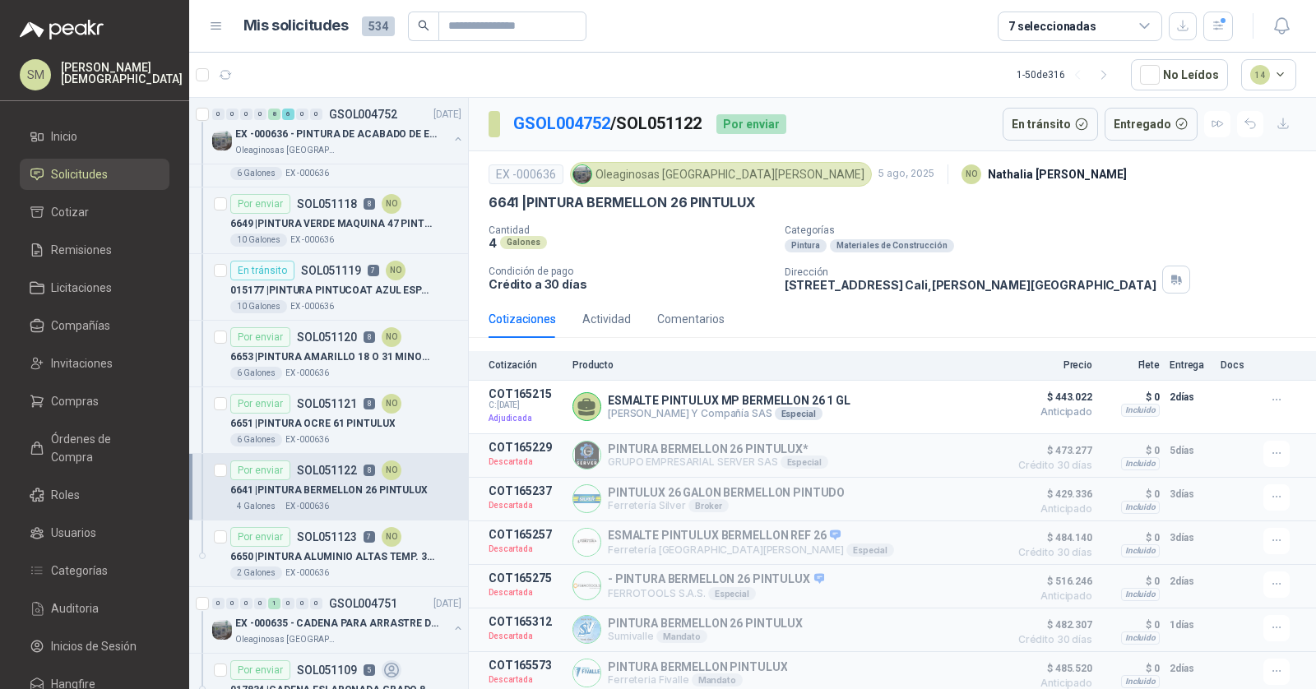
click at [678, 123] on p "GSOL004752 / SOL051122" at bounding box center [608, 124] width 190 height 26
click at [679, 122] on p "GSOL004752 / SOL051122" at bounding box center [608, 124] width 190 height 26
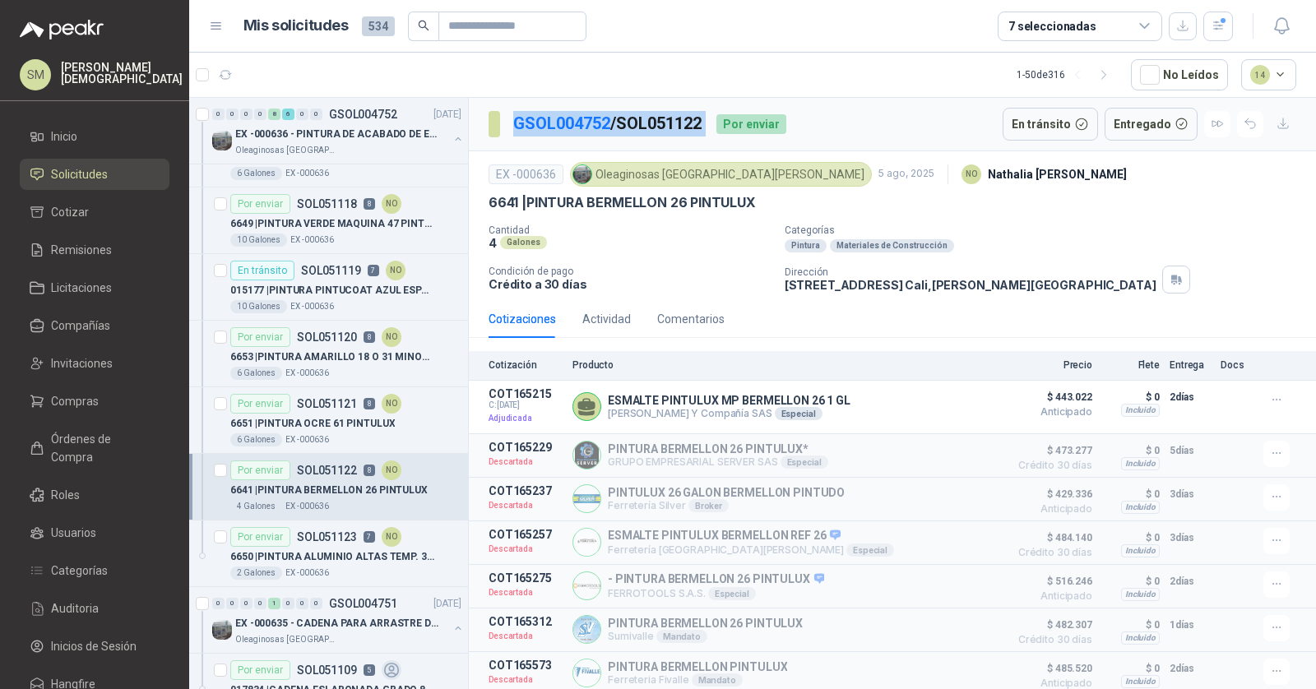
click at [681, 142] on div "GSOL004752 / SOL051122 Por enviar En tránsito Entregado" at bounding box center [892, 124] width 847 height 53
click at [680, 118] on p "GSOL004752 / SOL051122" at bounding box center [608, 124] width 190 height 26
copy p "SOL051122"
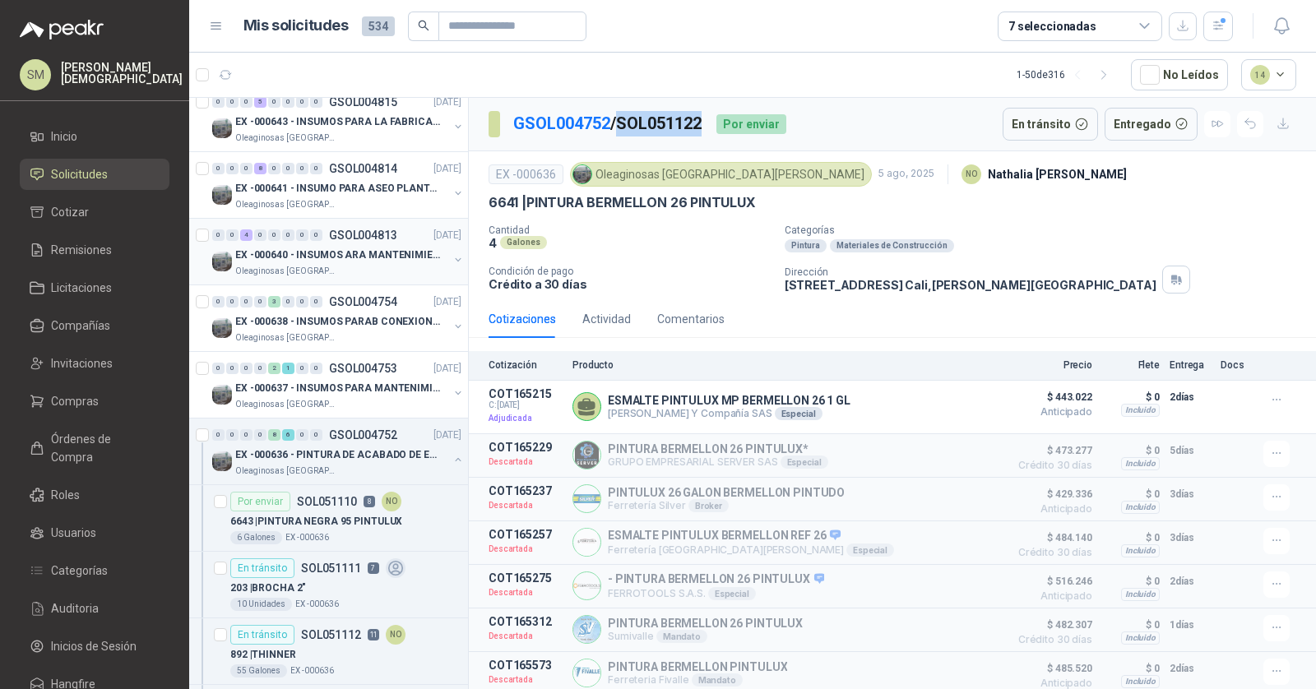
scroll to position [358, 0]
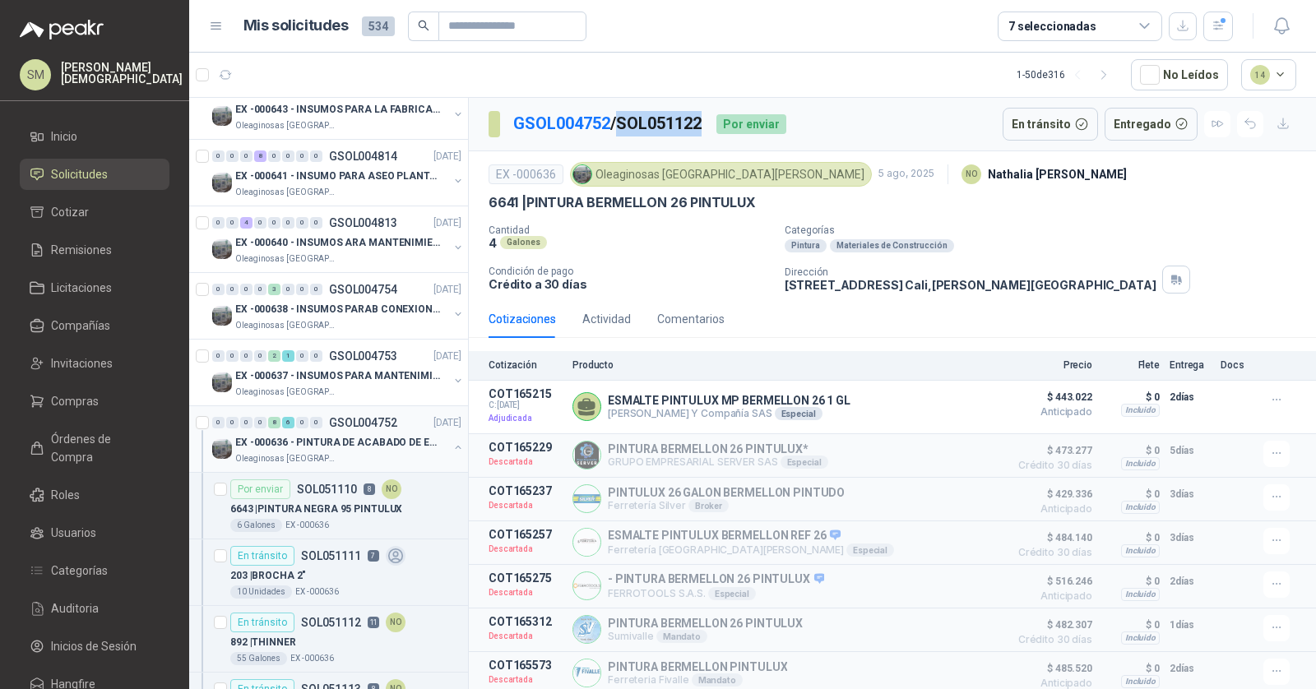
click at [370, 437] on p "EX -000636 - PINTURA DE ACABADO DE EQUIPOS, ESTRUC" at bounding box center [337, 443] width 205 height 16
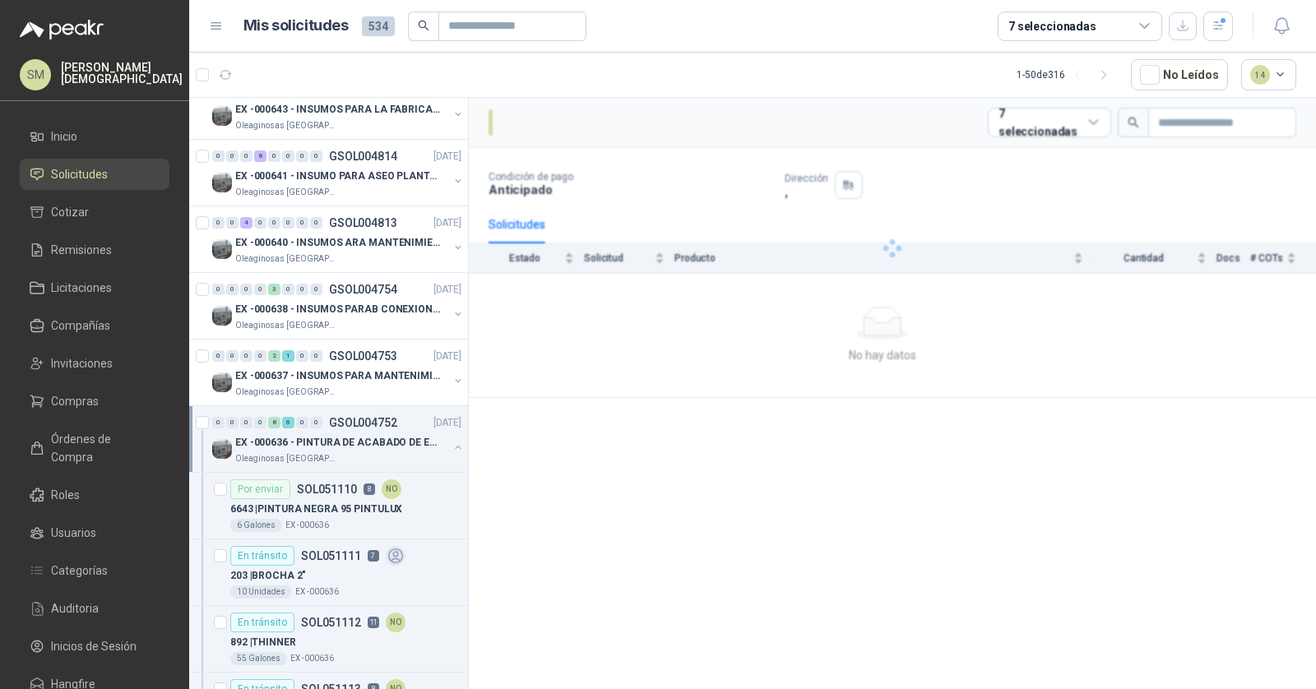
click at [336, 436] on p "EX -000636 - PINTURA DE ACABADO DE EQUIPOS, ESTRUC" at bounding box center [337, 443] width 205 height 16
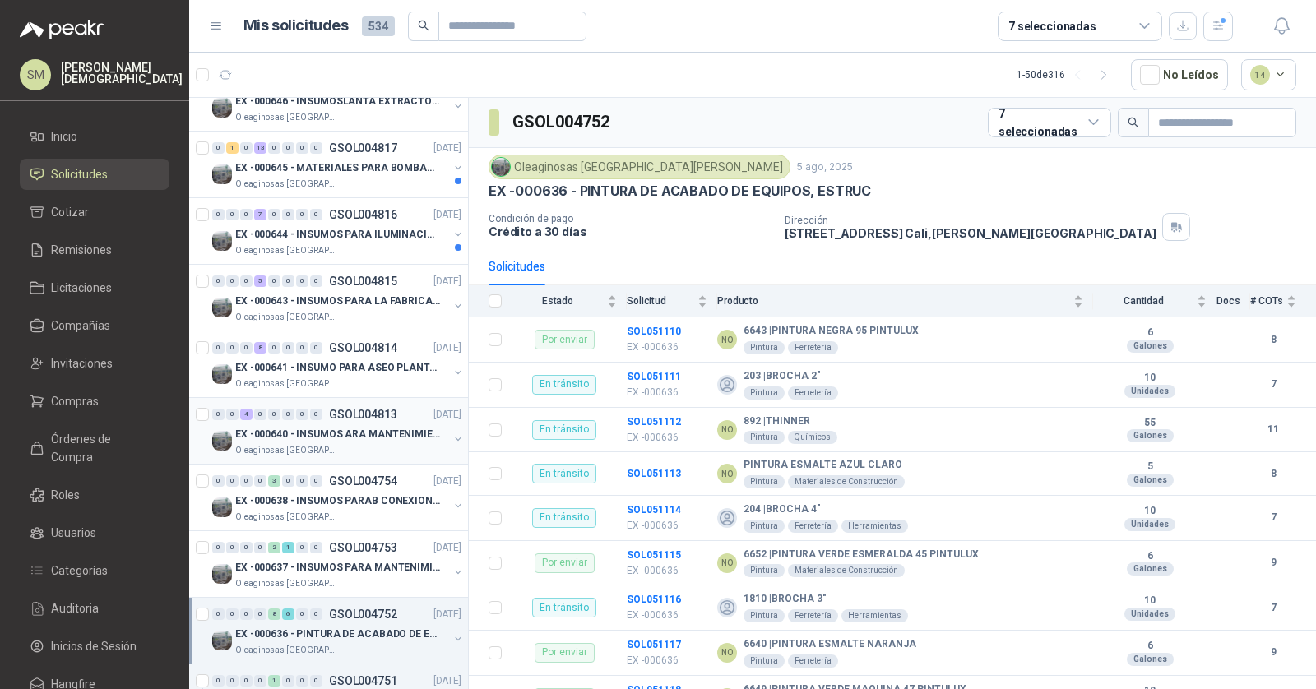
scroll to position [152, 0]
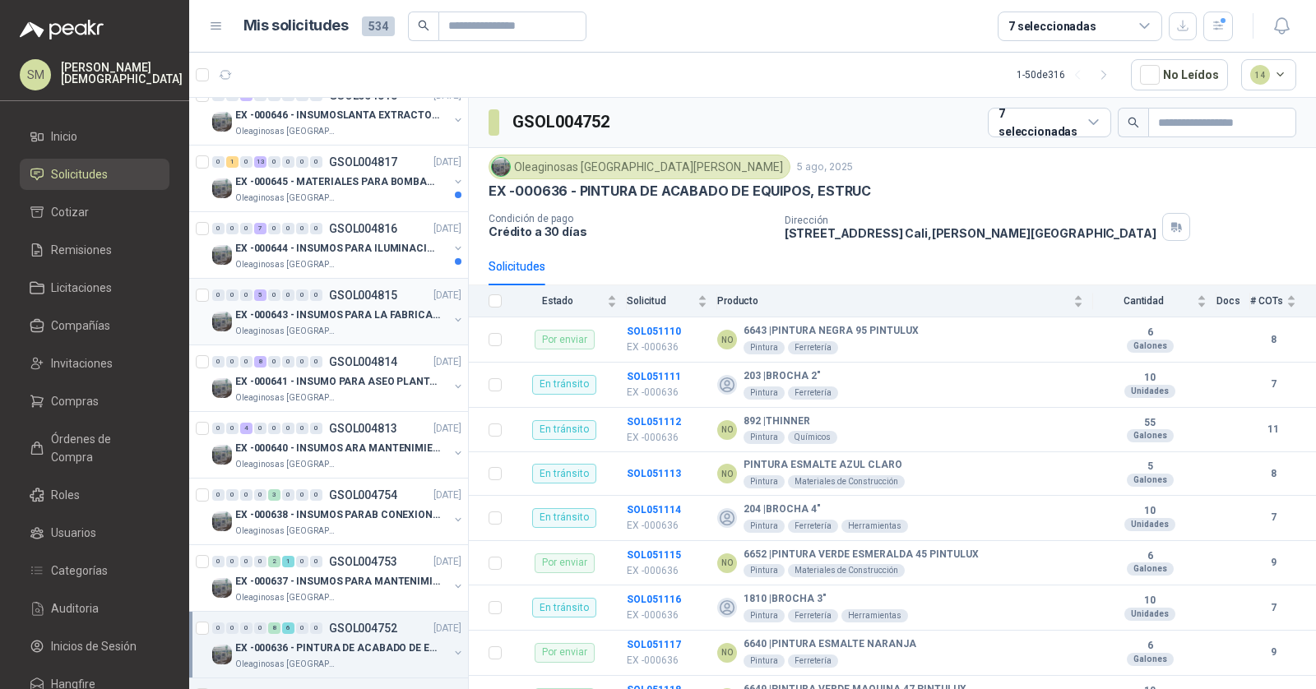
click at [341, 308] on p "EX -000643 - INSUMOS PARA LA FABRICACION DE PLATAF" at bounding box center [337, 316] width 205 height 16
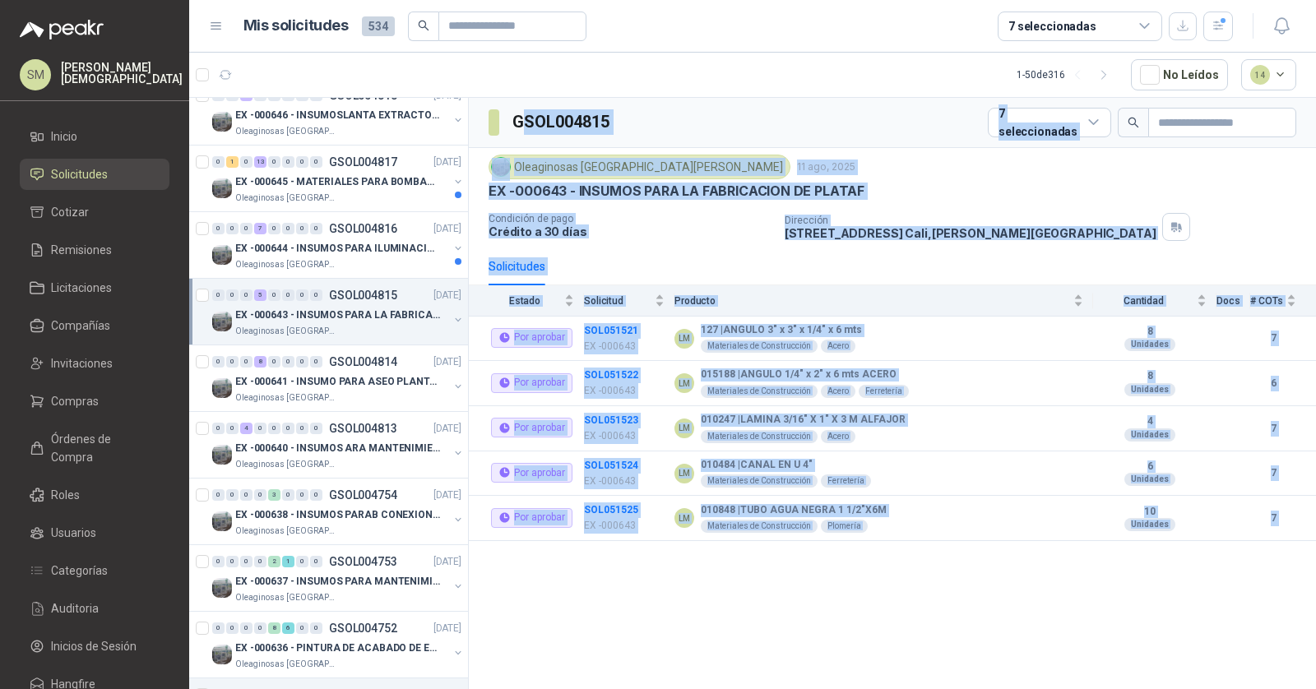
drag, startPoint x: 624, startPoint y: 119, endPoint x: 524, endPoint y: 122, distance: 100.4
click at [524, 122] on body "SM [PERSON_NAME] Inicio Solicitudes Cotizar Remisiones Licitaciones Compañías I…" at bounding box center [658, 344] width 1316 height 689
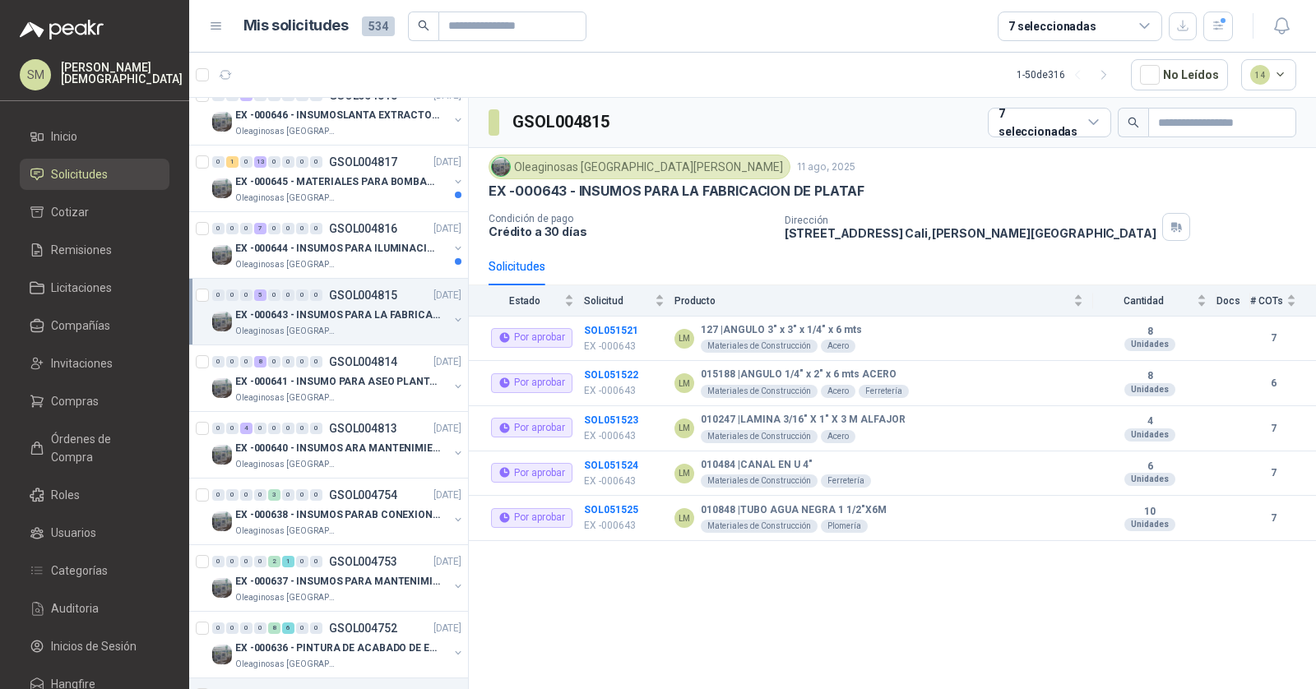
click at [524, 122] on h3 "GSOL004815" at bounding box center [563, 122] width 100 height 26
drag, startPoint x: 517, startPoint y: 123, endPoint x: 635, endPoint y: 113, distance: 118.9
click at [635, 113] on div "GSOL004815 7 seleccionadas" at bounding box center [892, 123] width 847 height 50
copy h3 "GSOL004815"
click at [345, 247] on p "EX -000644 - INSUMOS PARA ILUMINACIONN ZONA DE CLA" at bounding box center [337, 249] width 205 height 16
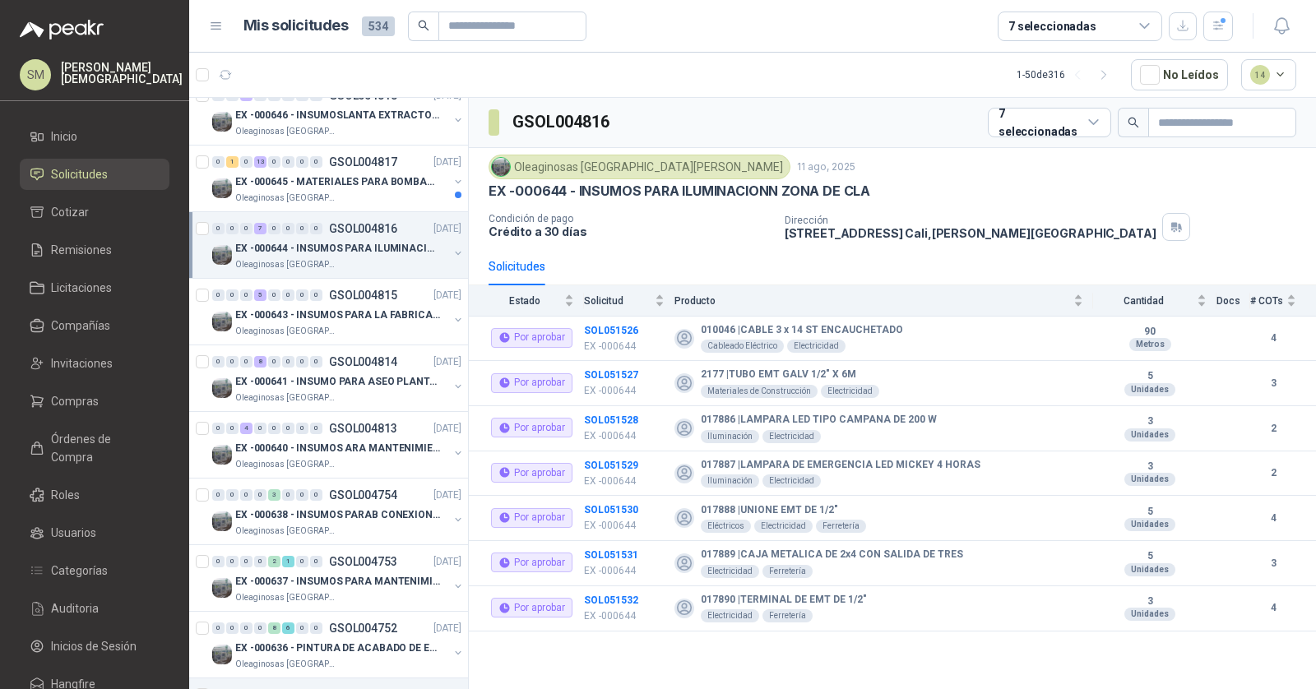
click at [365, 239] on div "EX -000644 - INSUMOS PARA ILUMINACIONN ZONA DE CLA" at bounding box center [341, 249] width 213 height 20
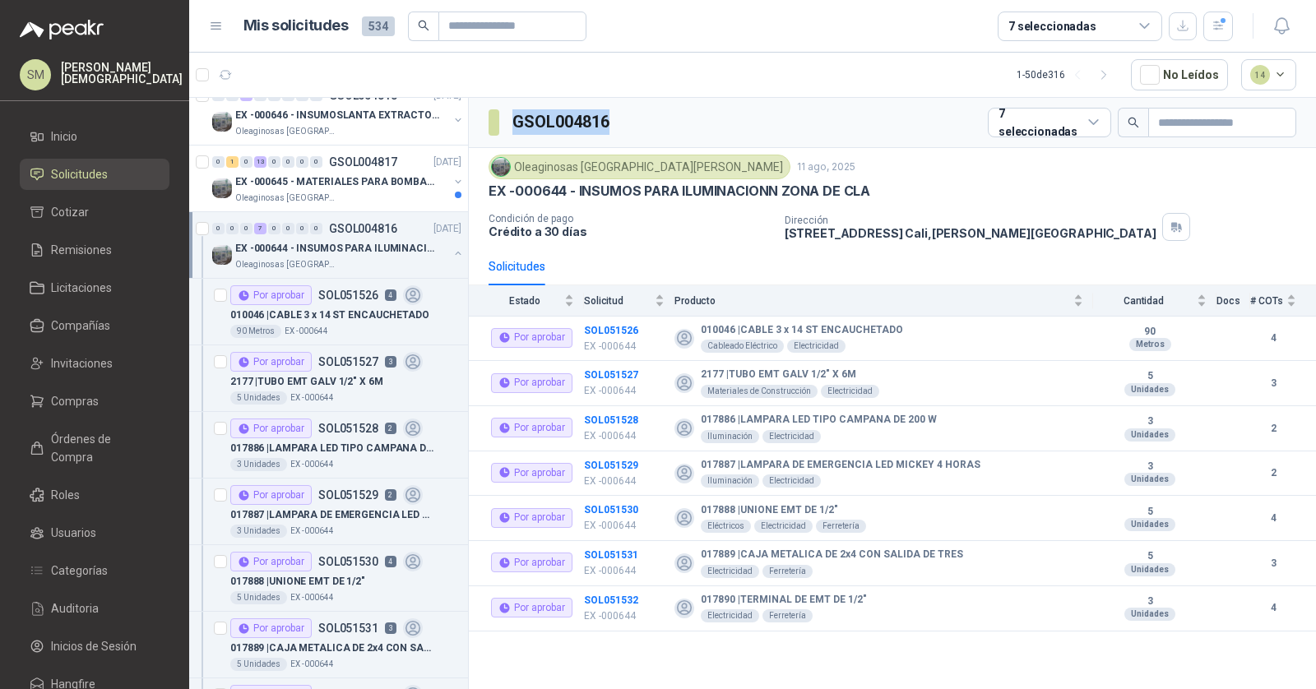
drag, startPoint x: 608, startPoint y: 124, endPoint x: 517, endPoint y: 122, distance: 90.5
click at [517, 122] on div "GSOL004816 7 seleccionadas" at bounding box center [892, 123] width 847 height 50
copy h3 "GSOL004816"
click at [98, 326] on span "Compañías" at bounding box center [80, 326] width 59 height 18
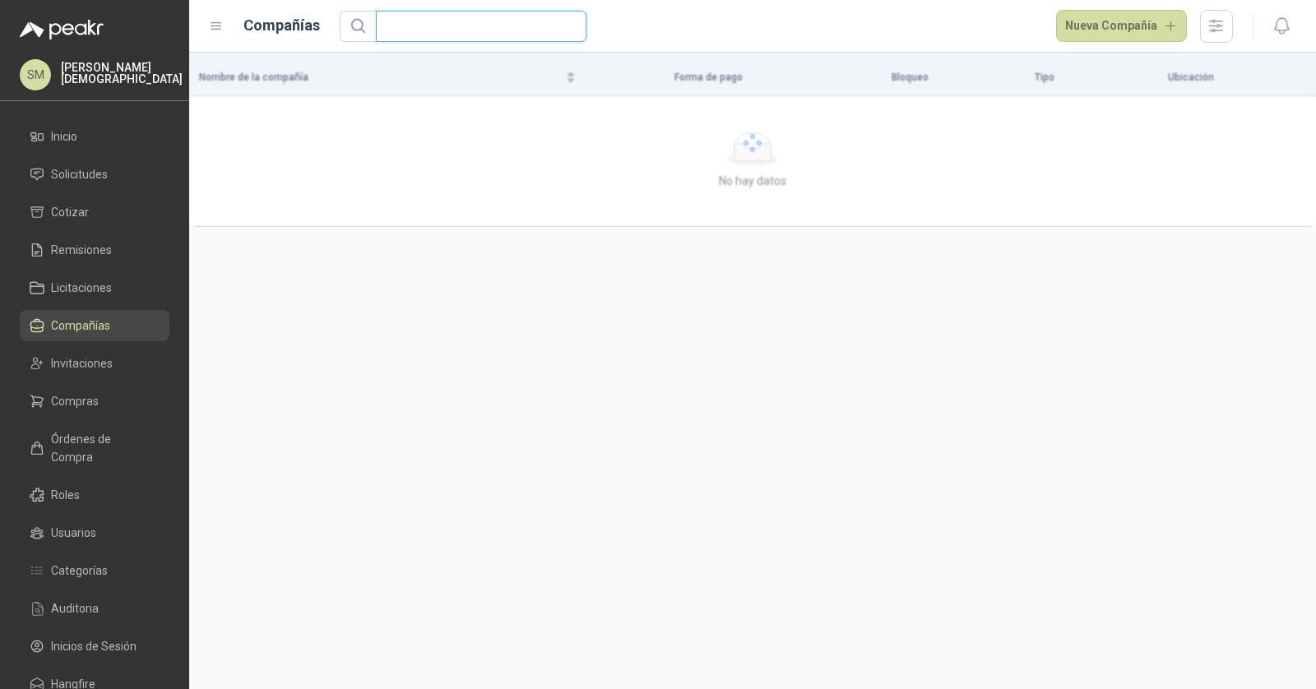
click at [475, 27] on input "text" at bounding box center [475, 27] width 178 height 30
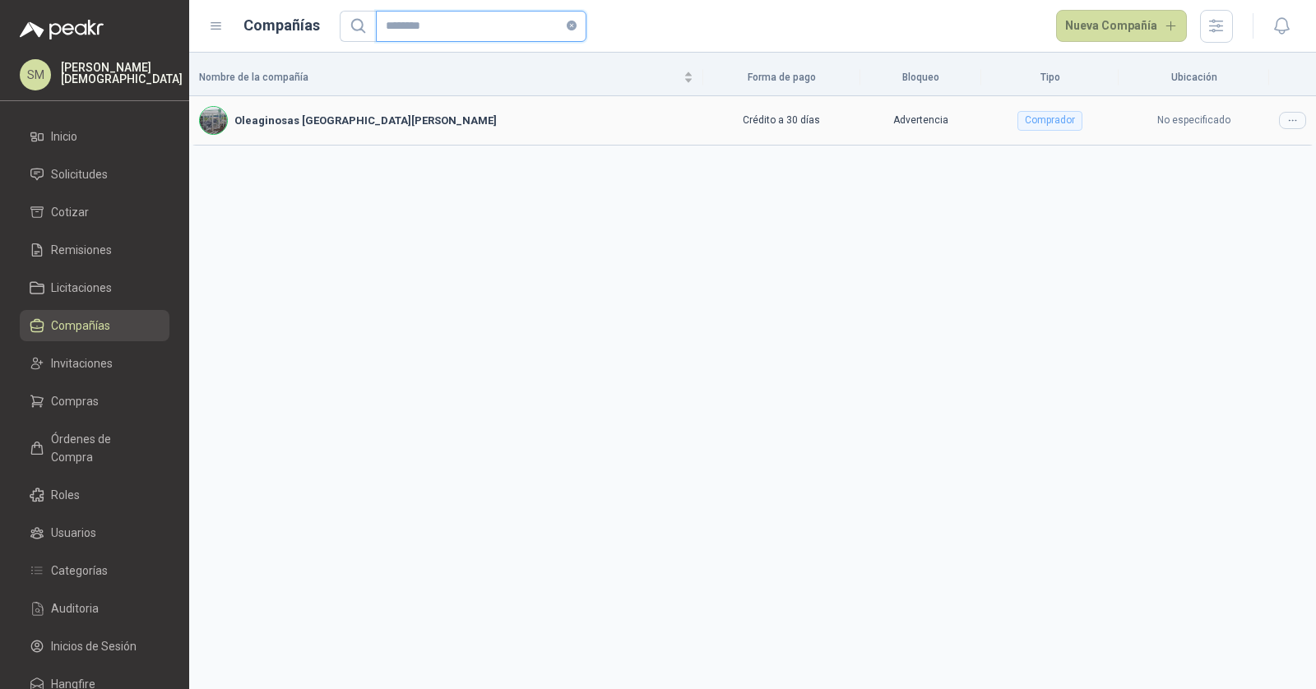
type input "********"
click at [1289, 118] on icon at bounding box center [1293, 120] width 12 height 12
click at [1274, 146] on span "Editar compañía" at bounding box center [1251, 148] width 85 height 18
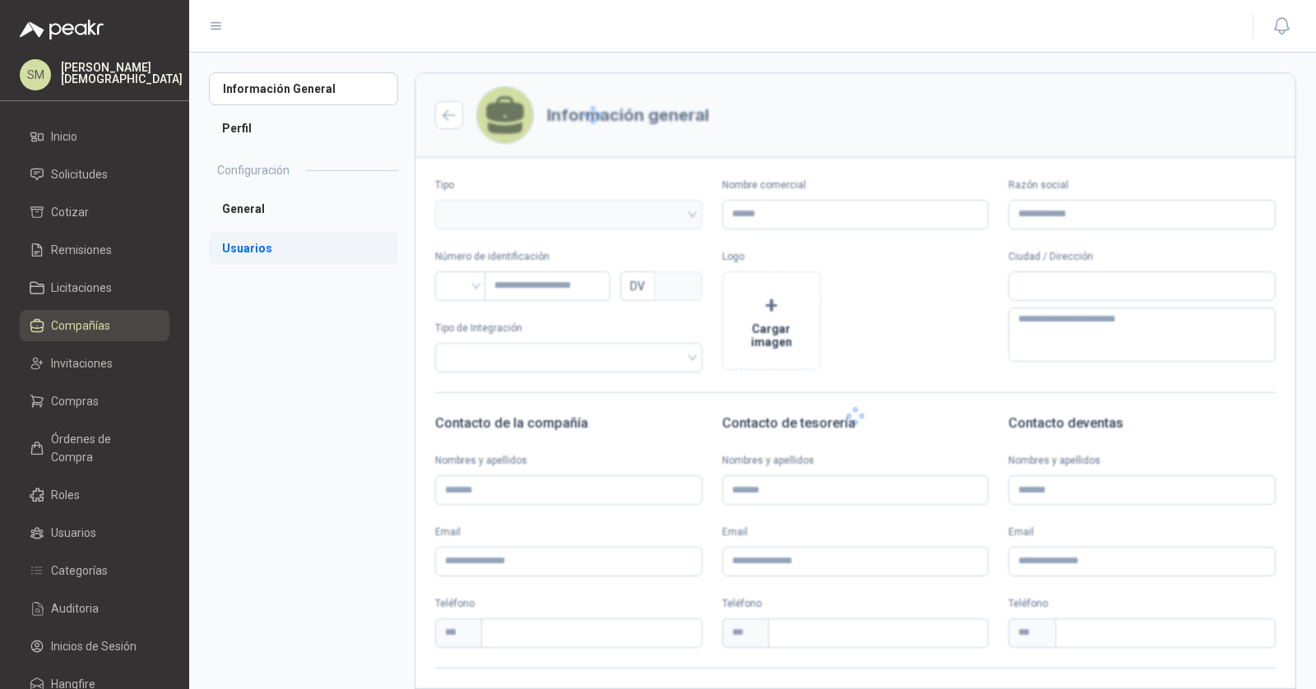
click at [299, 247] on li "Usuarios" at bounding box center [303, 248] width 189 height 33
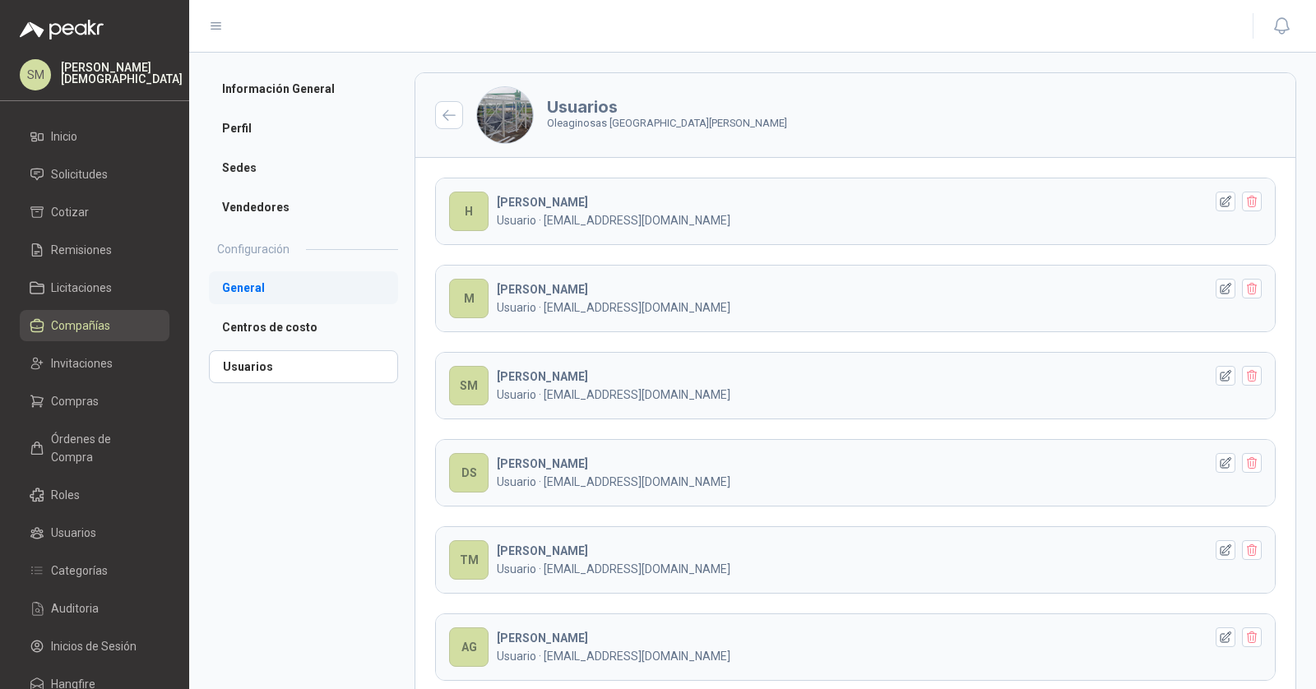
click at [268, 298] on li "General" at bounding box center [303, 287] width 189 height 33
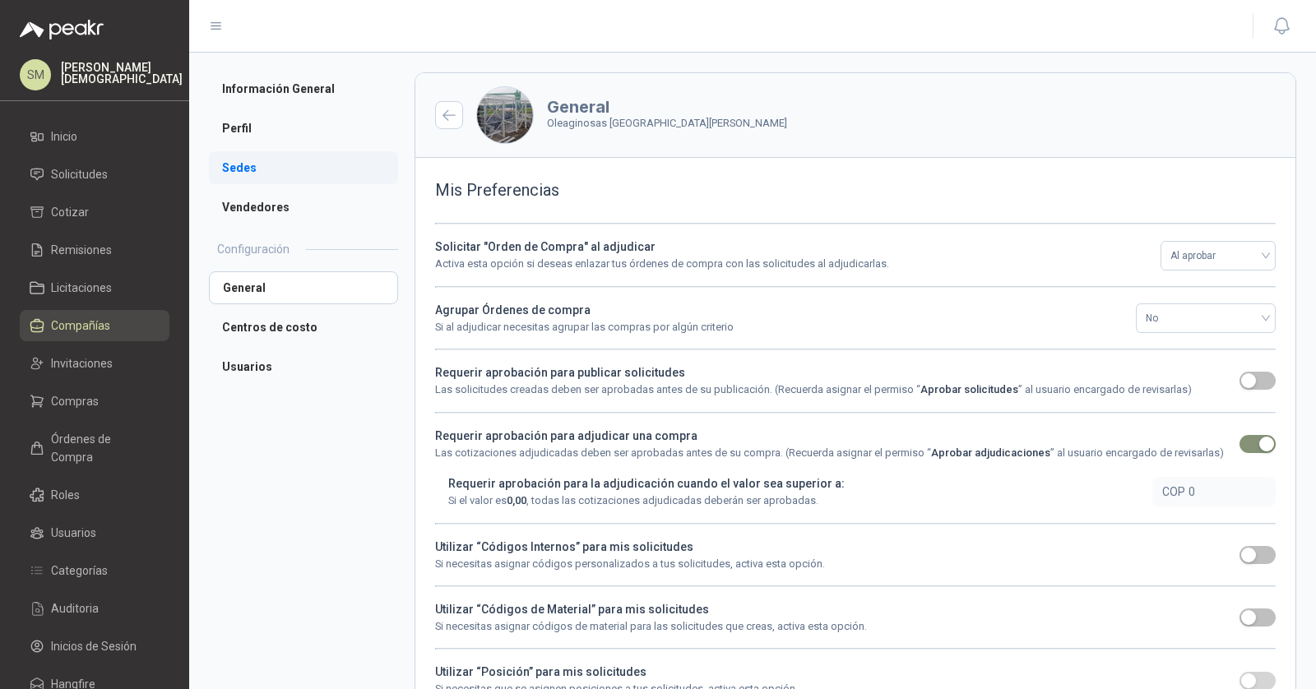
click at [253, 169] on li "Sedes" at bounding box center [303, 167] width 189 height 33
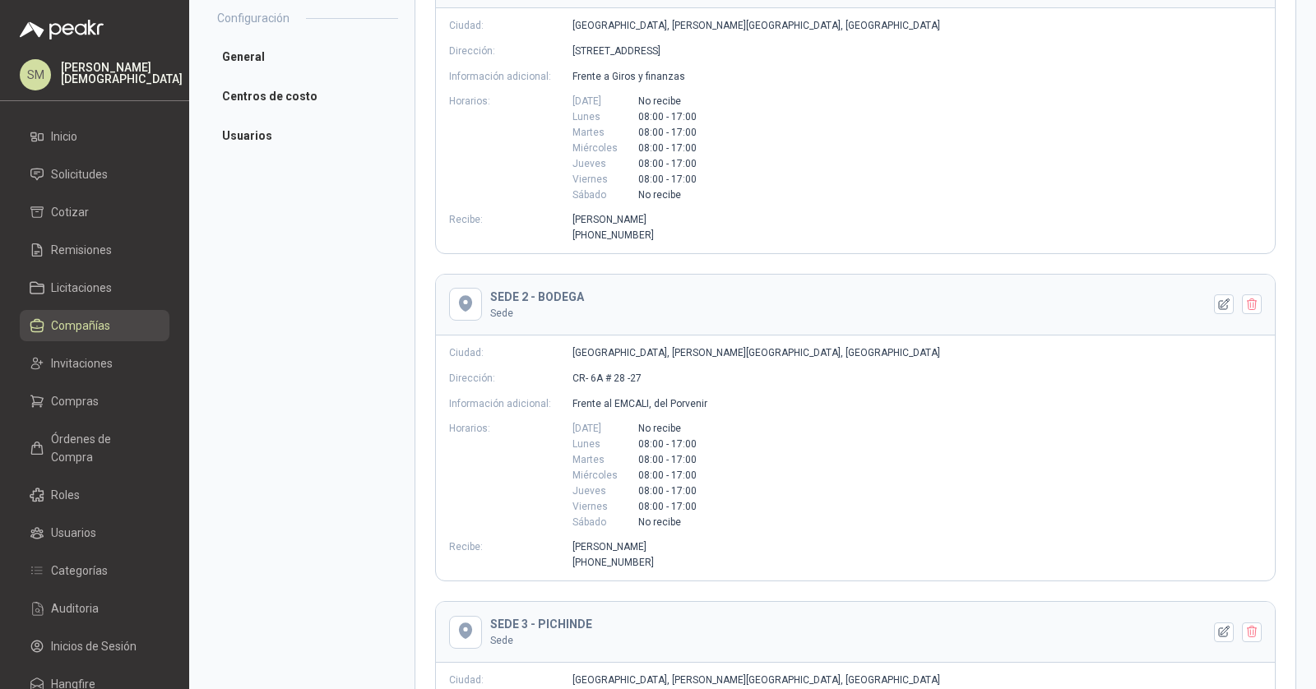
scroll to position [254, 0]
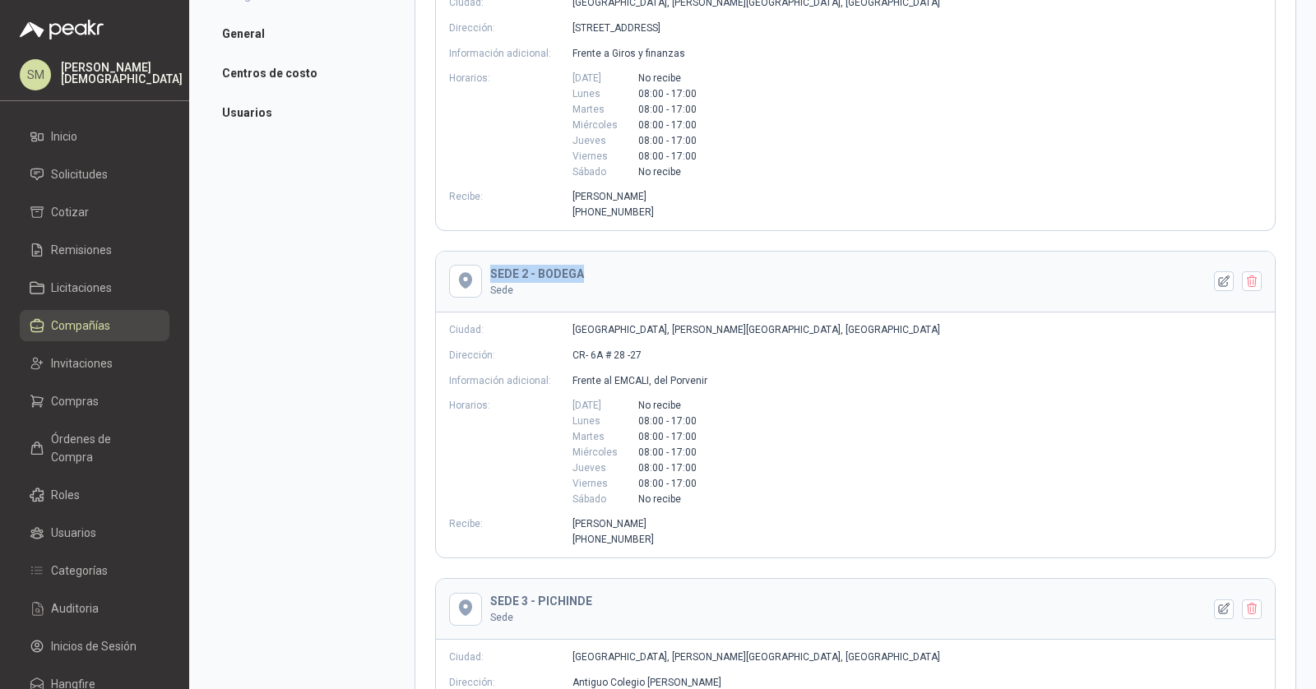
drag, startPoint x: 491, startPoint y: 272, endPoint x: 597, endPoint y: 273, distance: 106.1
click at [597, 273] on header "SEDE 2 - BODEGA Sede" at bounding box center [855, 282] width 839 height 61
copy h3 "SEDE 2 - BODEGA"
click at [820, 432] on div "Horarios: [DATE] No recibe [DATE] 08:00 - 17:00 [DATE] 08:00 - 17:00 [DATE] 08:…" at bounding box center [855, 452] width 839 height 109
click at [94, 179] on span "Solicitudes" at bounding box center [79, 174] width 57 height 18
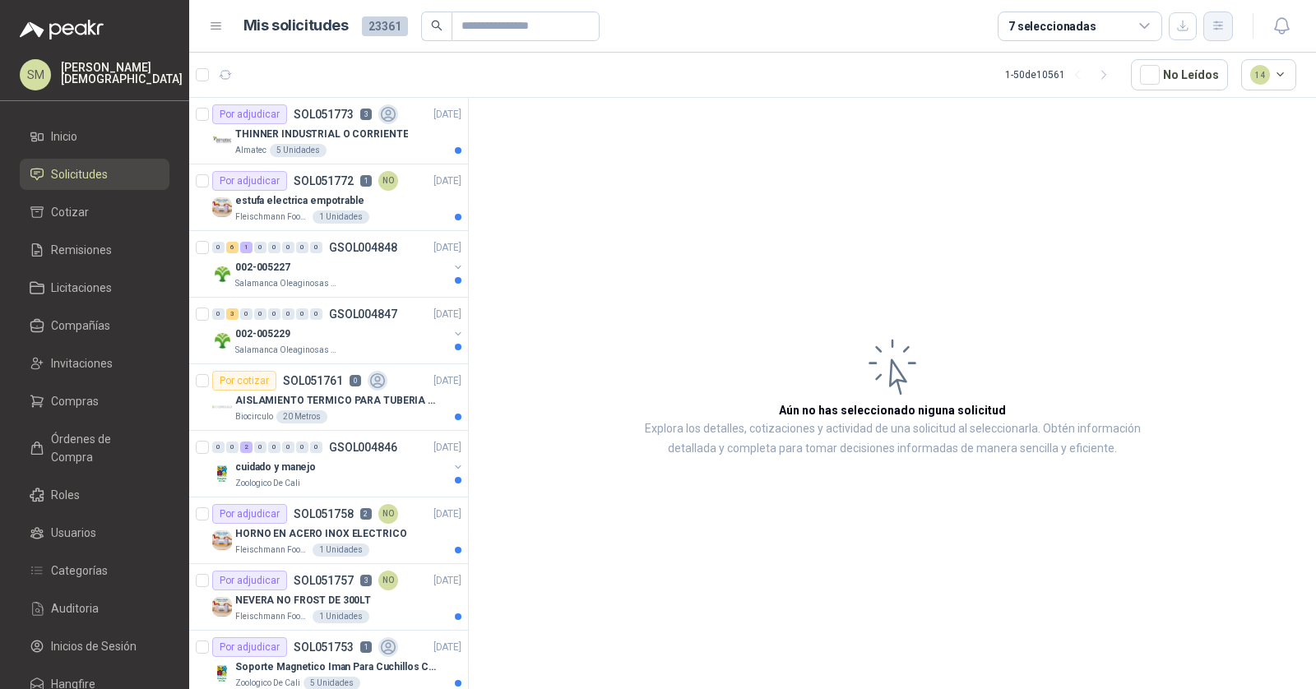
click at [1223, 28] on icon "button" at bounding box center [1219, 26] width 14 height 14
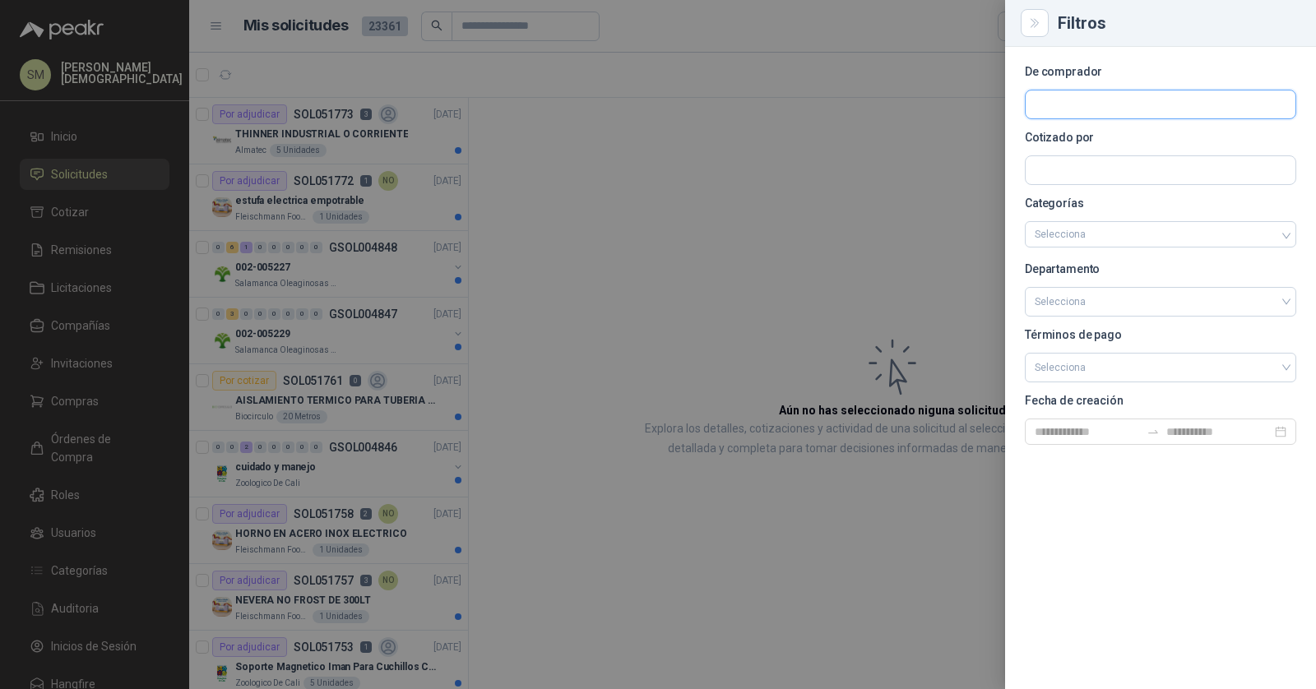
click at [1123, 102] on input "text" at bounding box center [1161, 104] width 270 height 28
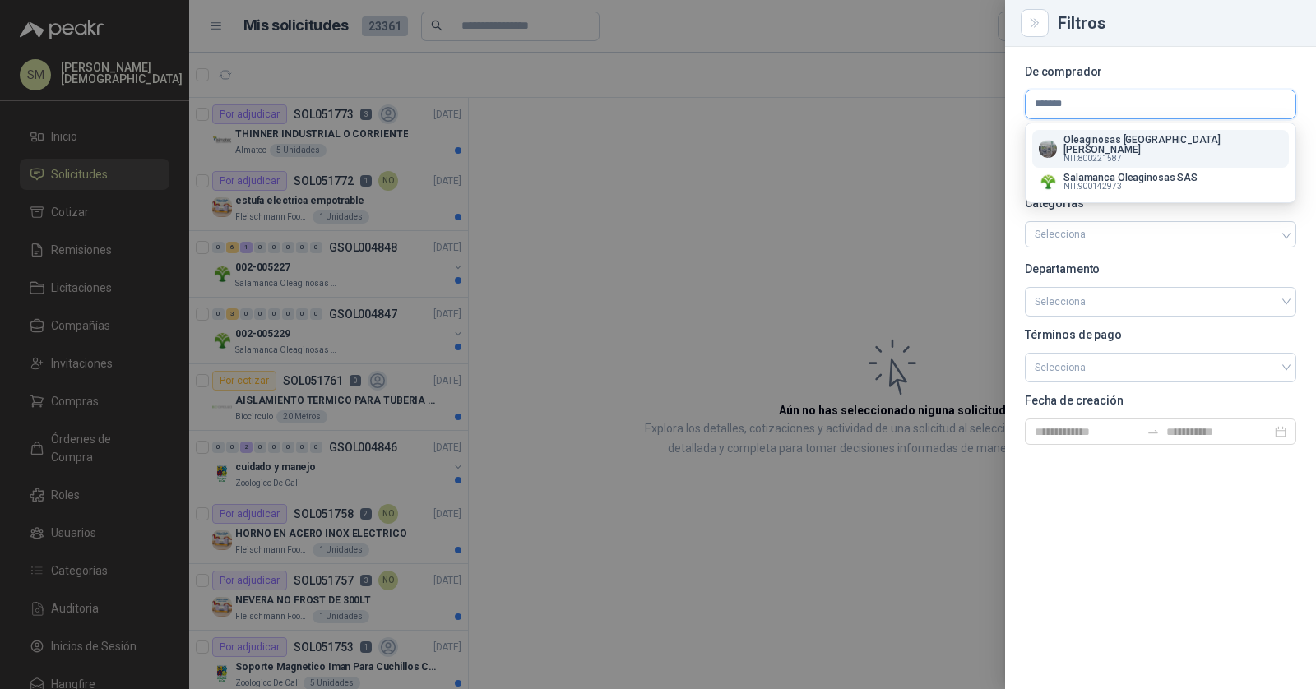
type input "*******"
click at [1188, 138] on div "Oleaginosas [GEOGRAPHIC_DATA][PERSON_NAME] NIT : 800221587" at bounding box center [1161, 149] width 244 height 28
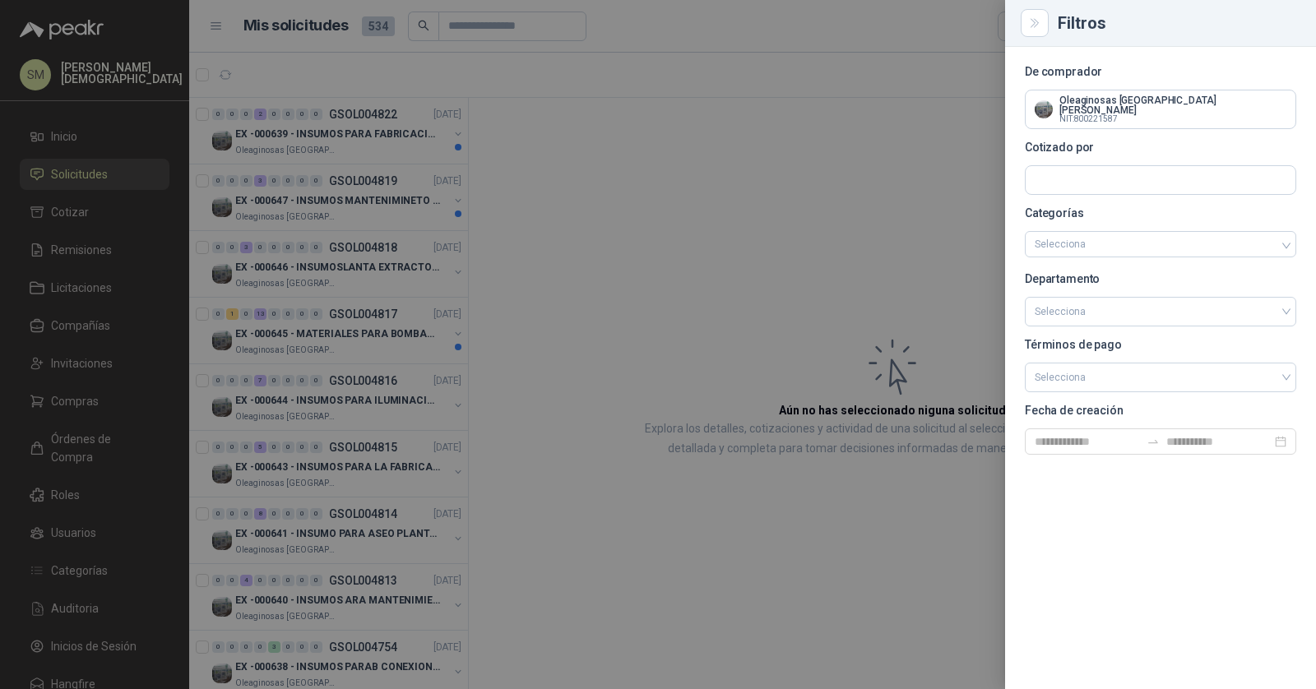
click at [714, 155] on div at bounding box center [658, 344] width 1316 height 689
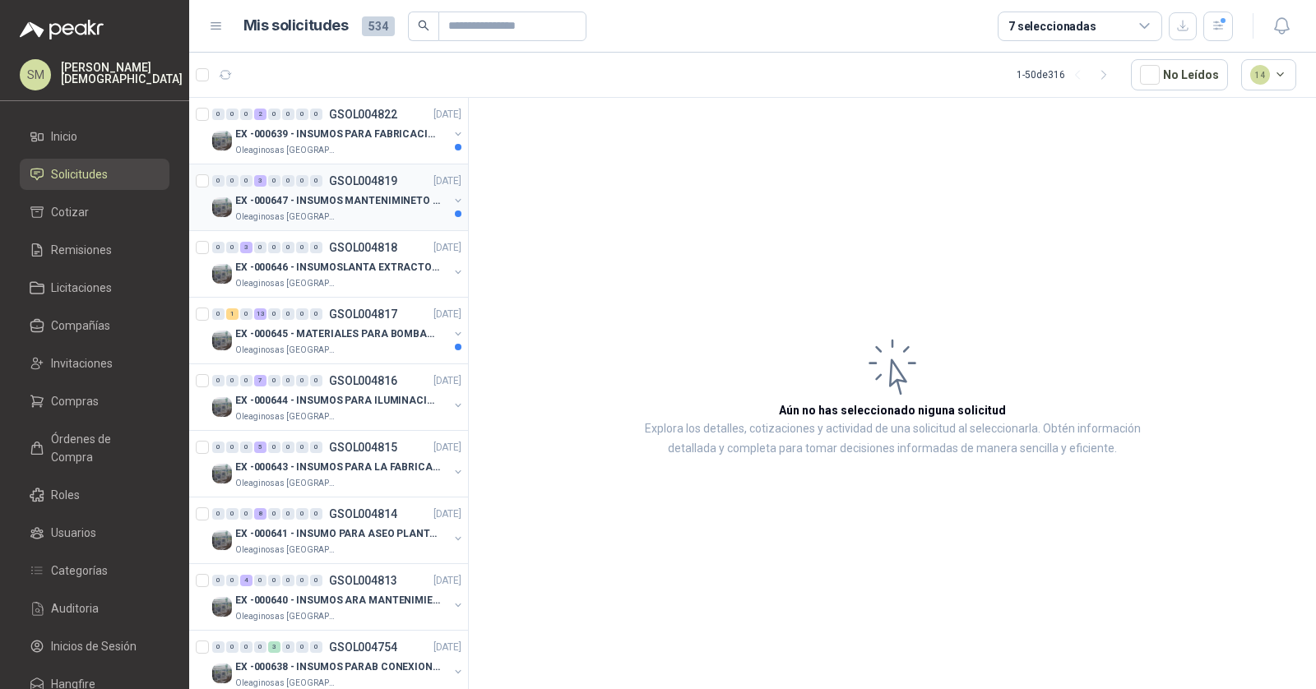
click at [414, 202] on p "EX -000647 - INSUMOS MANTENIMINETO MECANICO" at bounding box center [337, 201] width 205 height 16
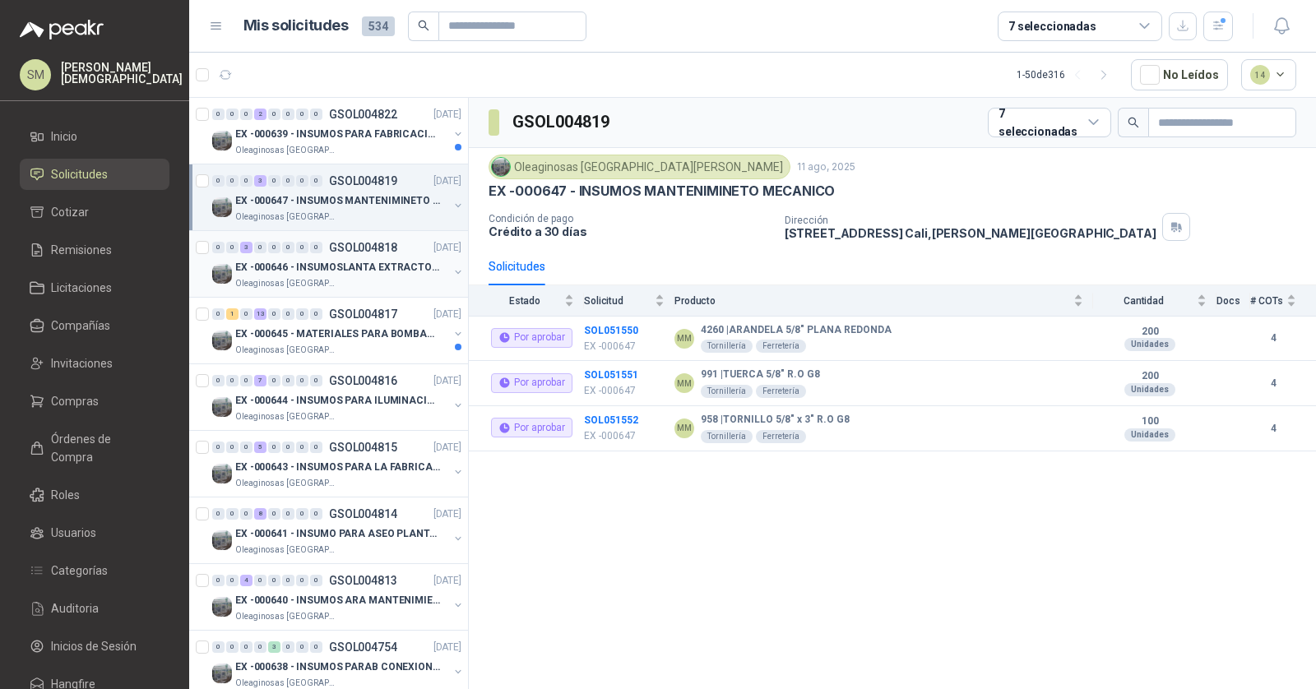
click at [366, 265] on p "EX -000646 - INSUMOSLANTA EXTRACTORA" at bounding box center [337, 268] width 205 height 16
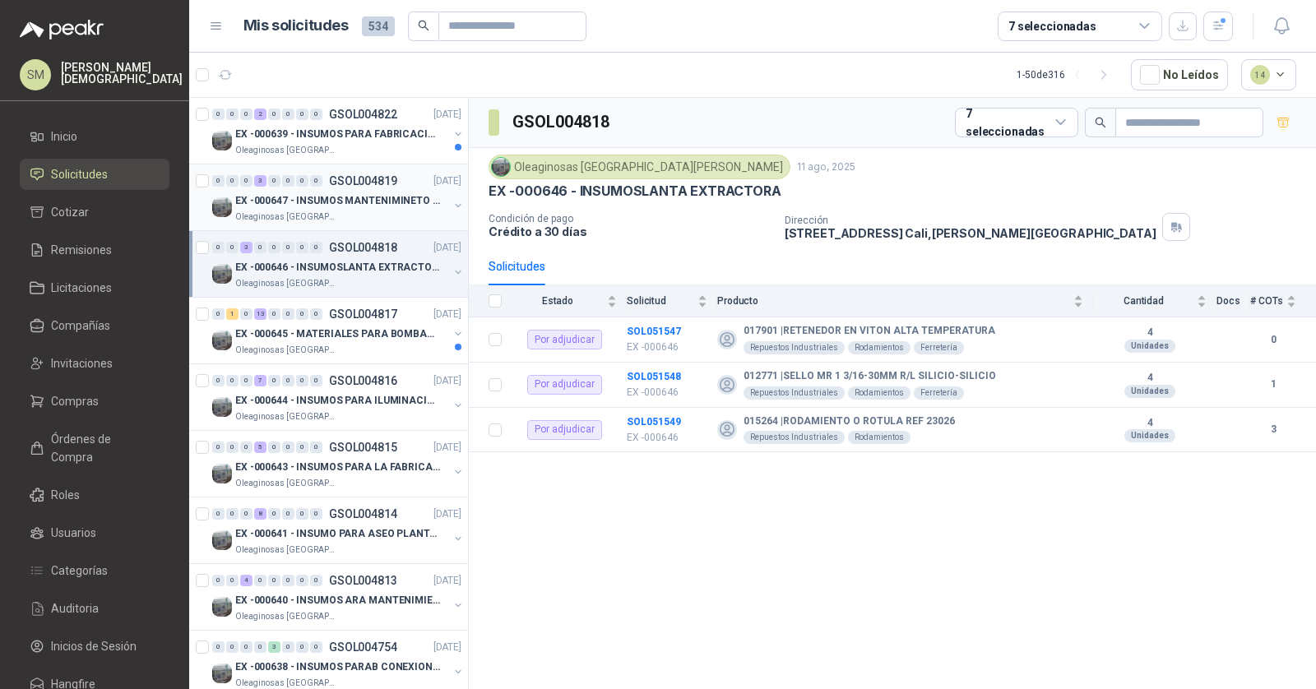
click at [364, 194] on p "EX -000647 - INSUMOS MANTENIMINETO MECANICO" at bounding box center [337, 201] width 205 height 16
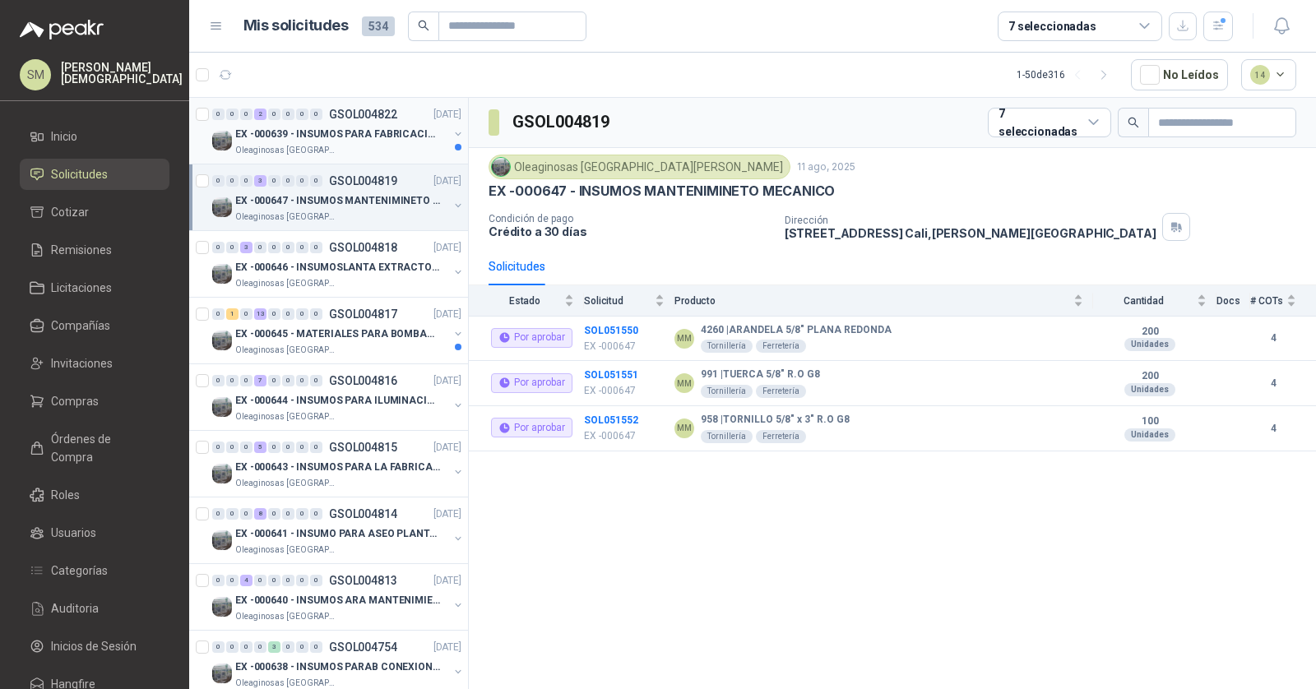
click at [355, 135] on p "EX -000639 - INSUMOS PARA FABRICACION DE MALLA TAM" at bounding box center [337, 135] width 205 height 16
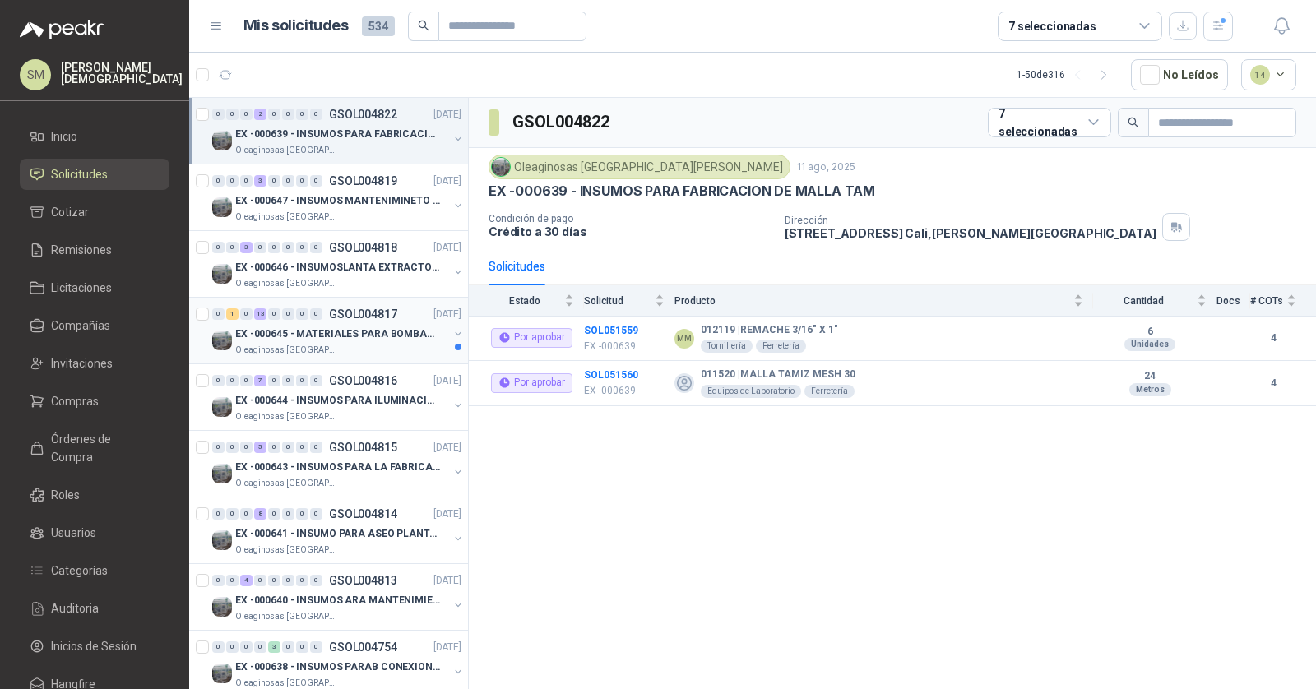
click at [369, 336] on p "EX -000645 - MATERIALES PARA BOMBAS STANDBY PLANTA" at bounding box center [337, 335] width 205 height 16
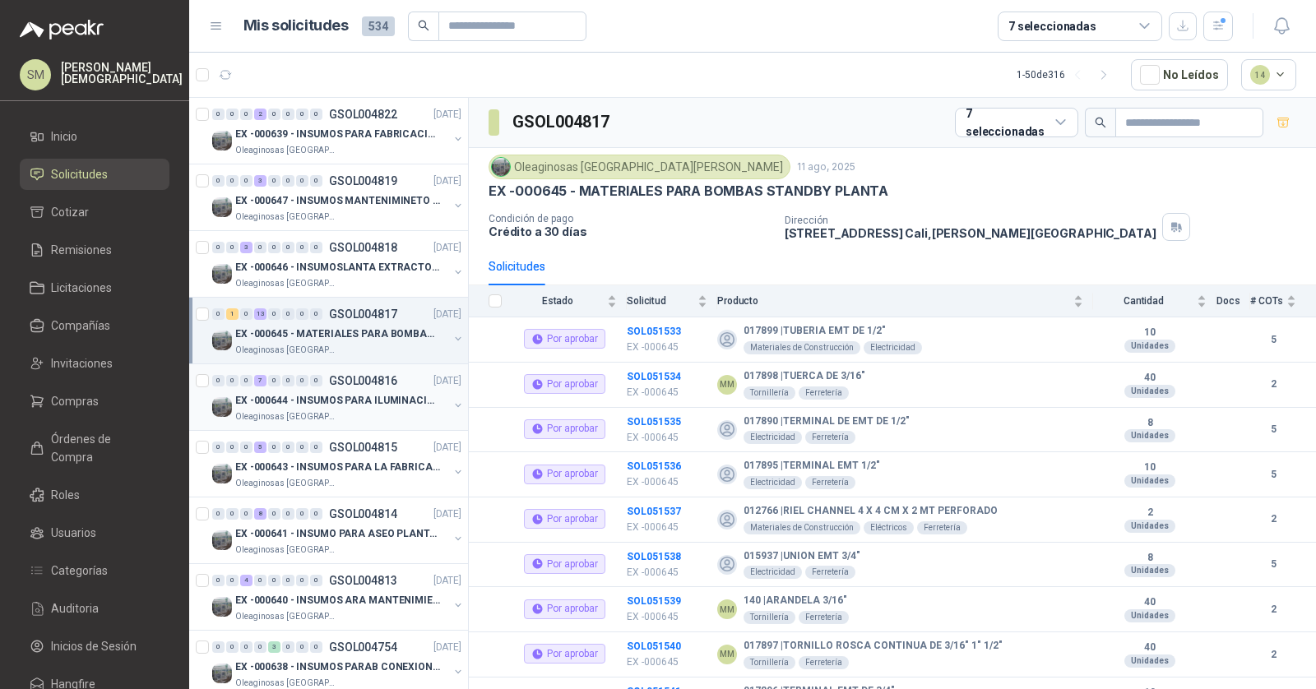
click at [369, 393] on p "EX -000644 - INSUMOS PARA ILUMINACIONN ZONA DE CLA" at bounding box center [337, 401] width 205 height 16
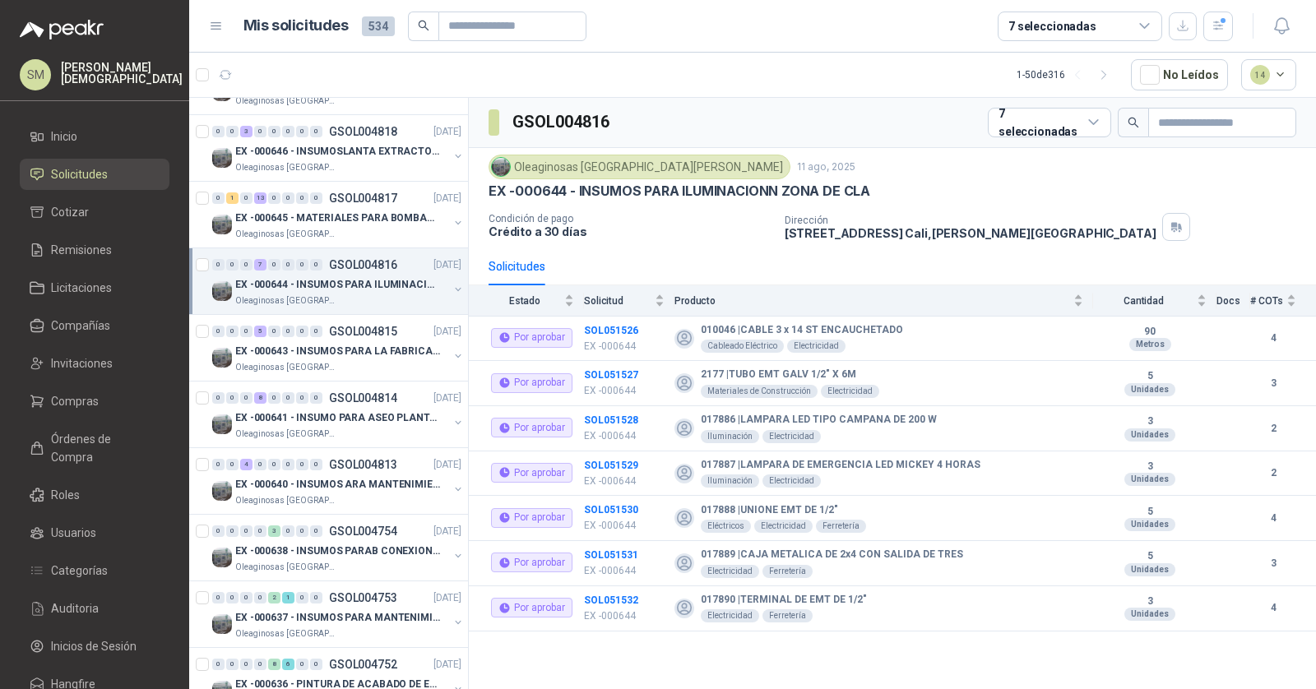
scroll to position [144, 0]
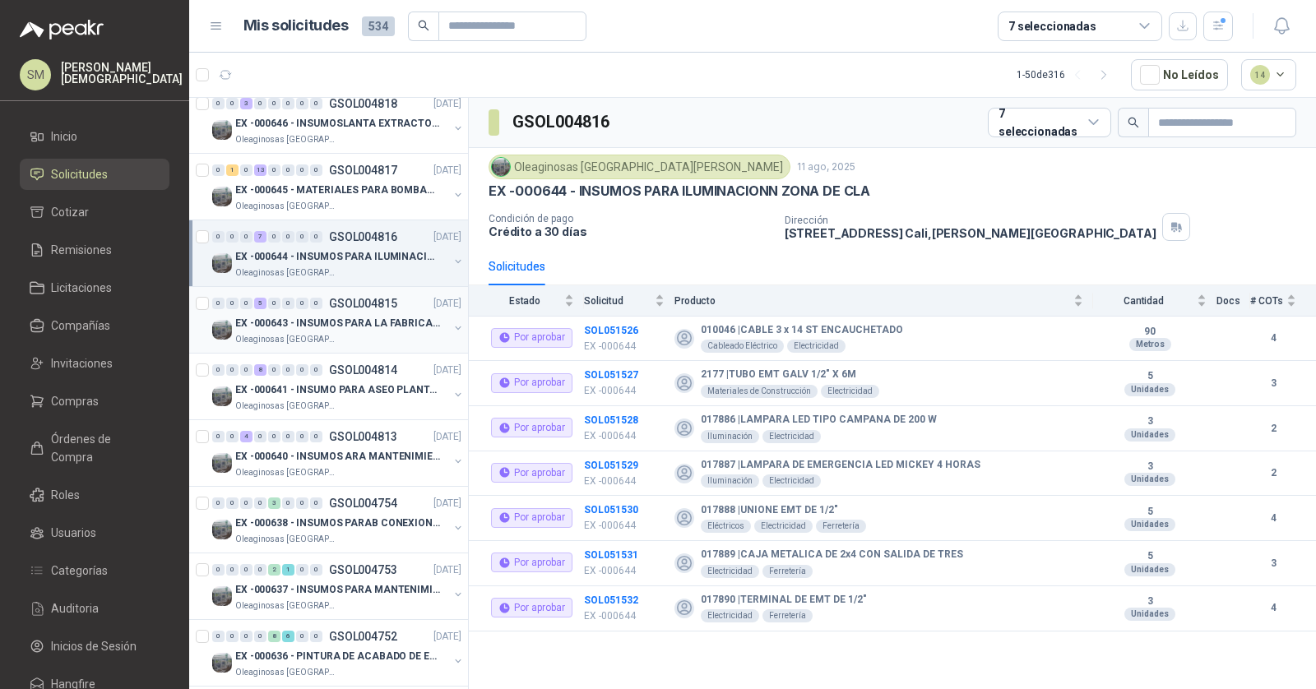
click at [344, 313] on div "EX -000643 - INSUMOS PARA LA FABRICACION DE PLATAF" at bounding box center [341, 323] width 213 height 20
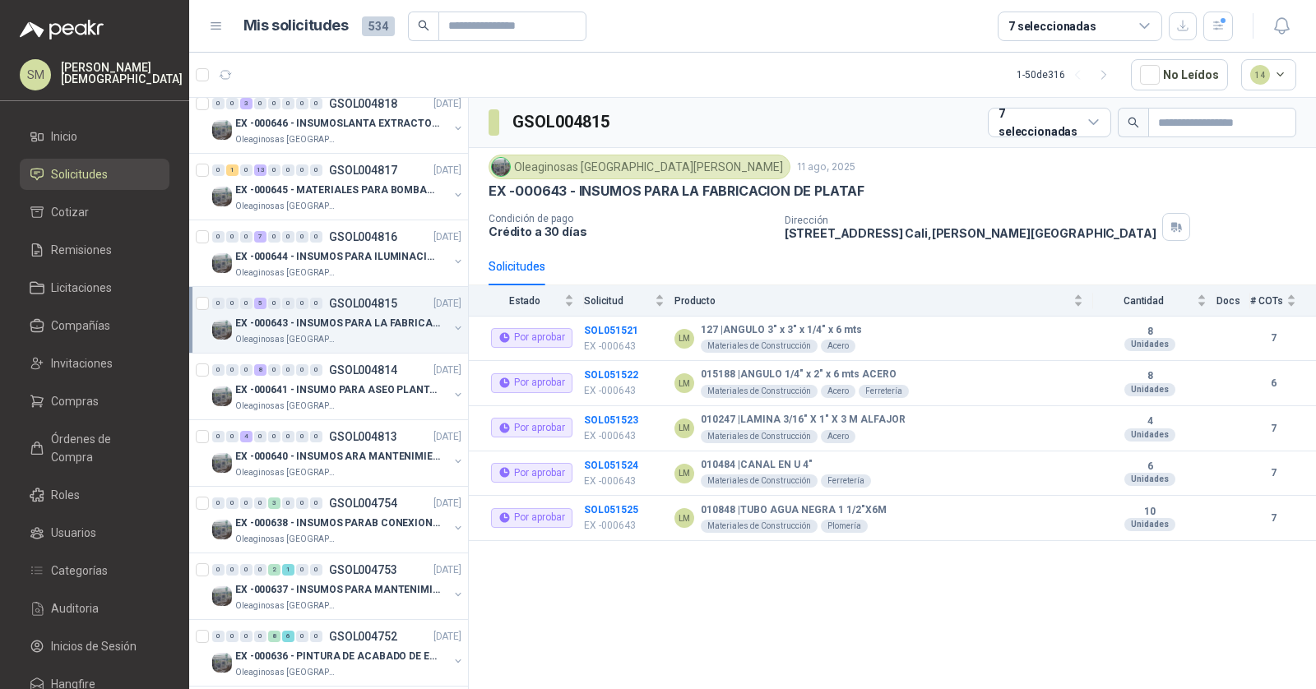
click at [591, 118] on h3 "GSOL004815" at bounding box center [563, 122] width 100 height 26
copy h3 "GSOL004815"
click at [307, 383] on p "EX -000641 - INSUMO PARA ASEO PLANTA EXTRACTORA" at bounding box center [337, 391] width 205 height 16
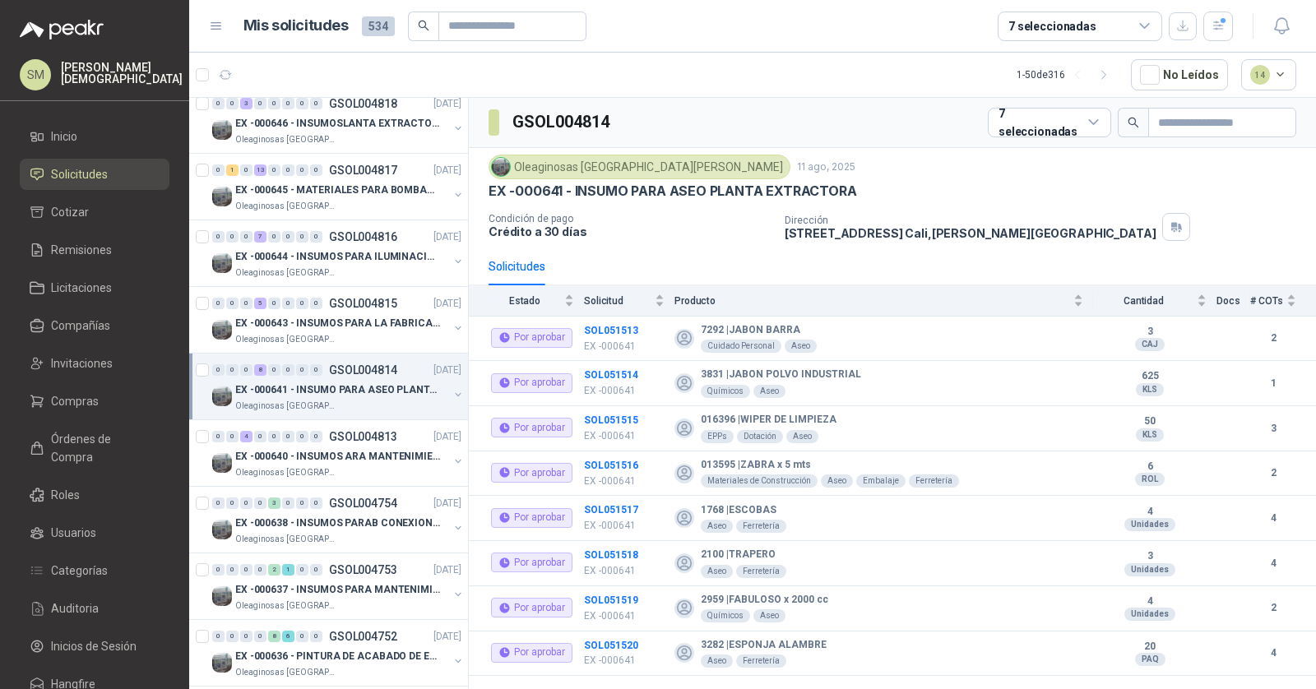
click at [585, 121] on h3 "GSOL004814" at bounding box center [563, 122] width 100 height 26
copy h3 "GSOL004814"
click at [361, 456] on p "EX -000640 - INSUMOS ARA MANTENIMIENTO MECANICO" at bounding box center [337, 457] width 205 height 16
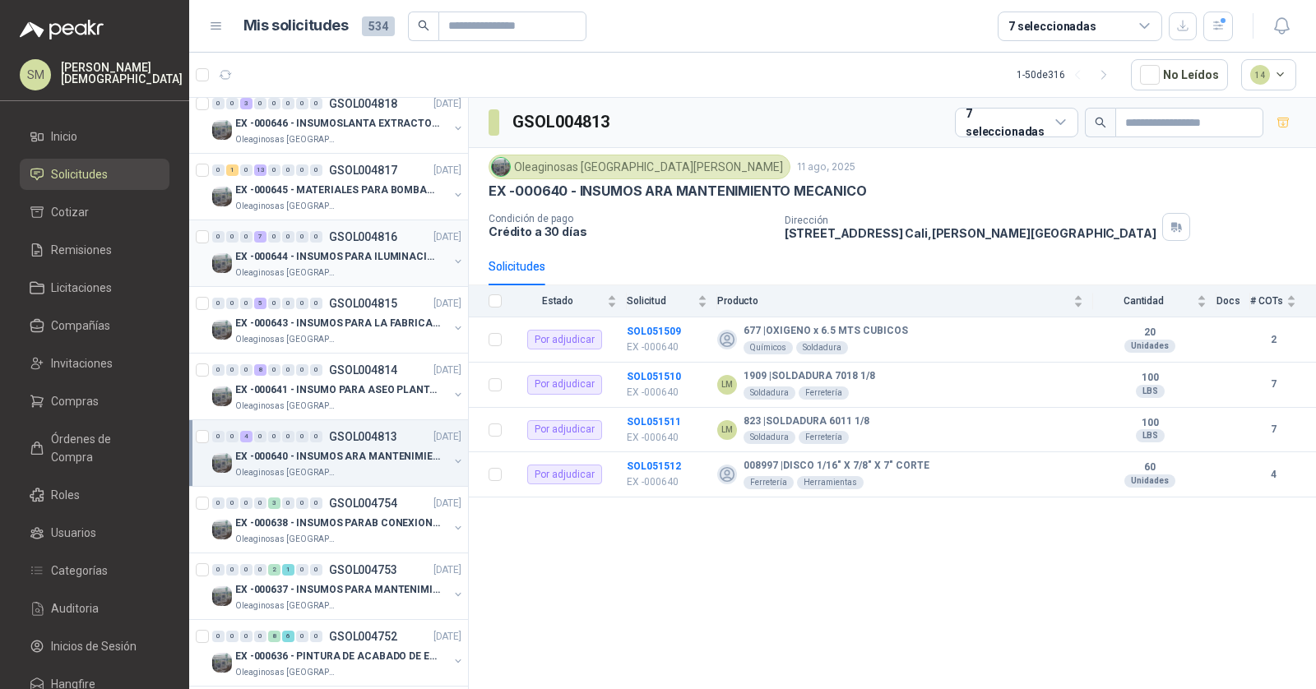
click at [340, 249] on p "EX -000644 - INSUMOS PARA ILUMINACIONN ZONA DE CLA" at bounding box center [337, 257] width 205 height 16
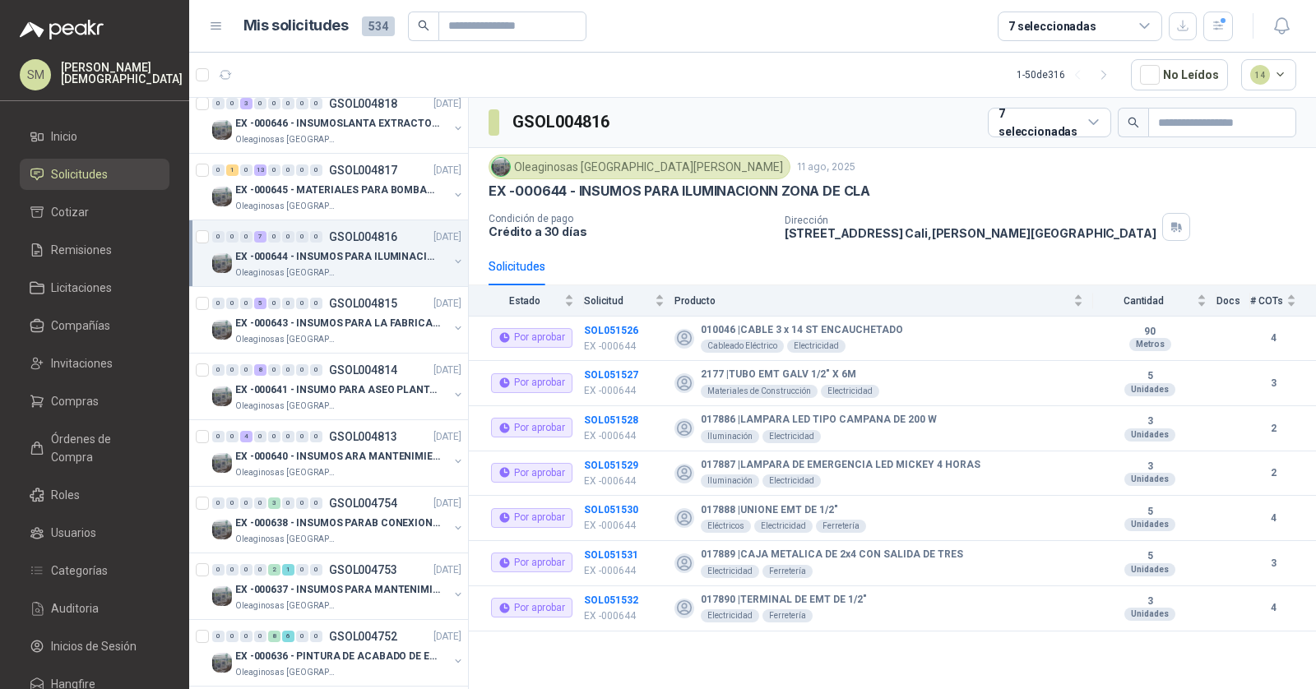
click at [573, 118] on h3 "GSOL004816" at bounding box center [563, 122] width 100 height 26
copy h3 "GSOL004816"
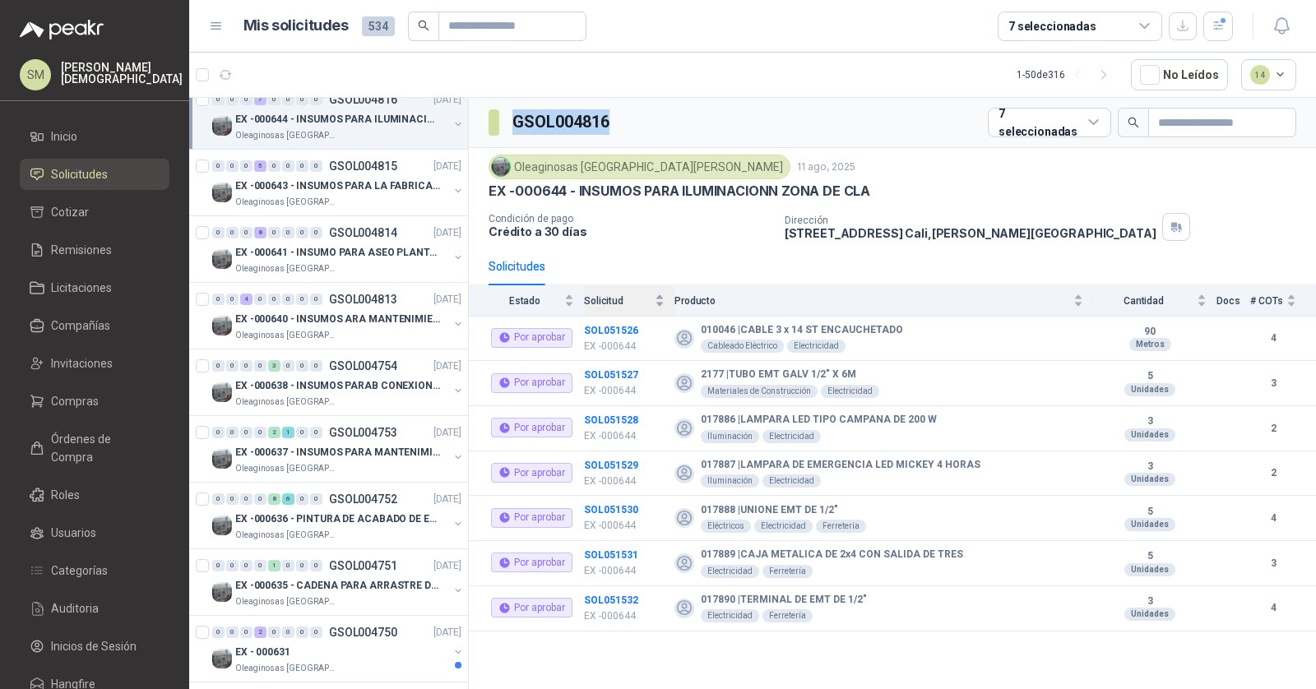
scroll to position [329, 0]
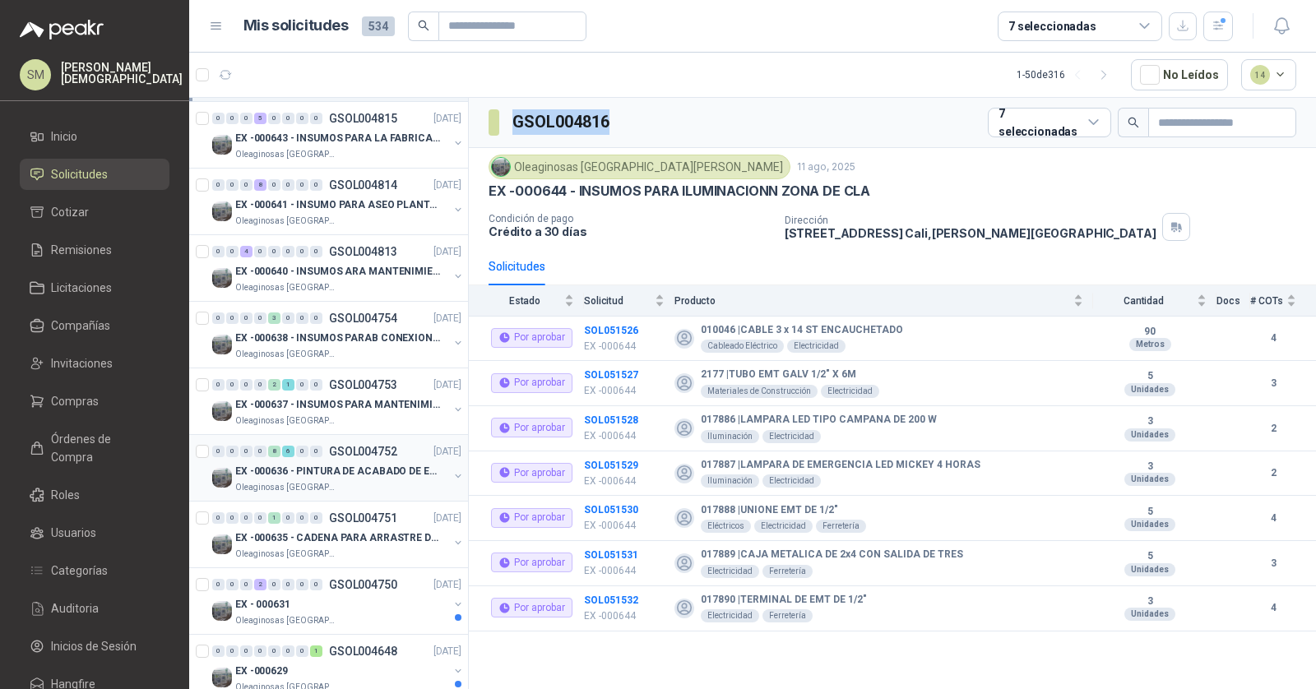
click at [361, 466] on p "EX -000636 - PINTURA DE ACABADO DE EQUIPOS, ESTRUC" at bounding box center [337, 472] width 205 height 16
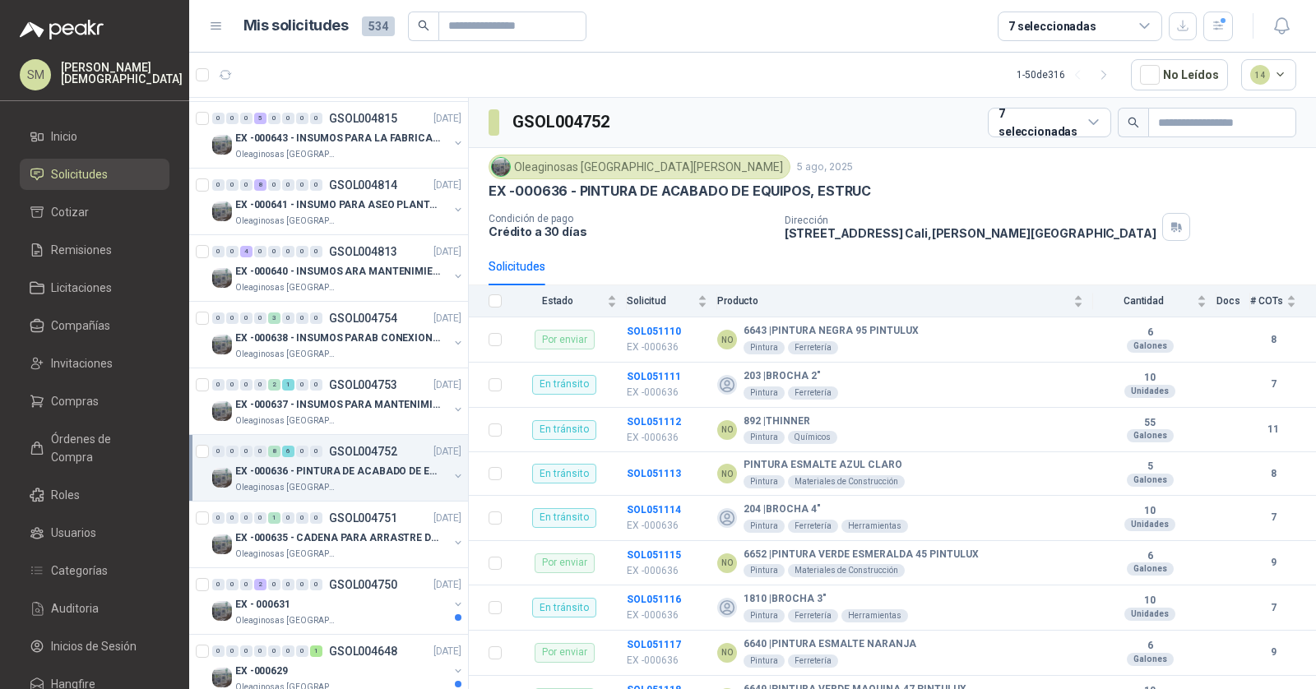
click at [573, 128] on h3 "GSOL004752" at bounding box center [563, 122] width 100 height 26
click at [359, 536] on p "EX -000635 - CADENA PARA ARRASTRE DE CANASTAS DE E" at bounding box center [337, 539] width 205 height 16
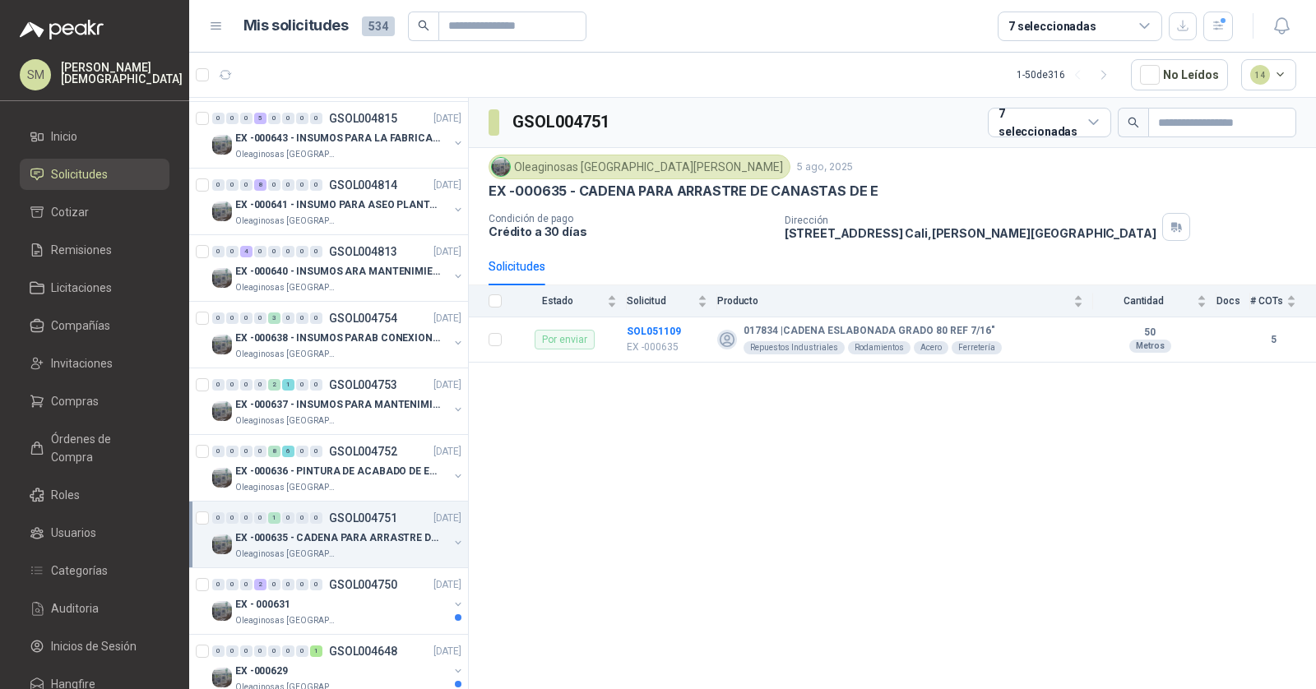
click at [569, 122] on h3 "GSOL004751" at bounding box center [563, 122] width 100 height 26
